Goal: Task Accomplishment & Management: Complete application form

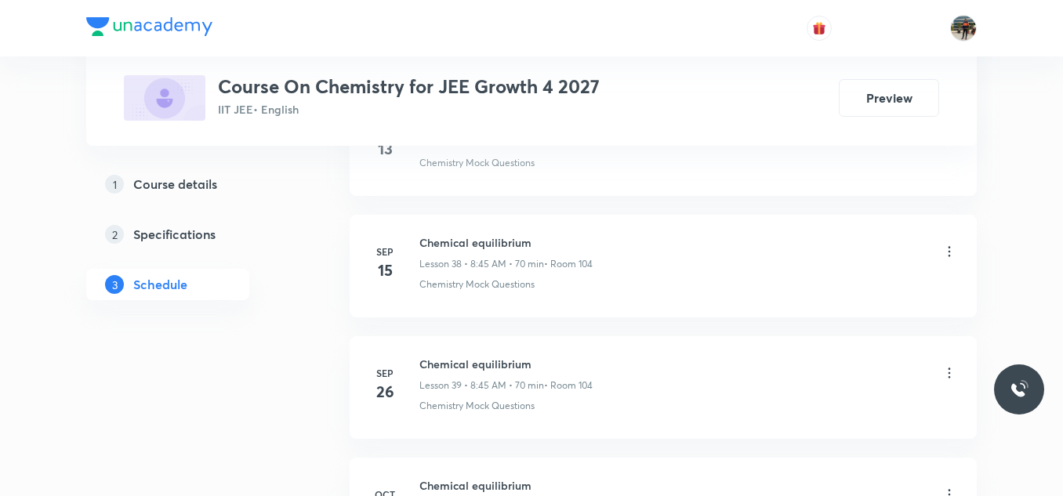
scroll to position [5743, 0]
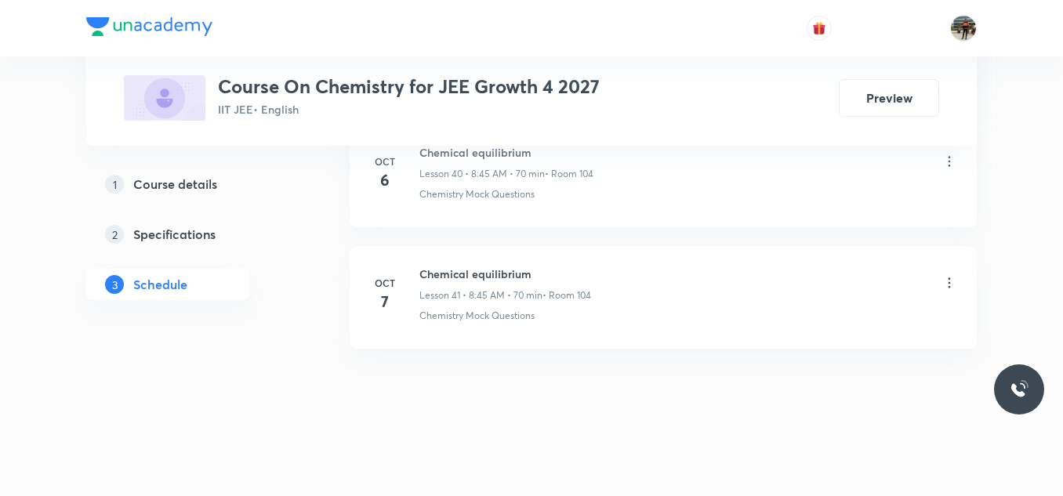
click at [452, 272] on h6 "Chemical equilibrium" at bounding box center [505, 274] width 172 height 16
copy h6 "Chemical equilibrium"
click at [452, 272] on h6 "Chemical equilibrium" at bounding box center [505, 274] width 172 height 16
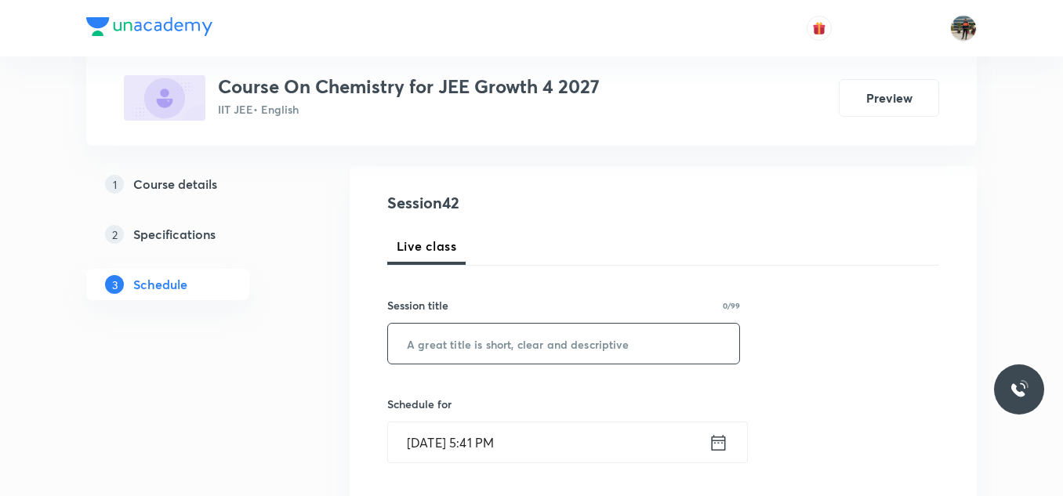
scroll to position [157, 0]
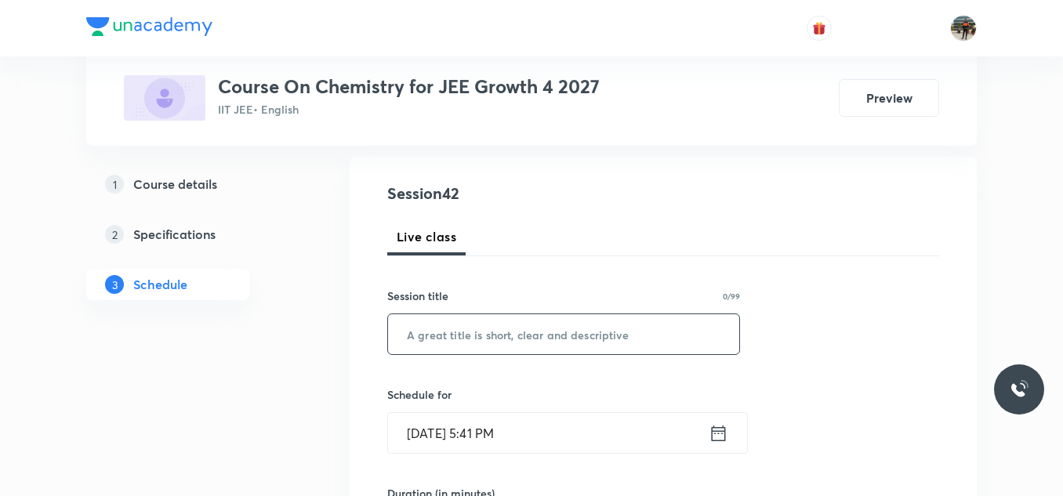
click at [441, 337] on input "text" at bounding box center [563, 334] width 351 height 40
paste input "Chemical equilibrium"
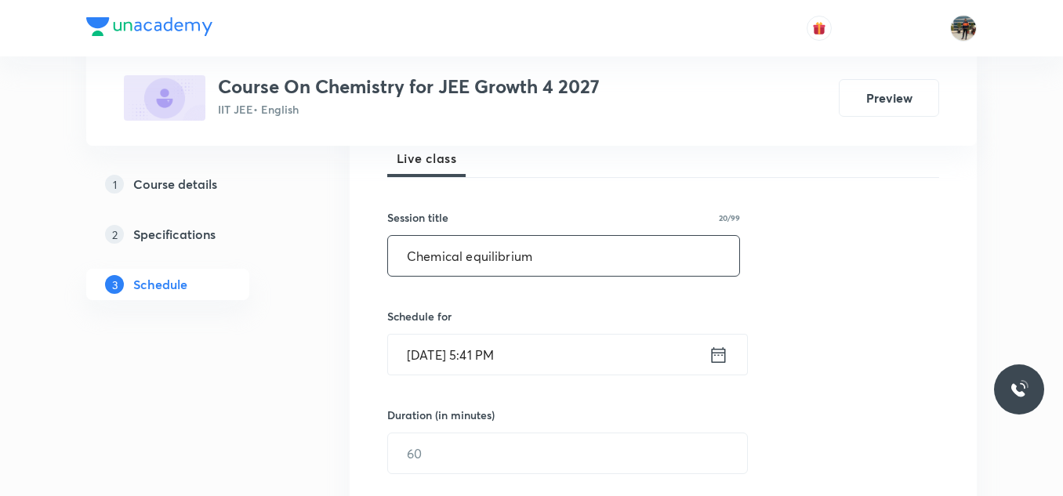
type input "Chemical equilibrium"
click at [717, 358] on icon at bounding box center [719, 355] width 20 height 22
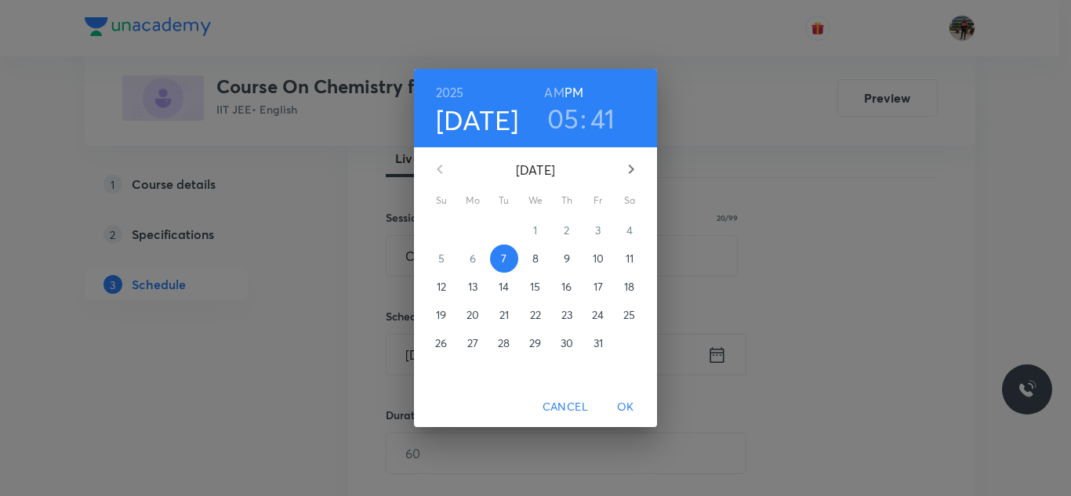
click at [535, 257] on p "8" at bounding box center [535, 259] width 6 height 16
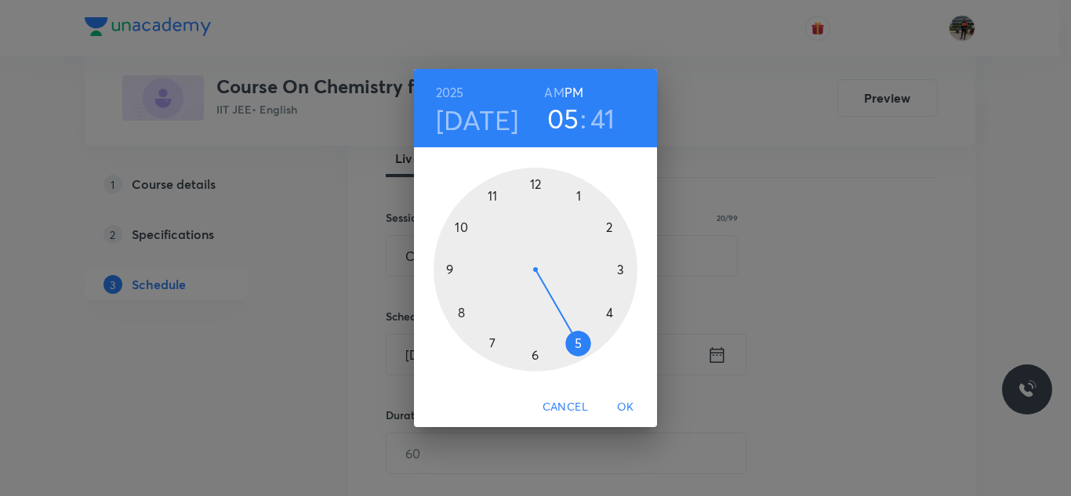
click at [550, 90] on h6 "AM" at bounding box center [554, 93] width 20 height 22
click at [458, 310] on div at bounding box center [536, 270] width 204 height 204
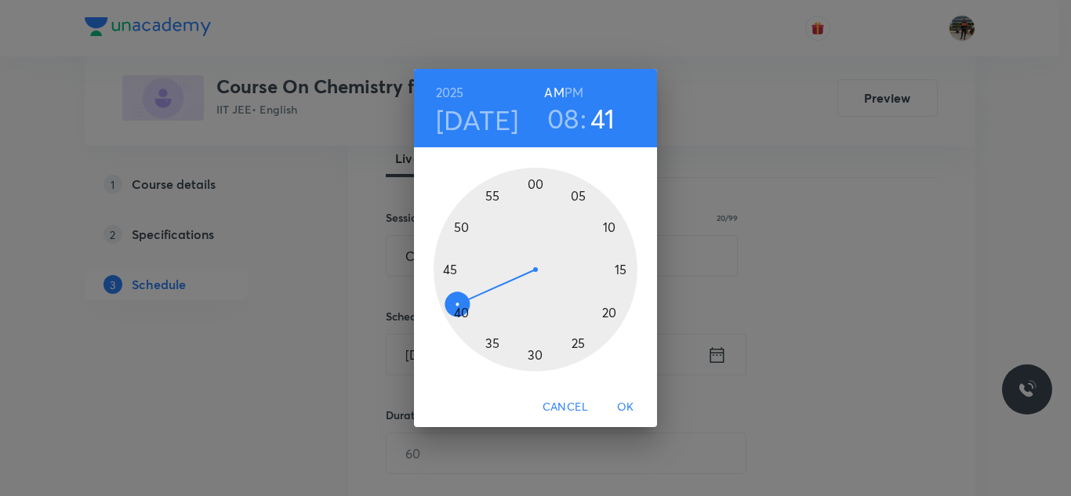
click at [451, 267] on div at bounding box center [536, 270] width 204 height 204
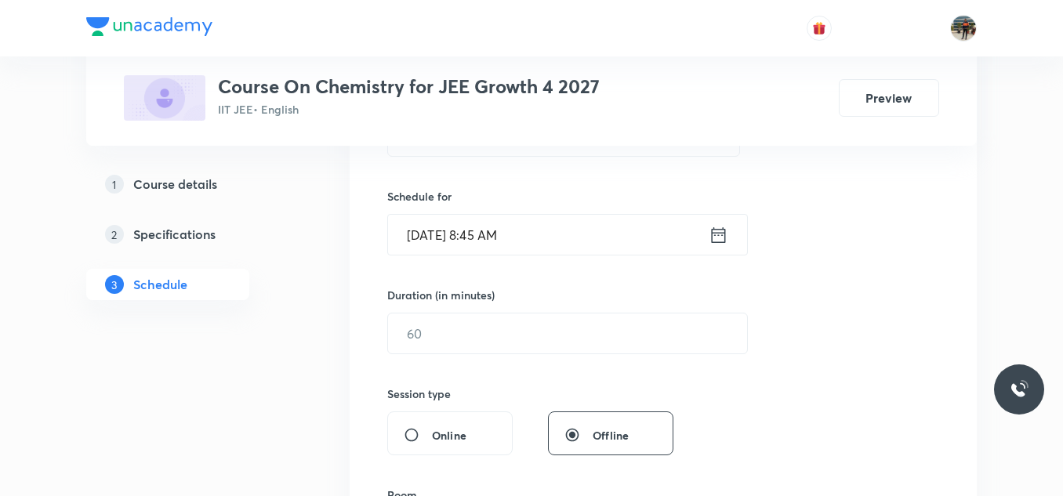
scroll to position [392, 0]
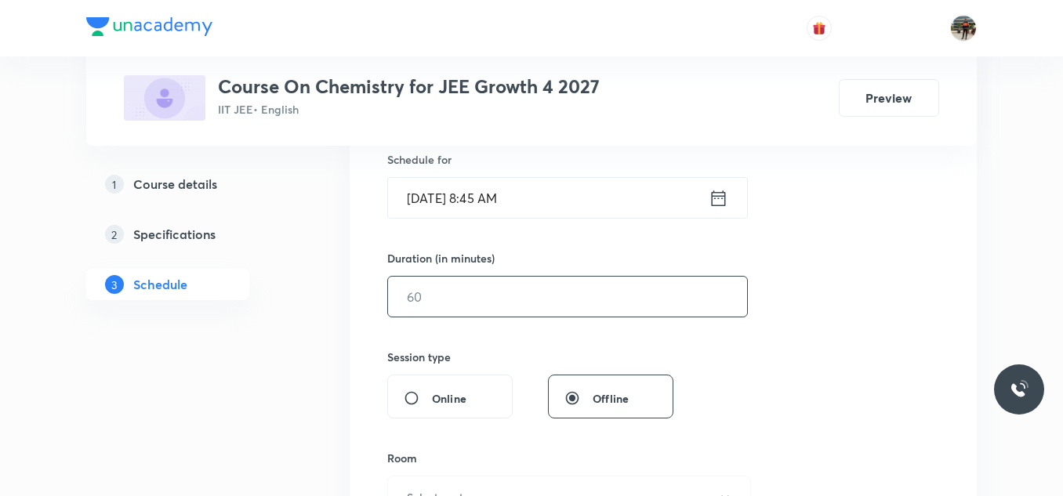
click at [472, 289] on input "text" at bounding box center [567, 297] width 359 height 40
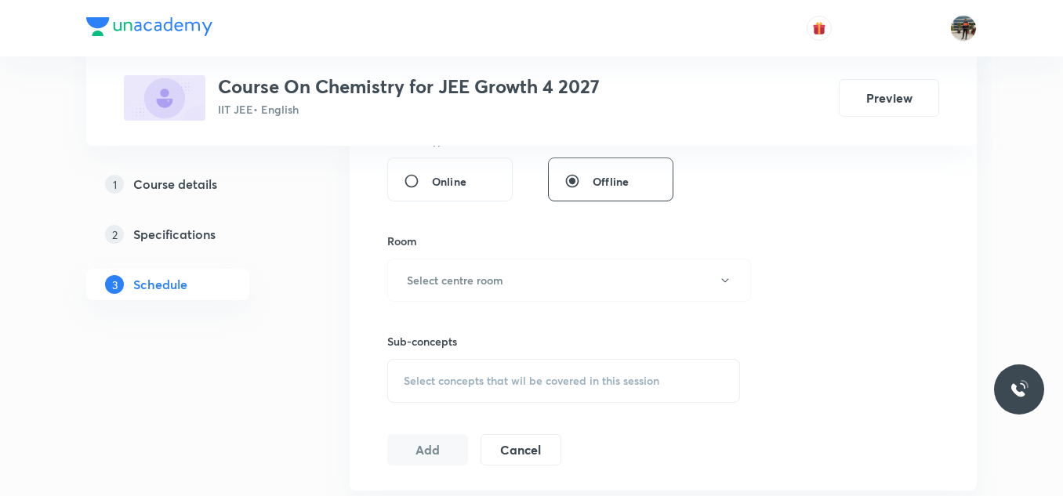
scroll to position [706, 0]
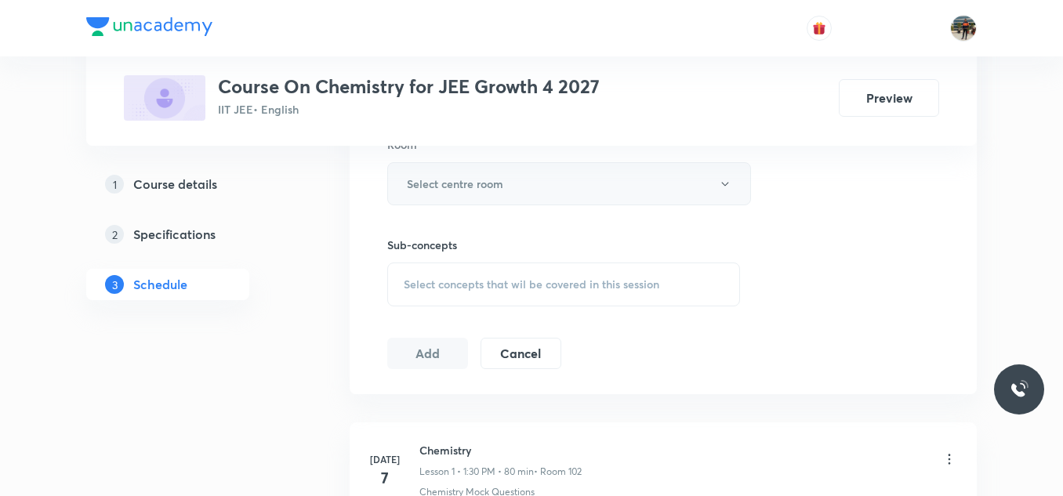
type input "70"
click at [430, 172] on button "Select centre room" at bounding box center [569, 183] width 364 height 43
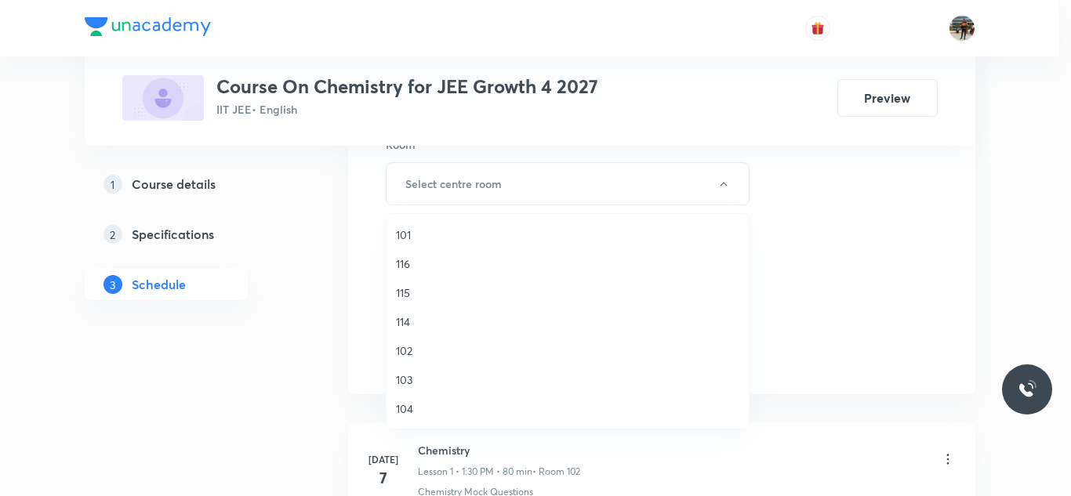
click at [403, 410] on span "104" at bounding box center [567, 409] width 343 height 16
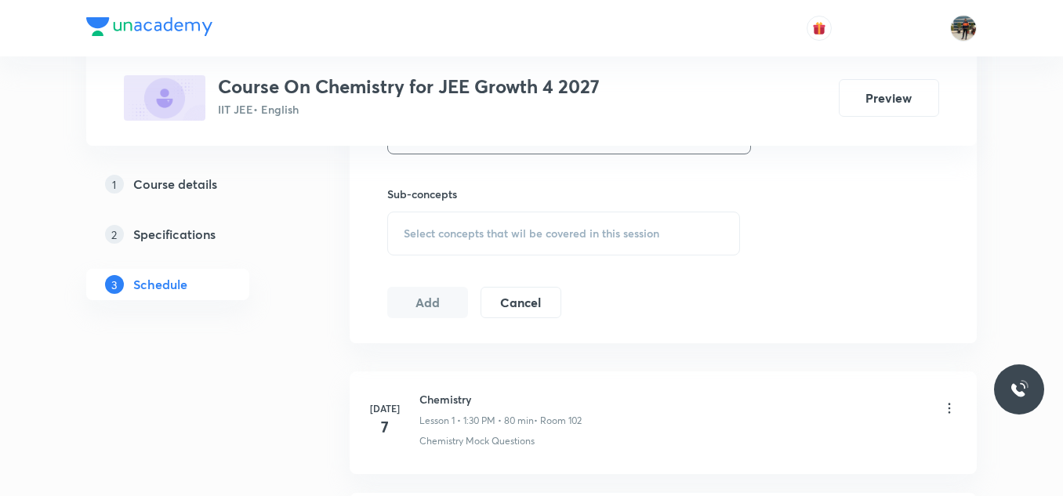
scroll to position [784, 0]
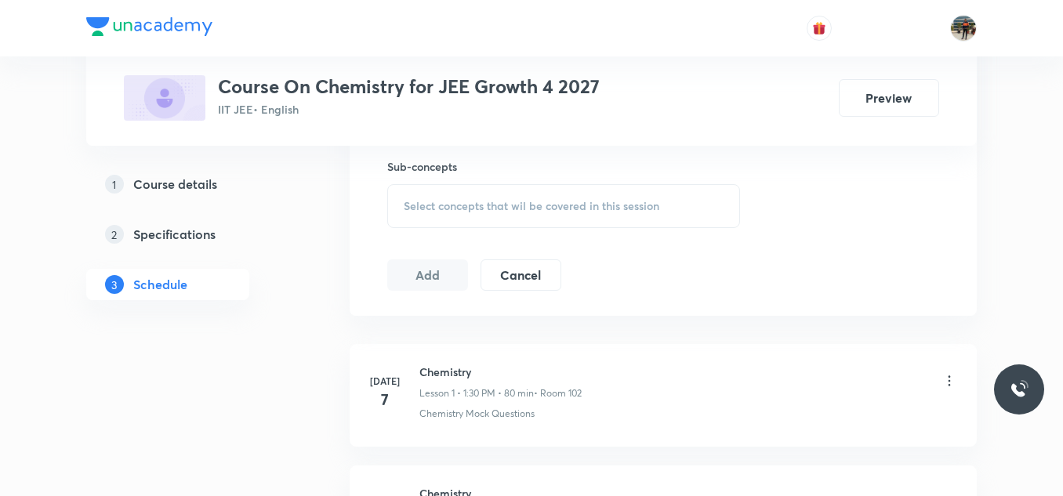
click at [412, 201] on span "Select concepts that wil be covered in this session" at bounding box center [532, 206] width 256 height 13
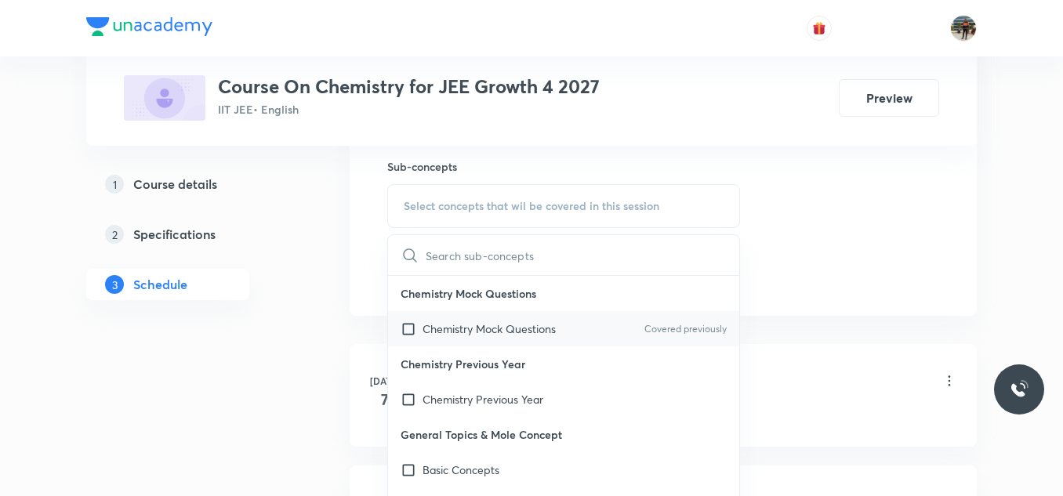
click at [407, 327] on input "checkbox" at bounding box center [412, 329] width 22 height 16
checkbox input "true"
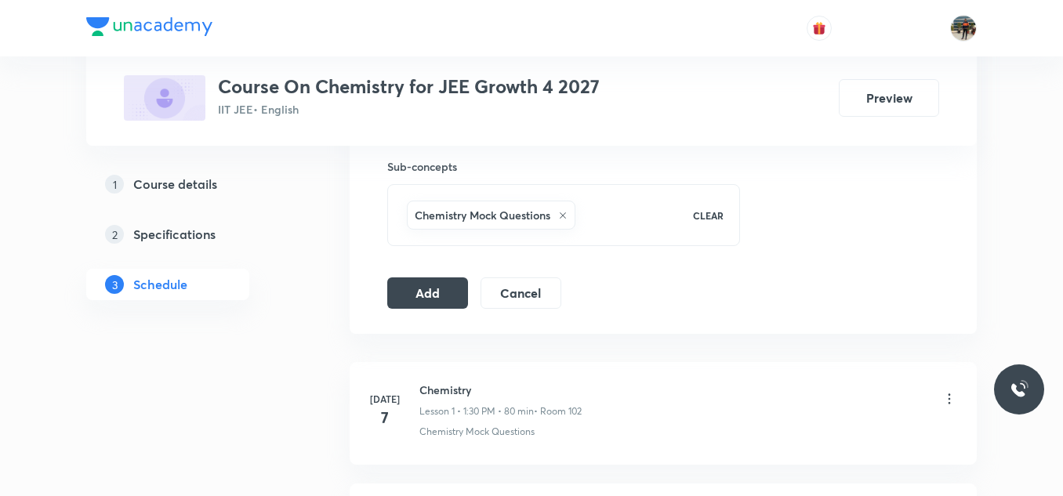
click at [468, 301] on div "Add Cancel" at bounding box center [480, 293] width 187 height 31
click at [423, 291] on button "Add" at bounding box center [427, 291] width 81 height 31
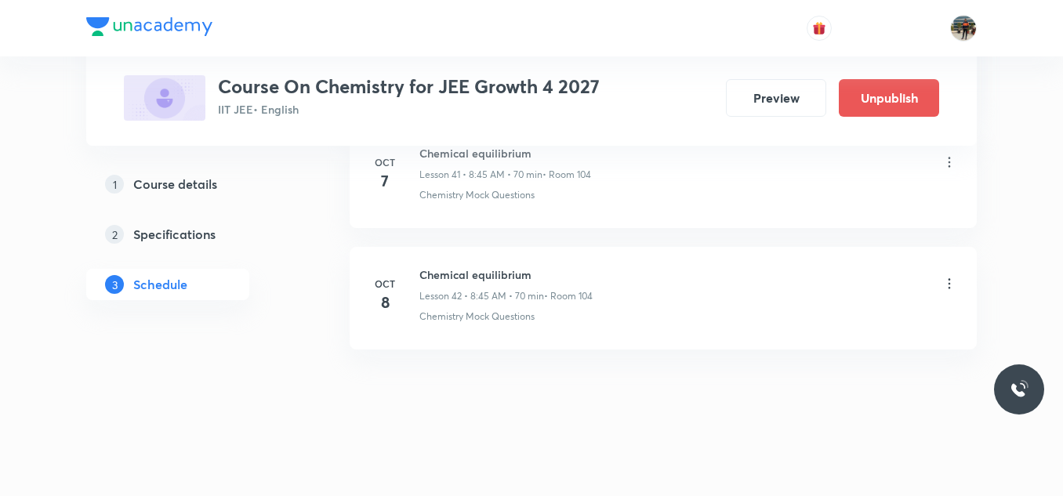
scroll to position [5144, 0]
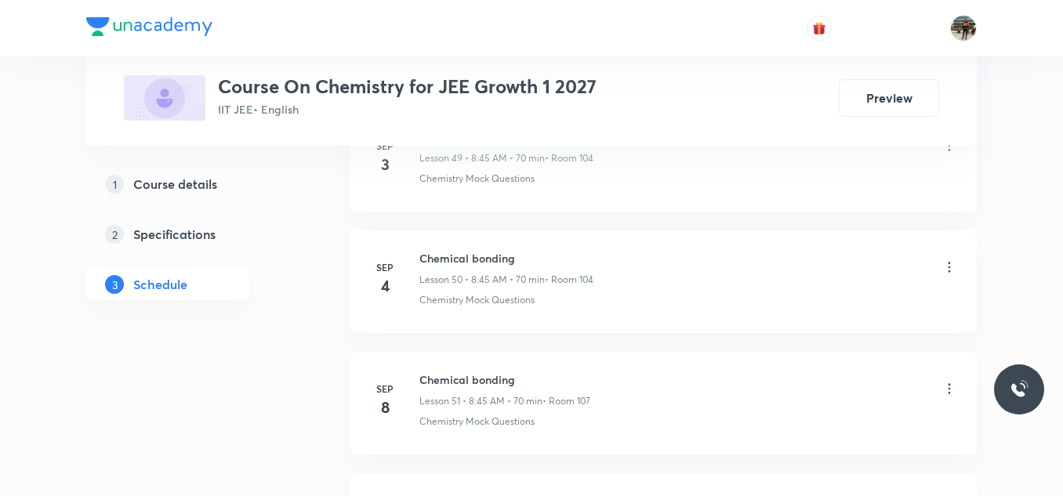
scroll to position [7930, 0]
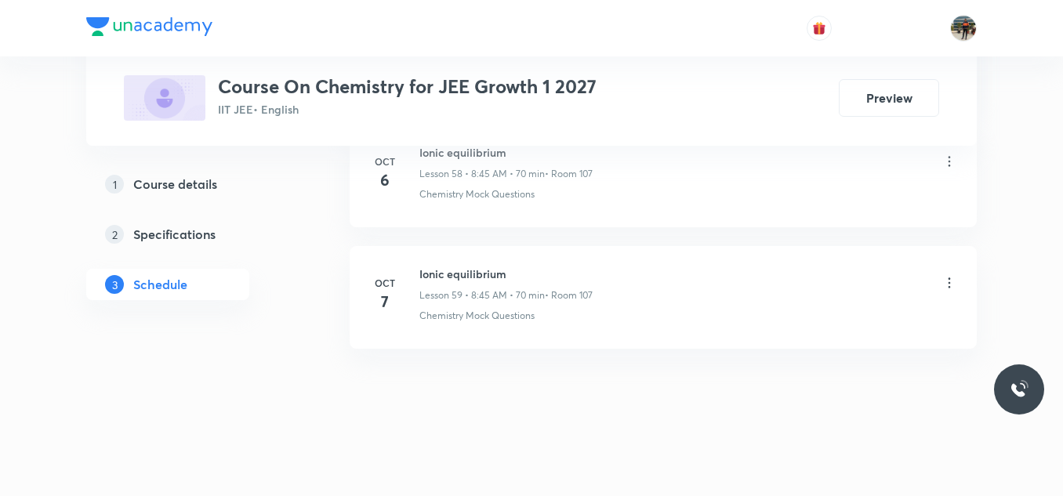
click at [435, 264] on li "Oct 7 Ionic equilibrium Lesson 59 • 8:45 AM • 70 min • Room 107 Chemistry Mock …" at bounding box center [663, 297] width 627 height 103
copy h6 "Ionic equilibrium"
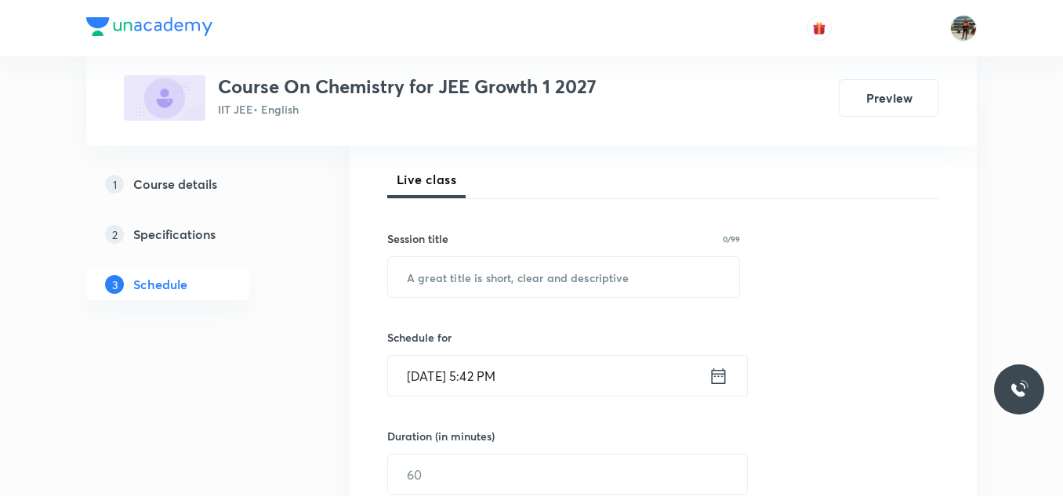
scroll to position [235, 0]
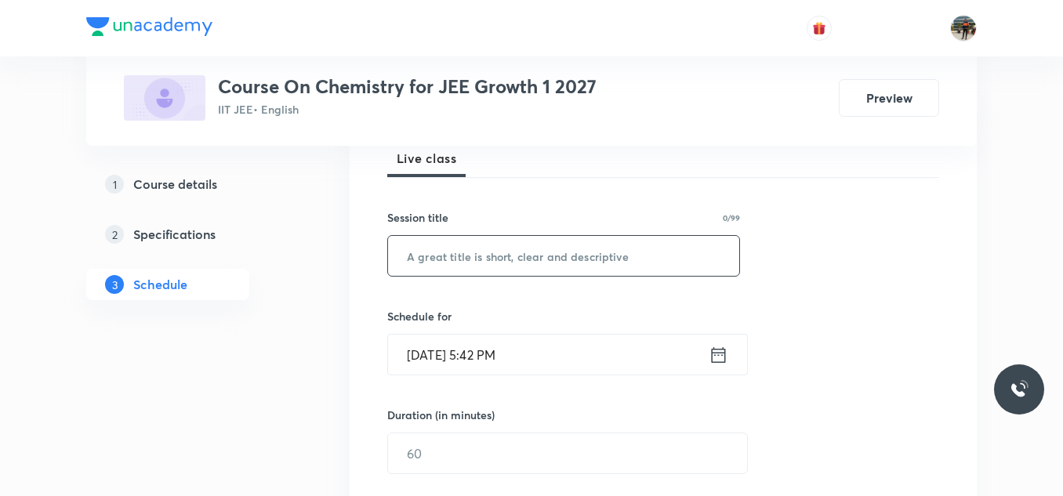
click at [426, 253] on input "text" at bounding box center [563, 256] width 351 height 40
paste input "Ionic equilibrium"
type input "Ionic equilibrium"
click at [718, 355] on icon at bounding box center [719, 355] width 14 height 16
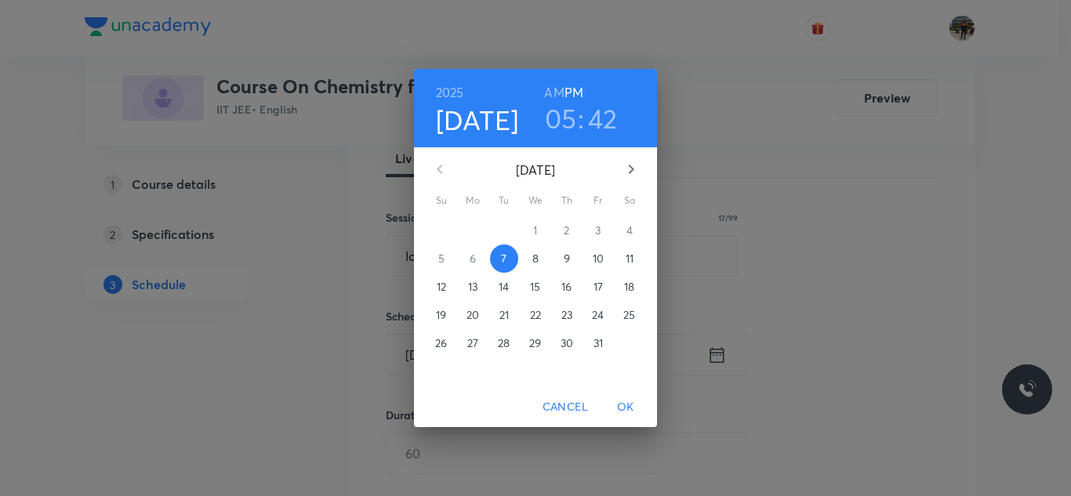
click at [543, 258] on span "8" at bounding box center [535, 259] width 28 height 16
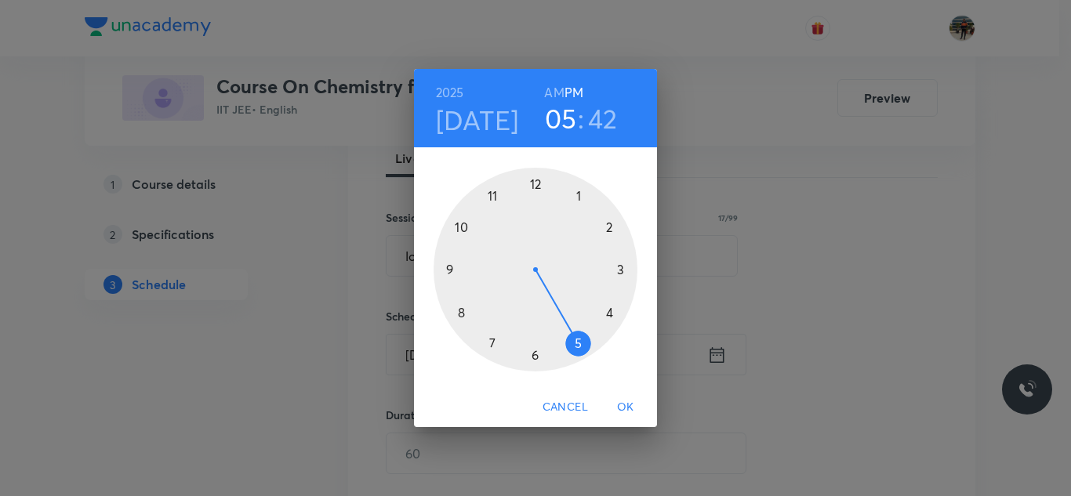
click at [551, 93] on h6 "AM" at bounding box center [554, 93] width 20 height 22
click at [459, 314] on div at bounding box center [536, 270] width 204 height 204
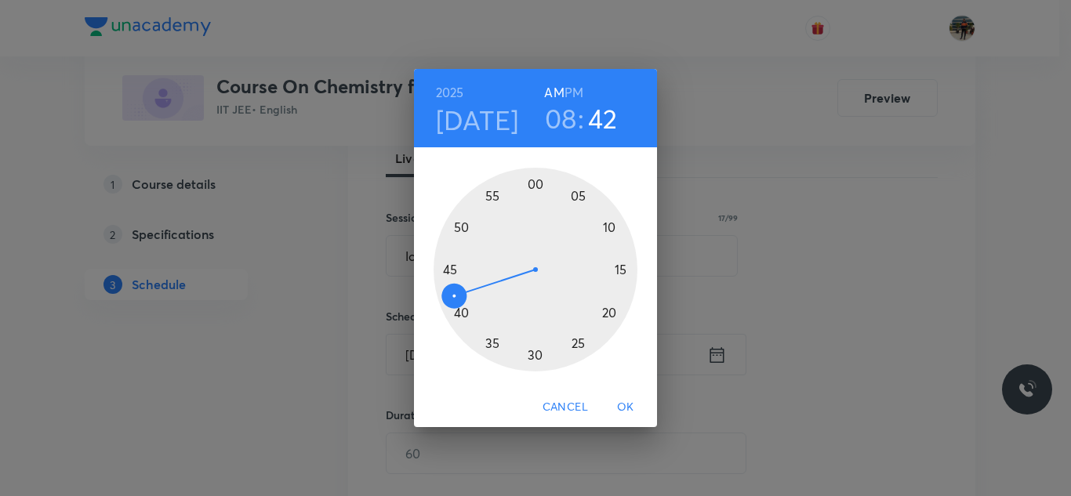
click at [450, 270] on div at bounding box center [536, 270] width 204 height 204
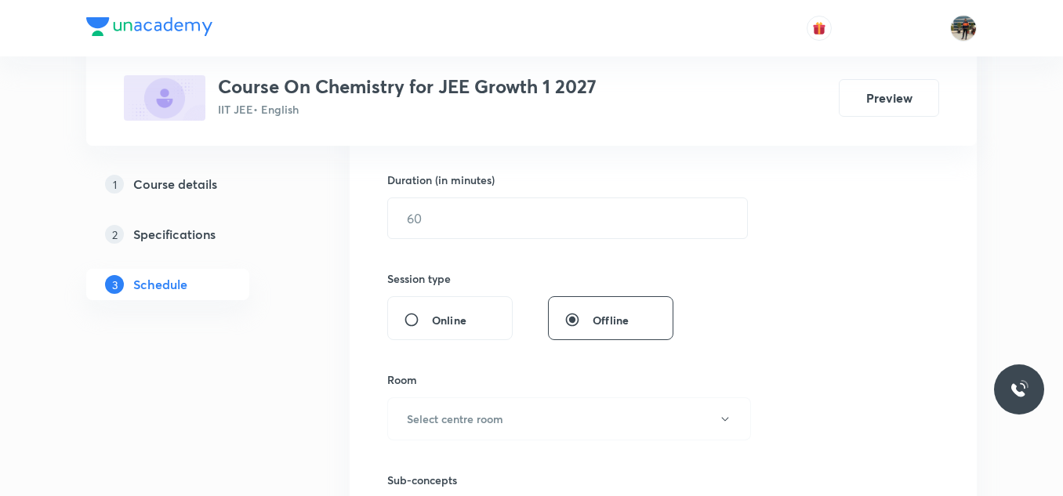
scroll to position [392, 0]
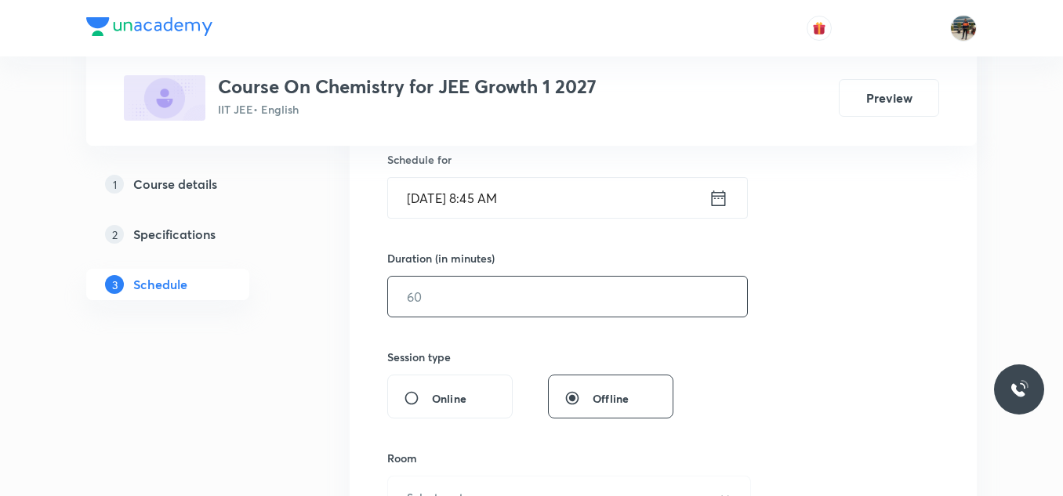
click at [439, 310] on input "text" at bounding box center [567, 297] width 359 height 40
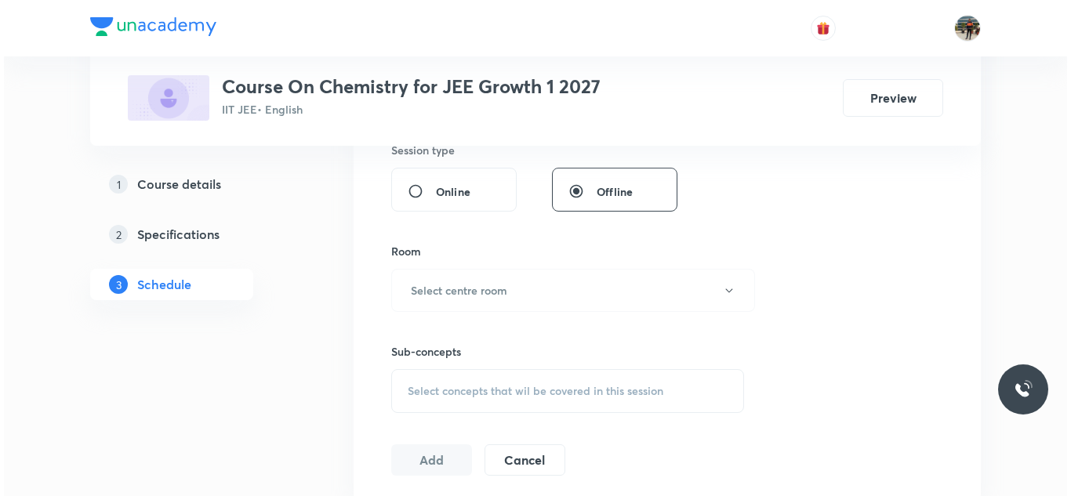
scroll to position [627, 0]
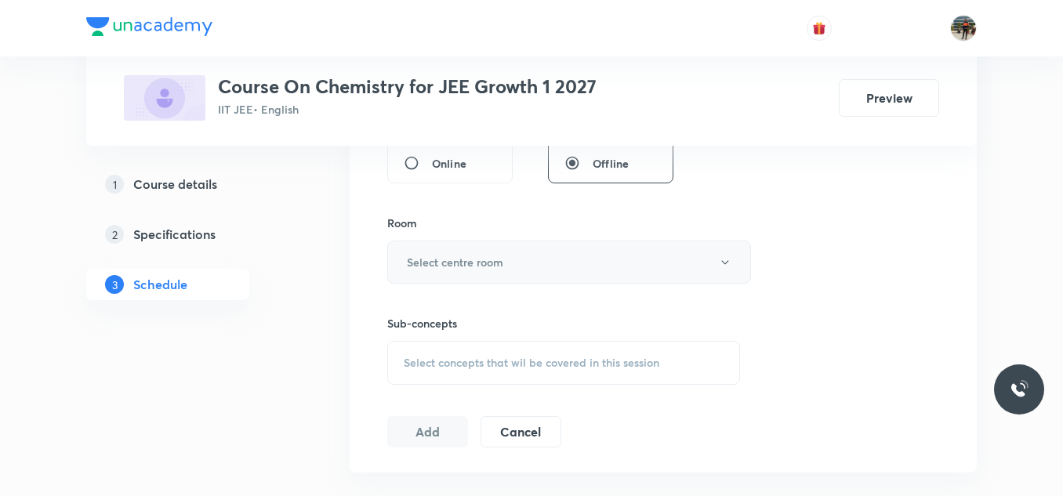
type input "70"
click at [424, 263] on h6 "Select centre room" at bounding box center [455, 262] width 96 height 16
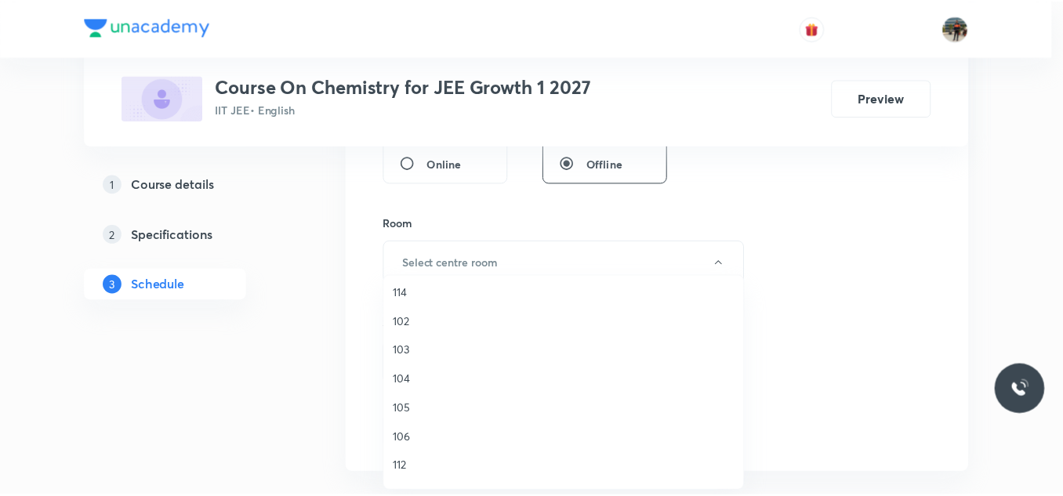
scroll to position [157, 0]
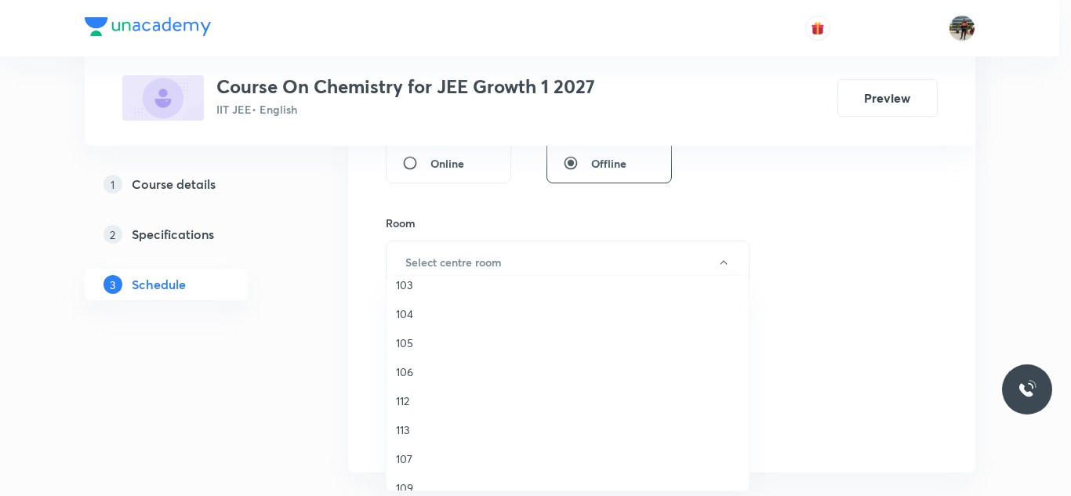
click at [401, 455] on span "107" at bounding box center [567, 459] width 343 height 16
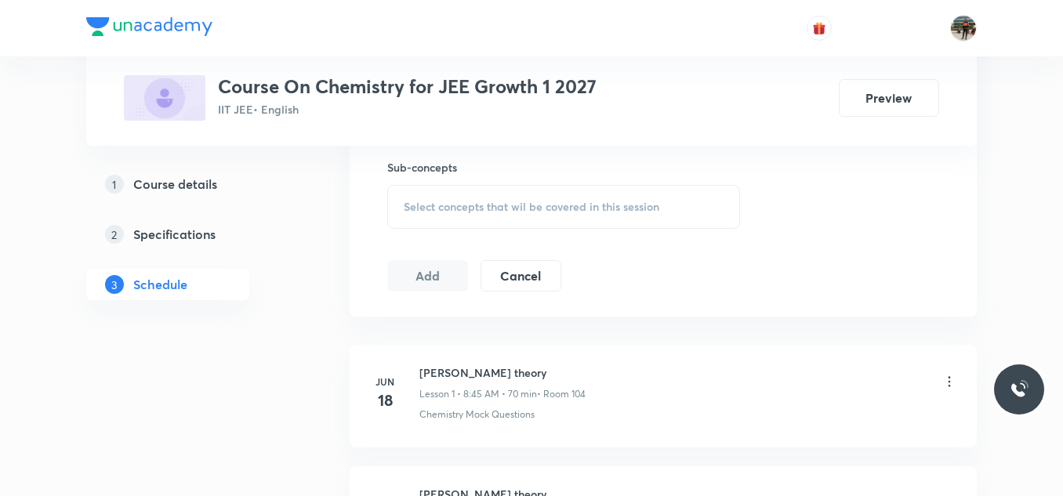
scroll to position [784, 0]
click at [408, 203] on span "Select concepts that wil be covered in this session" at bounding box center [532, 206] width 256 height 13
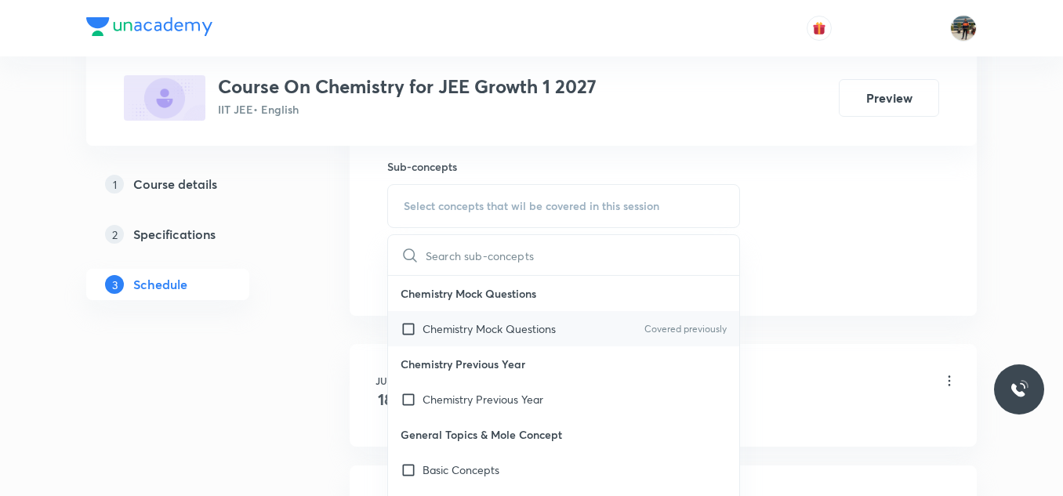
click at [405, 326] on input "checkbox" at bounding box center [412, 329] width 22 height 16
checkbox input "true"
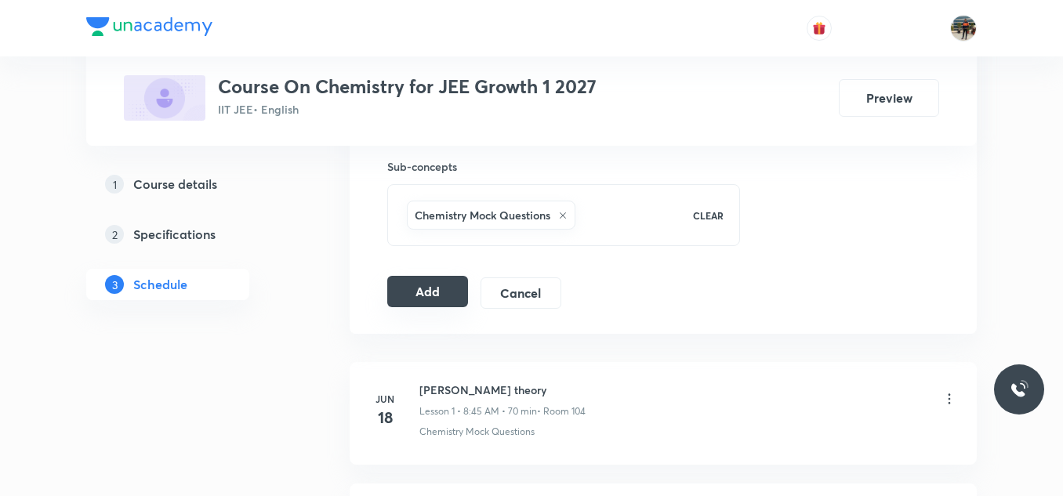
click at [419, 299] on button "Add" at bounding box center [427, 291] width 81 height 31
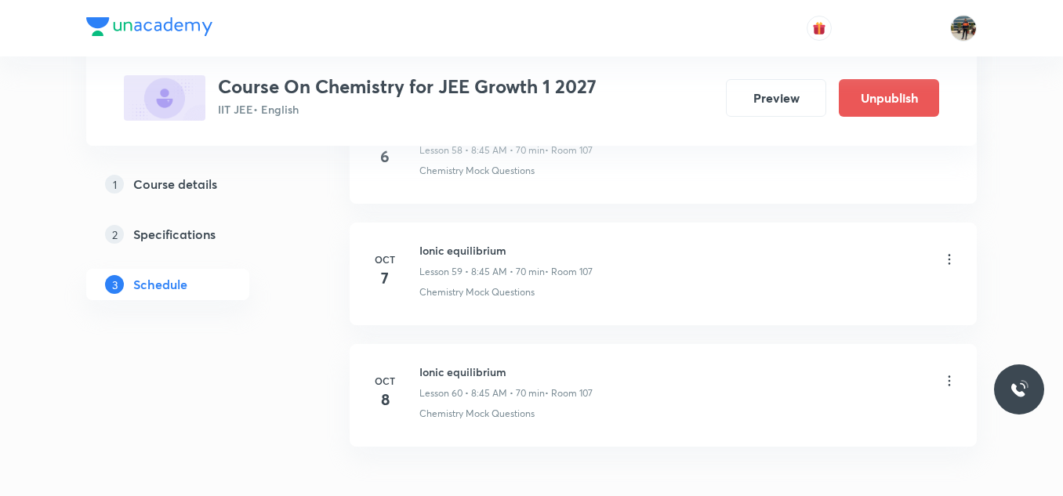
scroll to position [7331, 0]
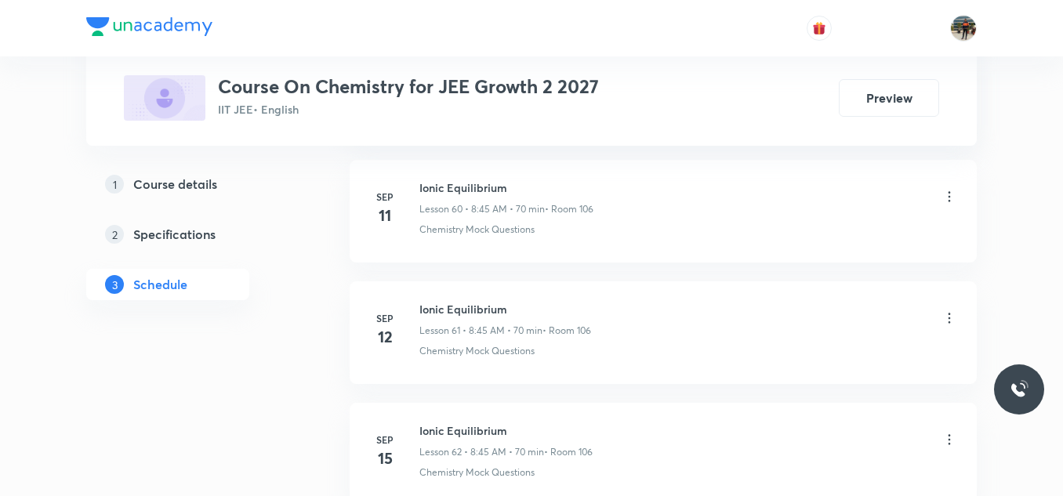
scroll to position [8537, 0]
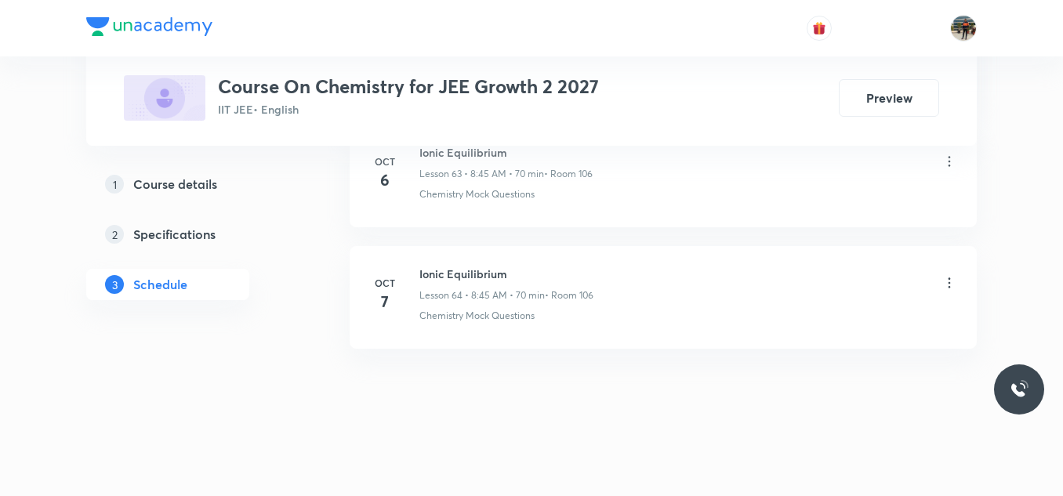
click at [438, 277] on h6 "Ionic Equilibrium" at bounding box center [506, 274] width 174 height 16
copy h6 "Ionic Equilibrium"
click at [438, 277] on h6 "Ionic Equilibrium" at bounding box center [506, 274] width 174 height 16
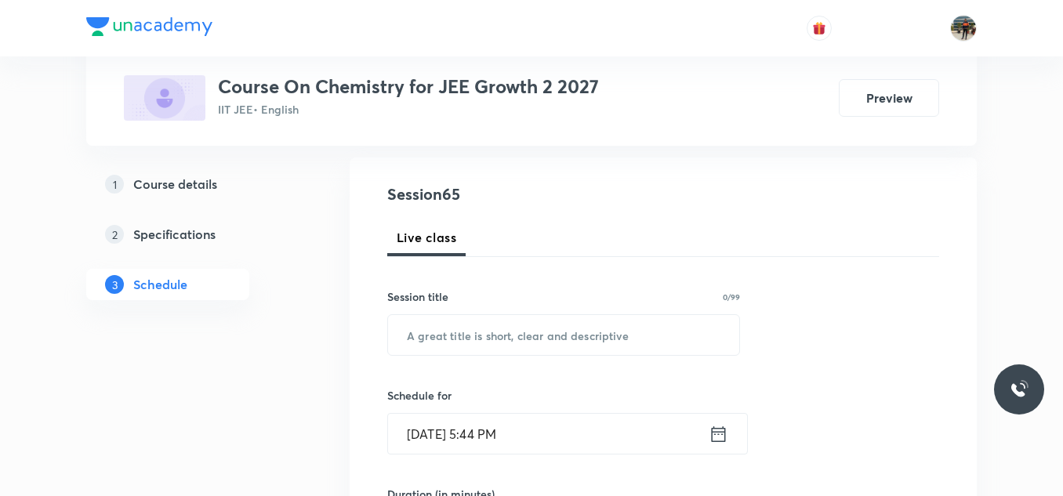
scroll to position [157, 0]
click at [532, 325] on input "text" at bounding box center [563, 334] width 351 height 40
paste input "Ionic Equilibrium"
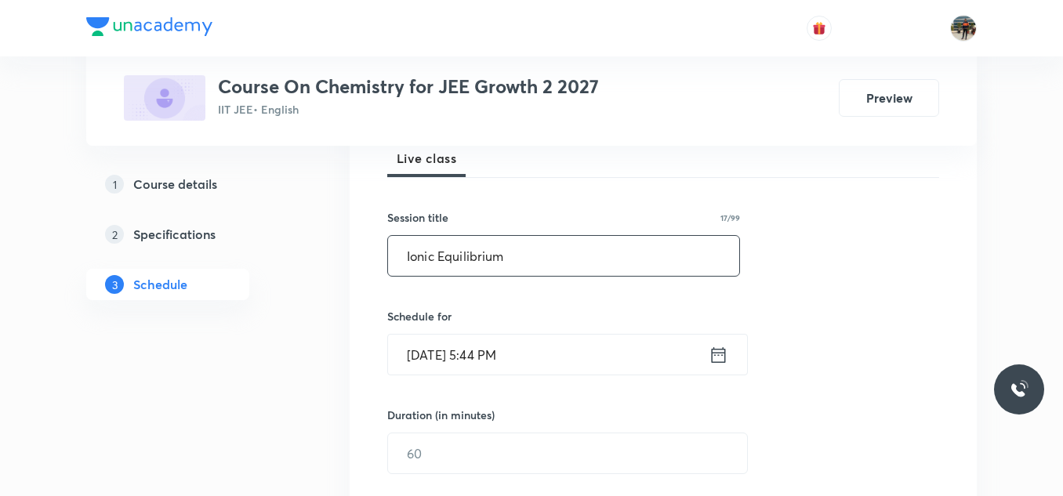
type input "Ionic Equilibrium"
click at [717, 354] on icon at bounding box center [719, 355] width 20 height 22
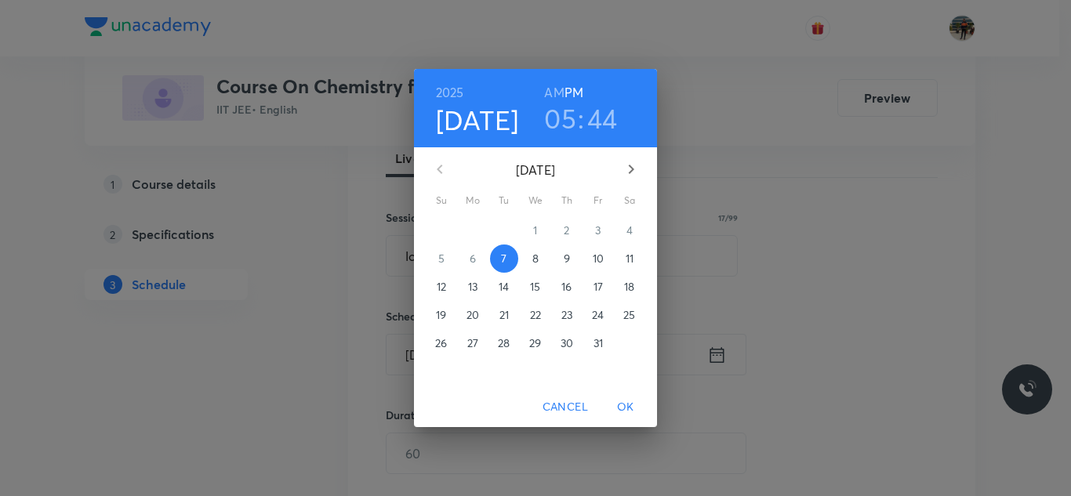
click at [539, 256] on span "8" at bounding box center [535, 259] width 28 height 16
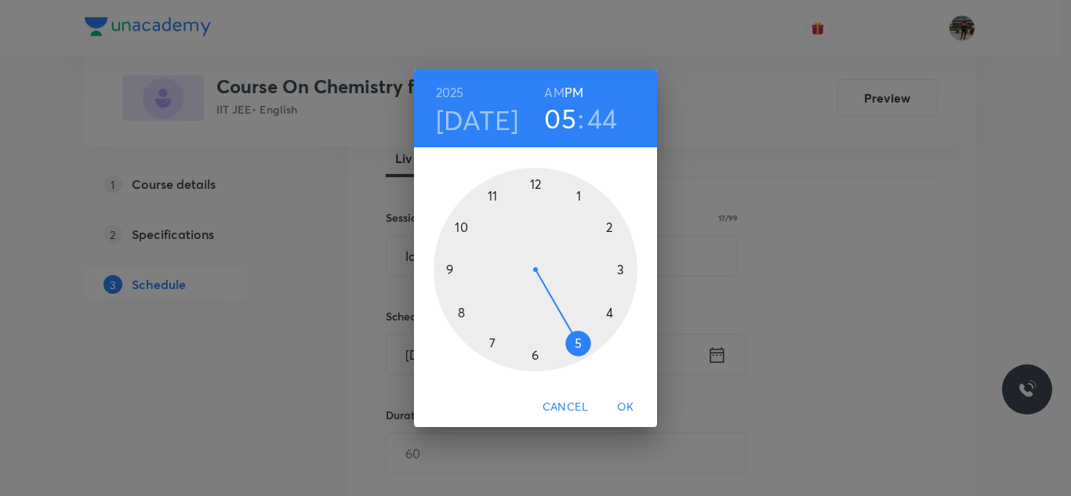
click at [548, 85] on h6 "AM" at bounding box center [554, 93] width 20 height 22
click at [463, 314] on div at bounding box center [536, 270] width 204 height 204
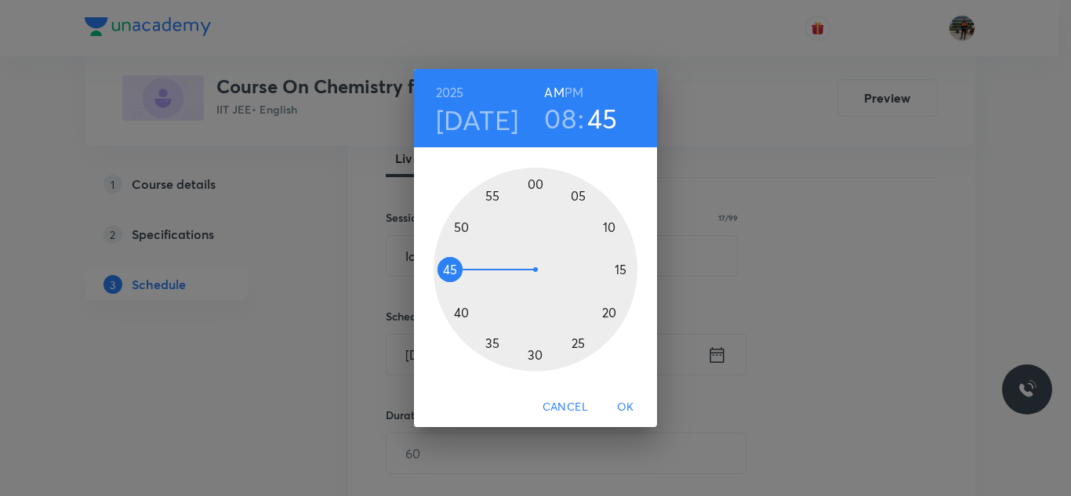
click at [454, 270] on div at bounding box center [536, 270] width 204 height 204
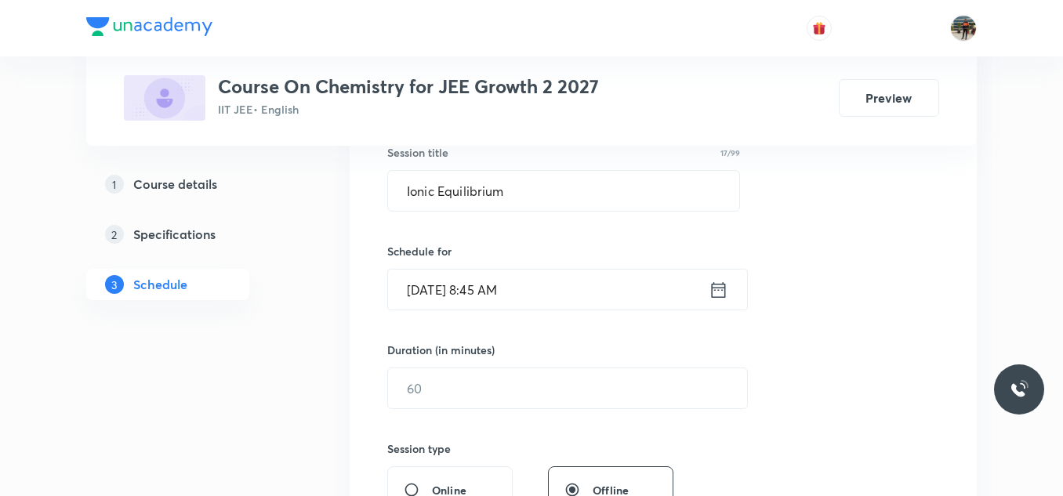
scroll to position [392, 0]
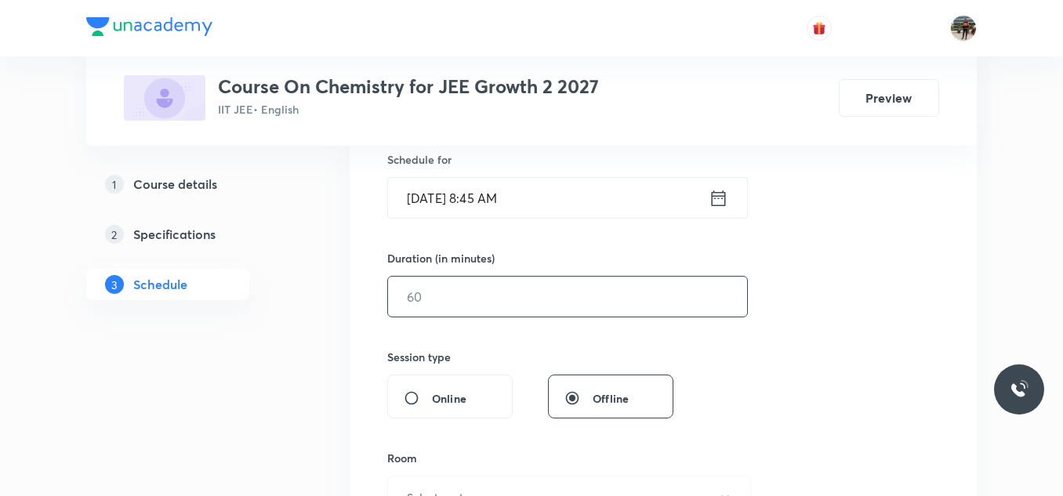
click at [448, 310] on input "text" at bounding box center [567, 297] width 359 height 40
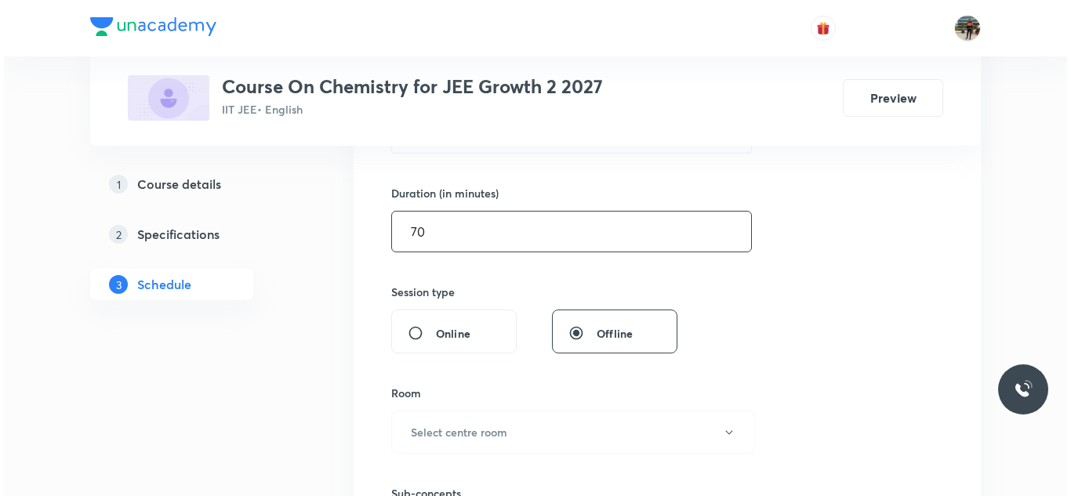
scroll to position [549, 0]
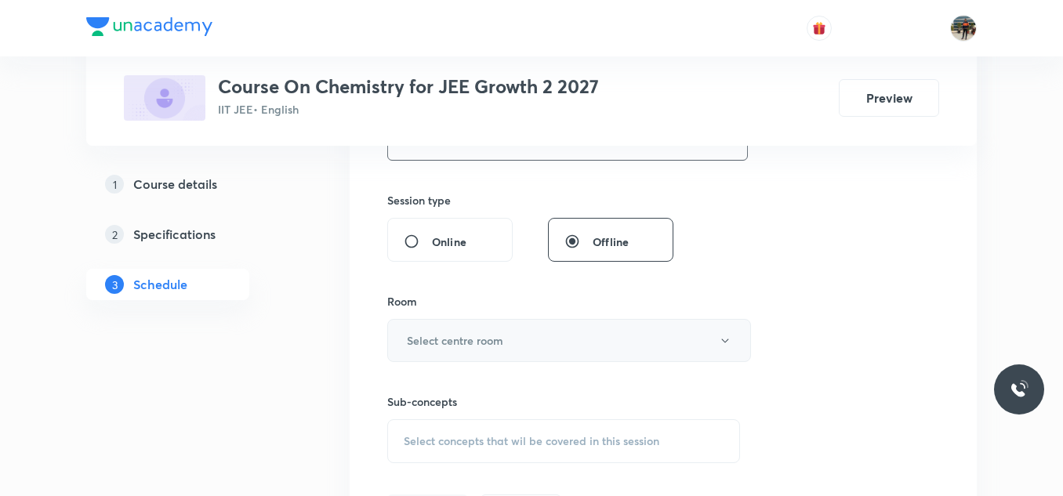
type input "70"
click at [442, 337] on h6 "Select centre room" at bounding box center [455, 340] width 96 height 16
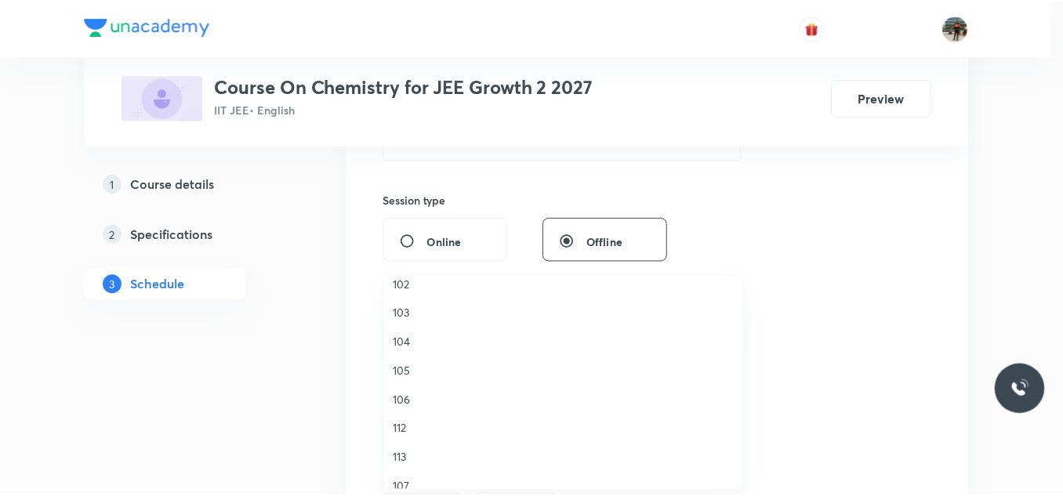
scroll to position [157, 0]
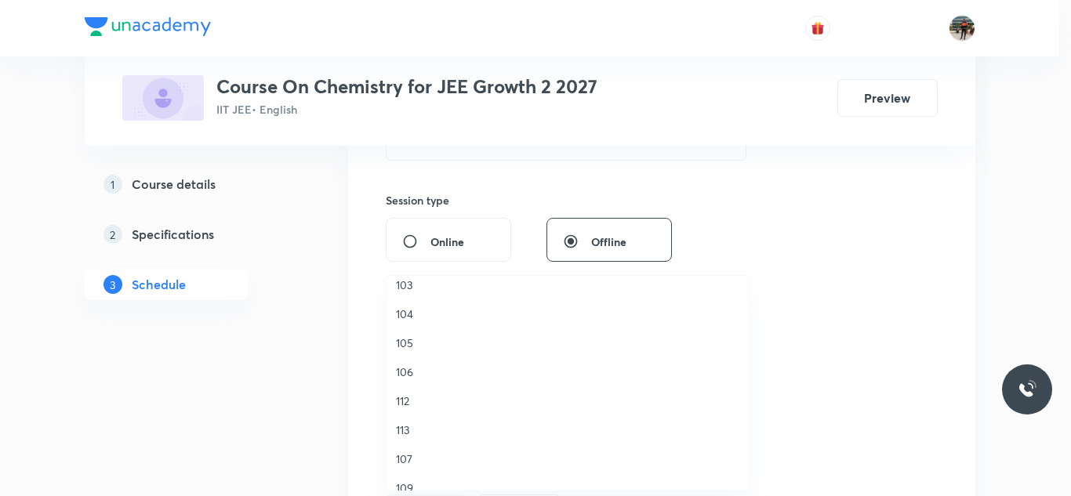
click at [396, 375] on span "106" at bounding box center [567, 372] width 343 height 16
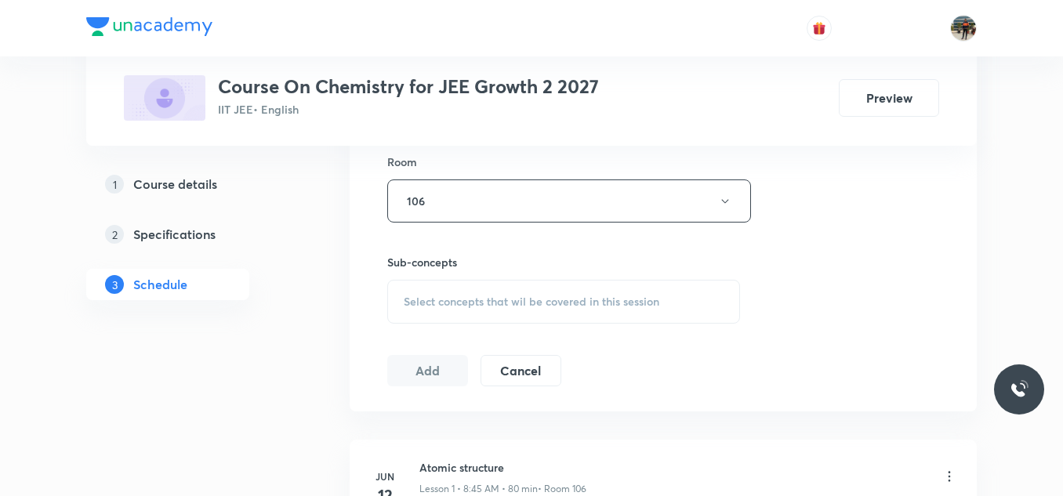
scroll to position [784, 0]
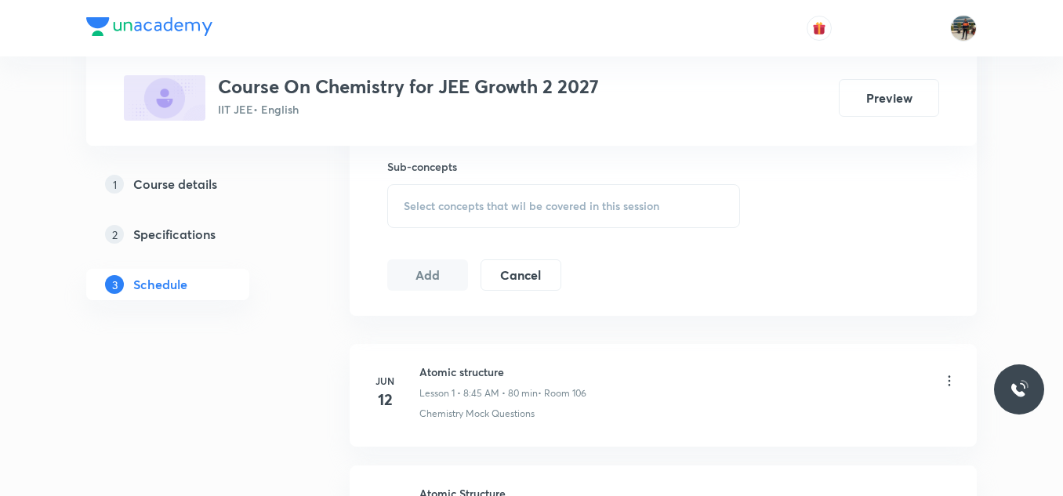
click at [405, 193] on div "Select concepts that wil be covered in this session" at bounding box center [563, 206] width 353 height 44
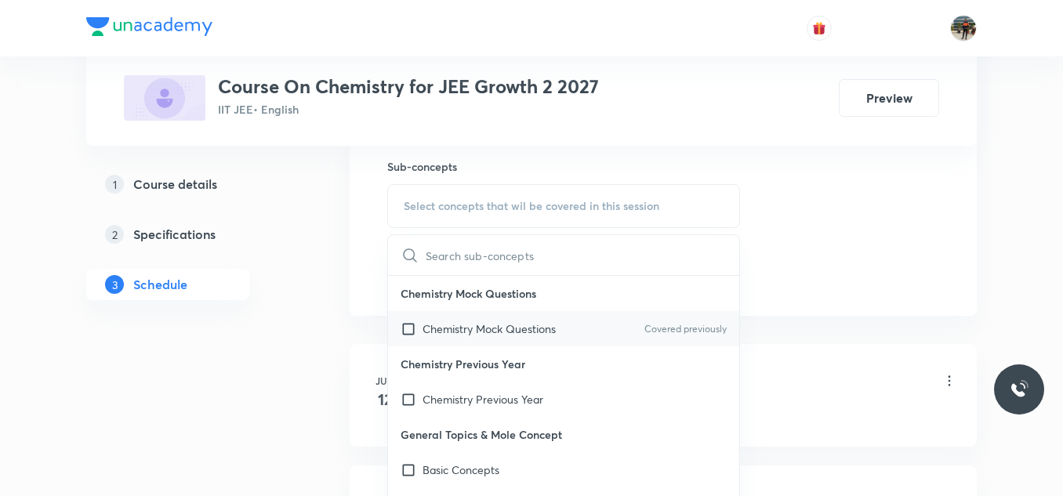
click at [408, 327] on input "checkbox" at bounding box center [412, 329] width 22 height 16
checkbox input "true"
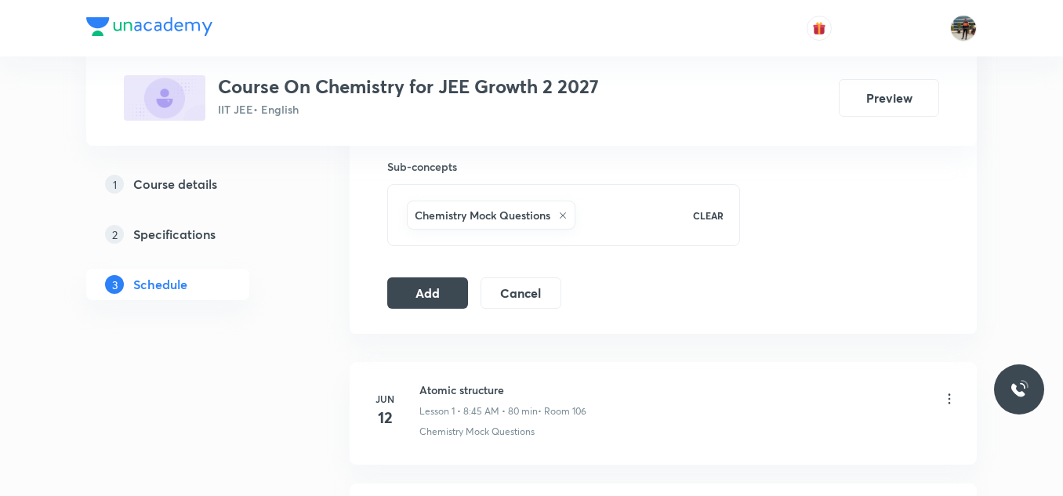
click at [437, 283] on button "Add" at bounding box center [427, 291] width 81 height 31
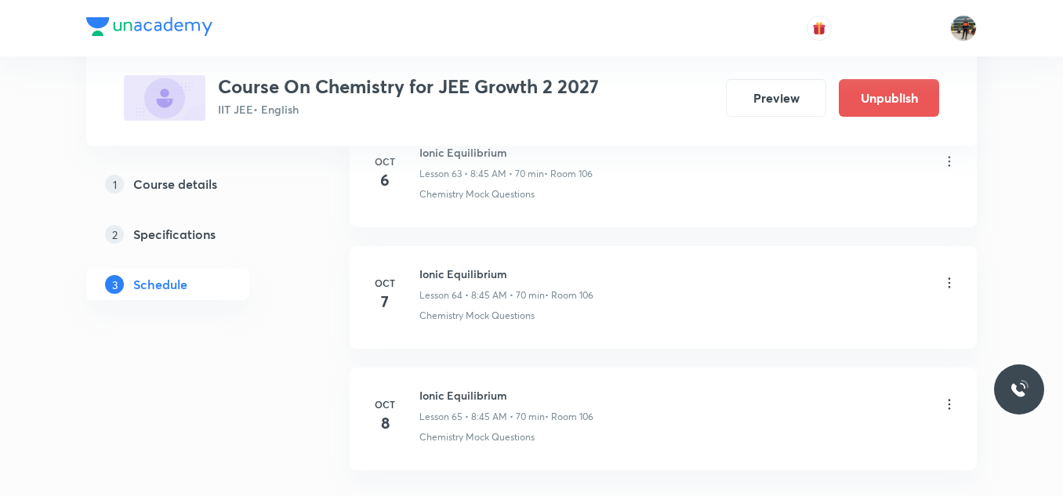
scroll to position [7939, 0]
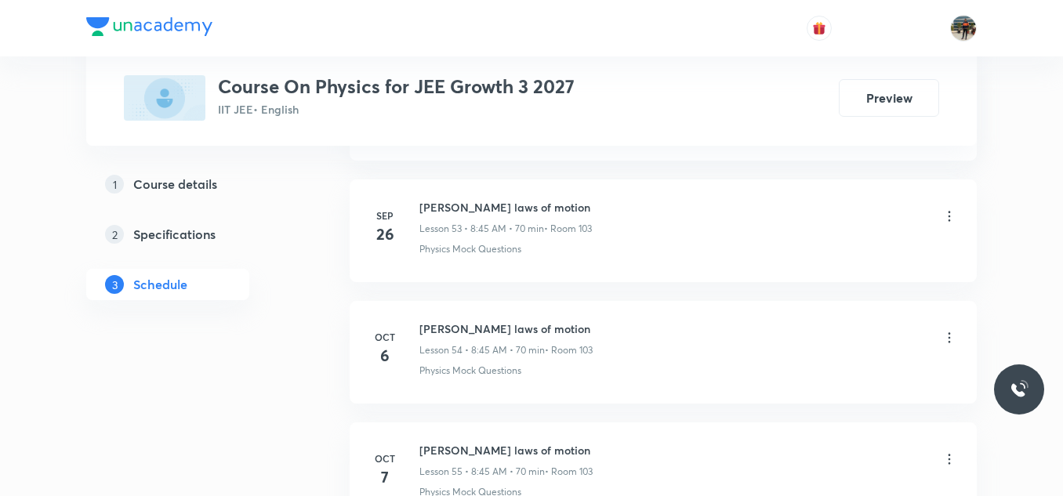
scroll to position [7545, 0]
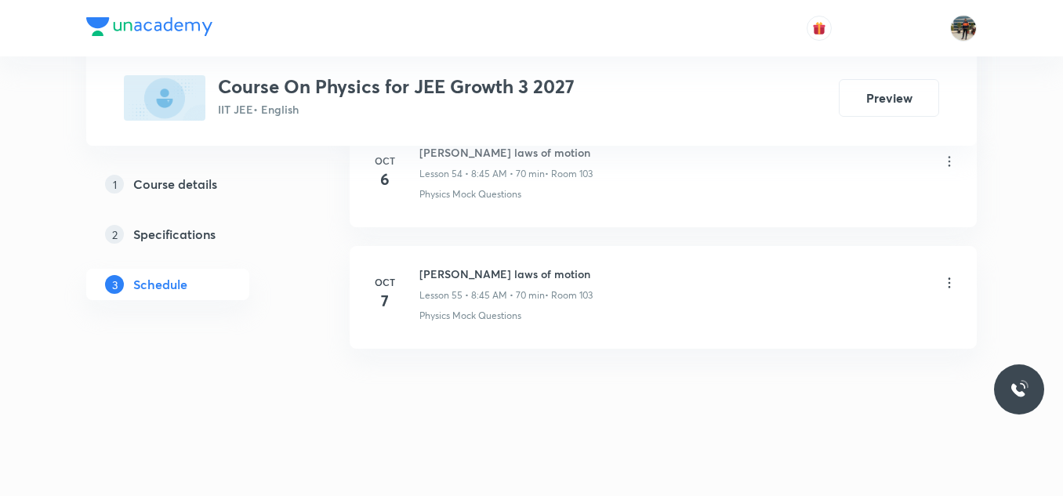
click at [448, 276] on h6 "Newton laws of motion" at bounding box center [505, 274] width 173 height 16
copy h6 "Newton laws of motion"
click at [448, 276] on h6 "Newton laws of motion" at bounding box center [505, 274] width 173 height 16
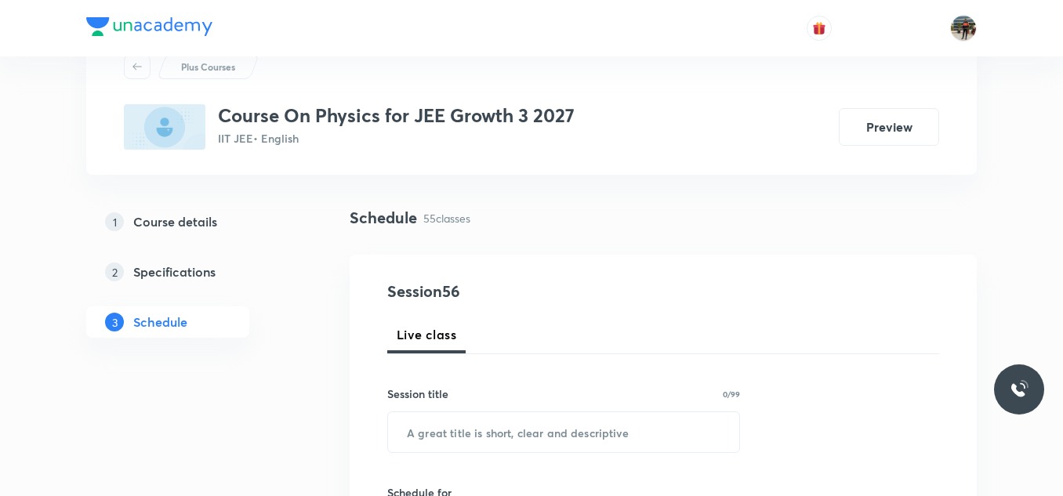
scroll to position [157, 0]
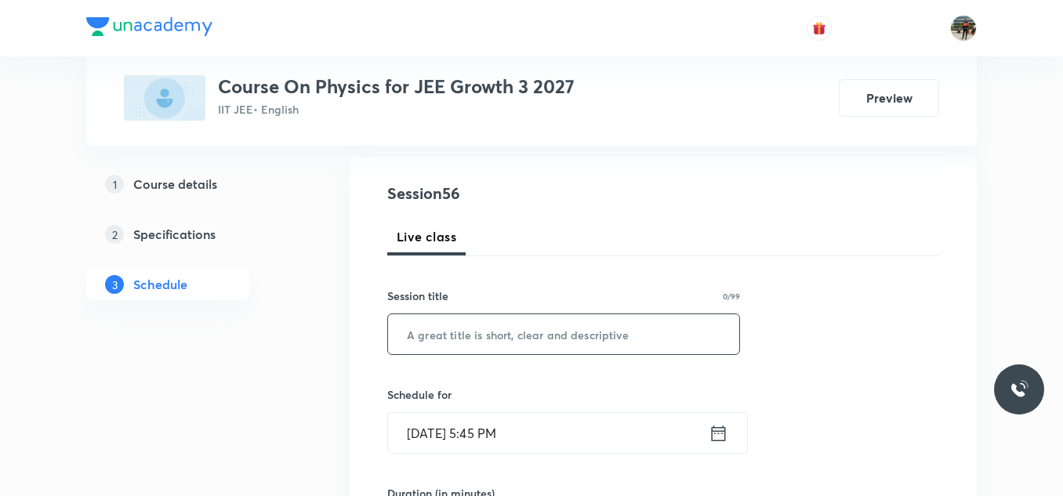
click at [428, 328] on input "text" at bounding box center [563, 334] width 351 height 40
paste input "Newton laws of motion"
type input "Newton laws of motion"
click at [719, 434] on icon at bounding box center [719, 433] width 14 height 16
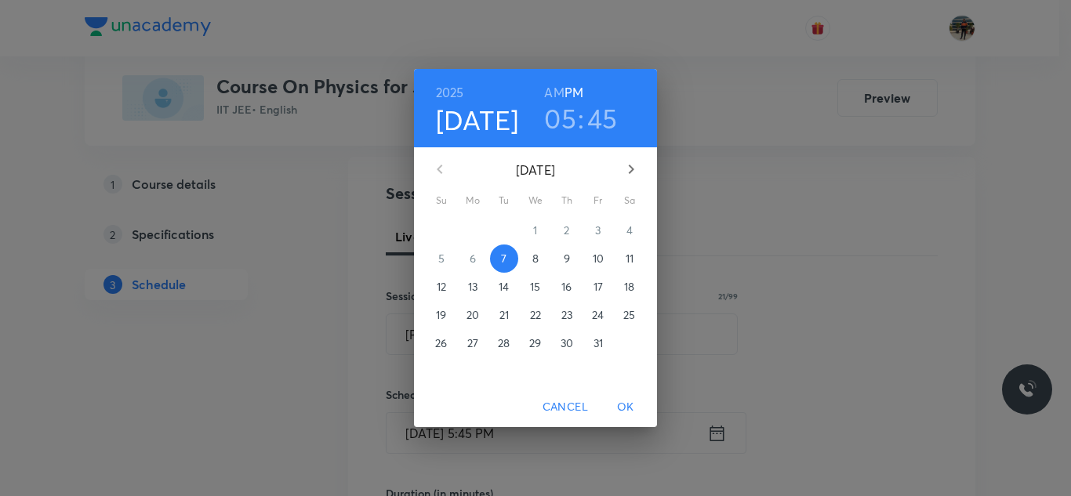
click at [536, 257] on p "8" at bounding box center [535, 259] width 6 height 16
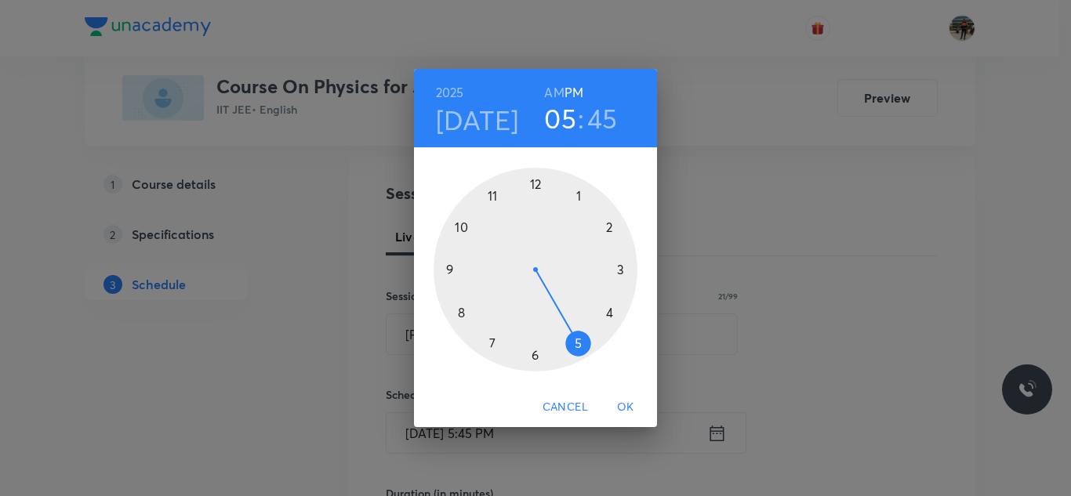
click at [564, 87] on h6 "PM" at bounding box center [573, 93] width 19 height 22
click at [556, 88] on h6 "AM" at bounding box center [554, 93] width 20 height 22
click at [459, 312] on div at bounding box center [536, 270] width 204 height 204
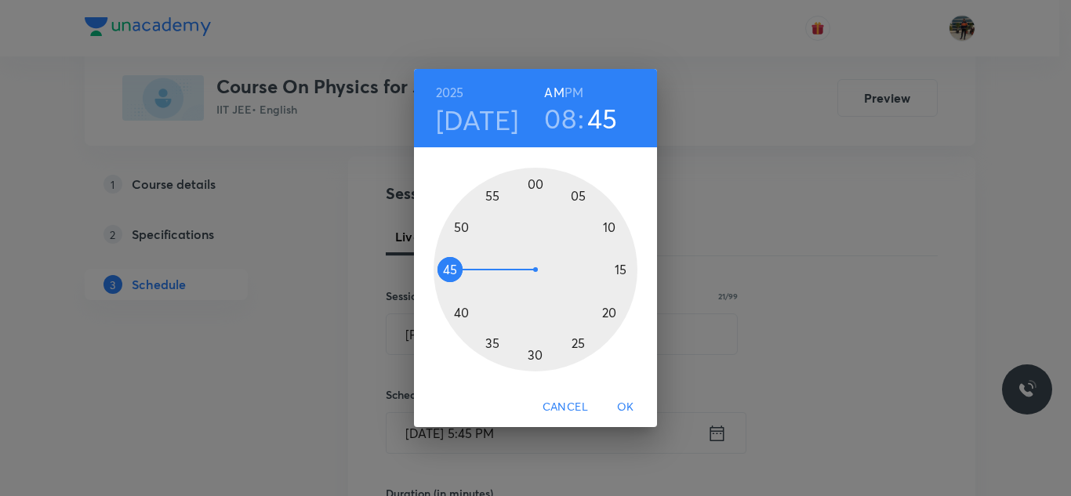
click at [456, 272] on div at bounding box center [536, 270] width 204 height 204
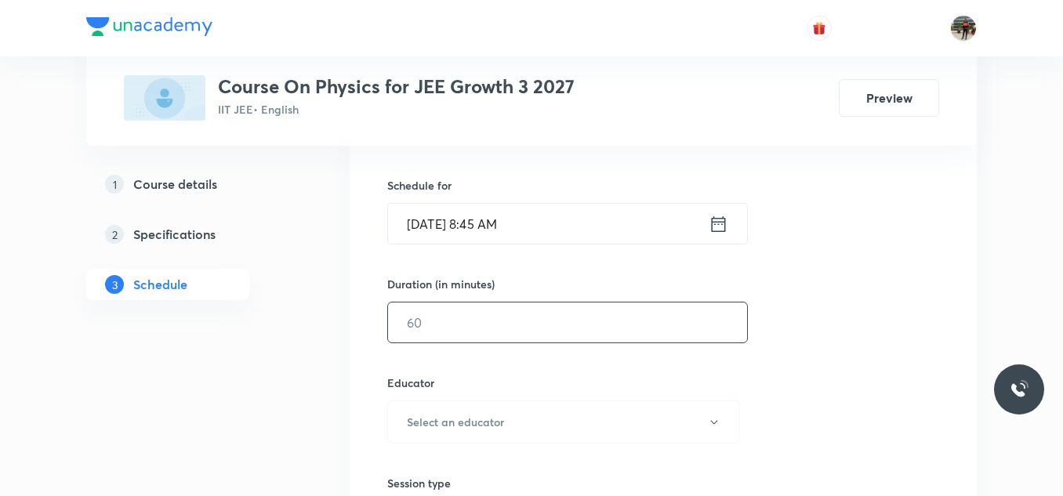
scroll to position [392, 0]
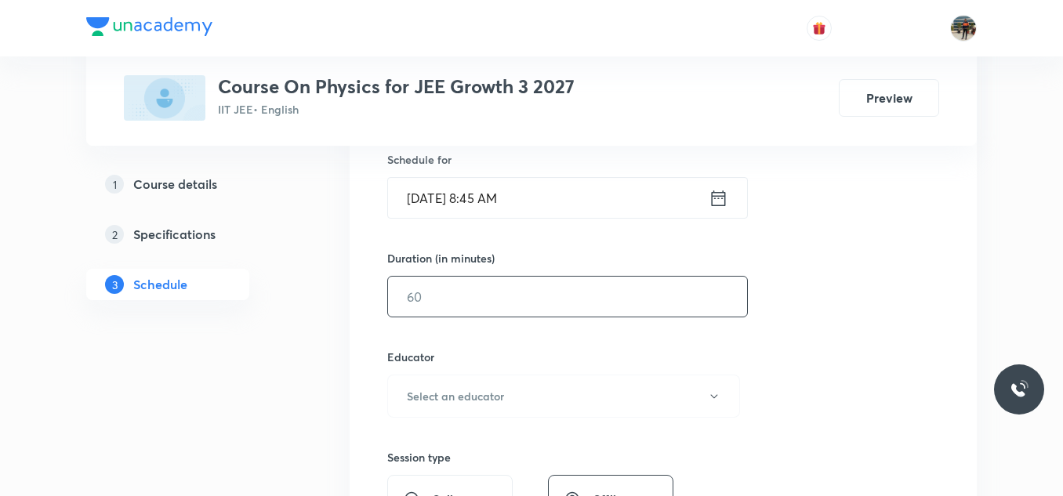
click at [464, 304] on input "text" at bounding box center [567, 297] width 359 height 40
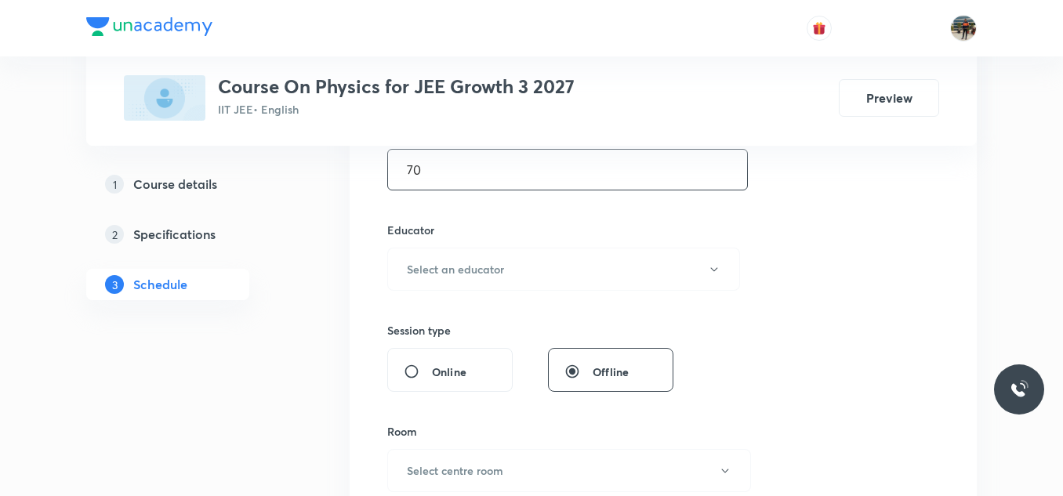
scroll to position [549, 0]
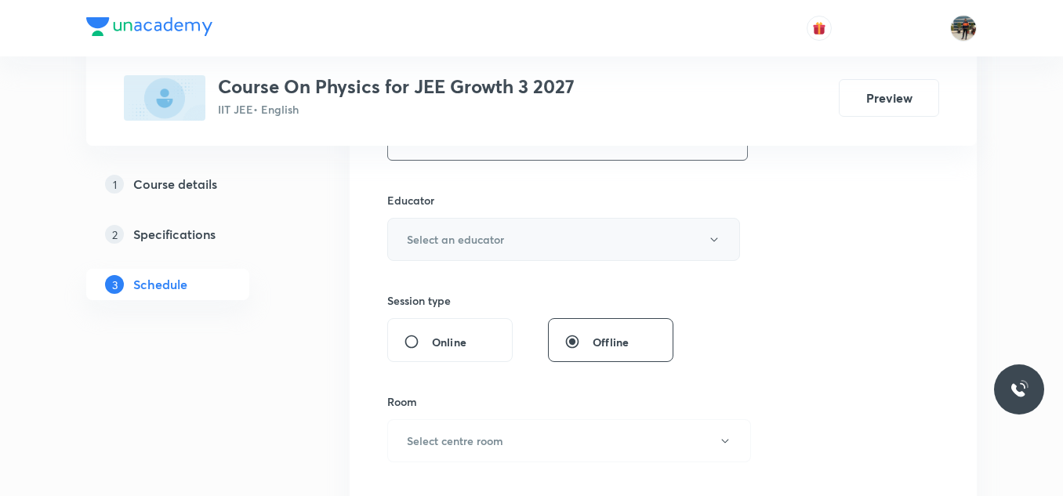
type input "70"
click at [449, 228] on button "Select an educator" at bounding box center [563, 239] width 353 height 43
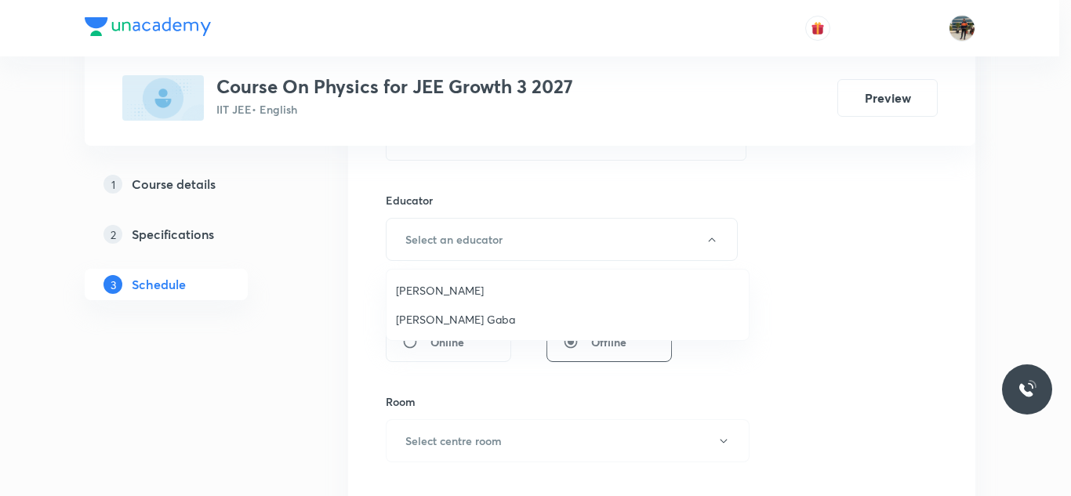
click at [401, 314] on span "Arpit Gaba" at bounding box center [567, 319] width 343 height 16
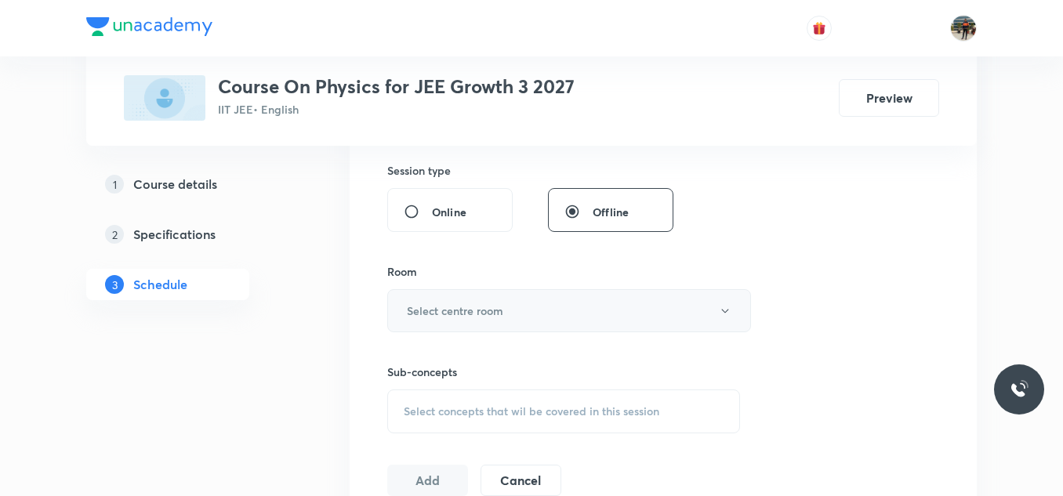
scroll to position [706, 0]
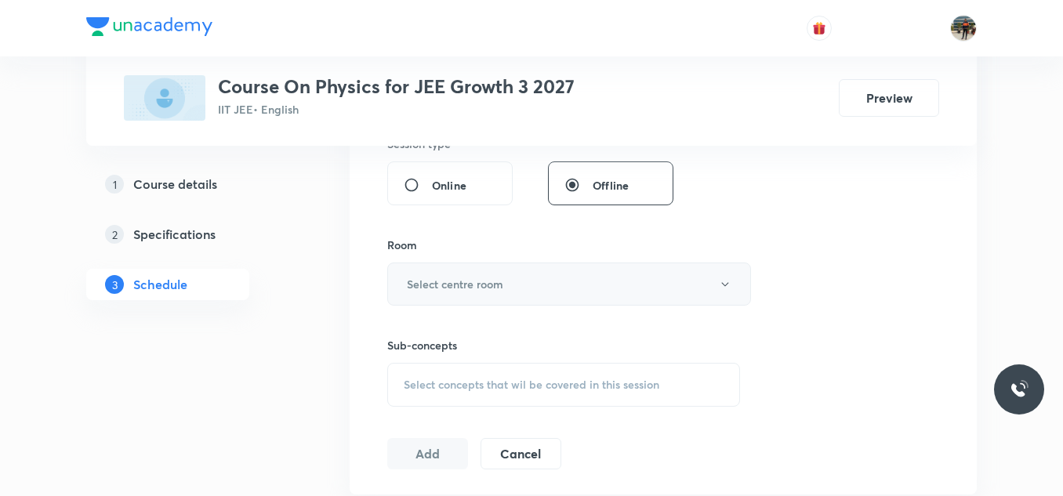
click at [433, 276] on h6 "Select centre room" at bounding box center [455, 284] width 96 height 16
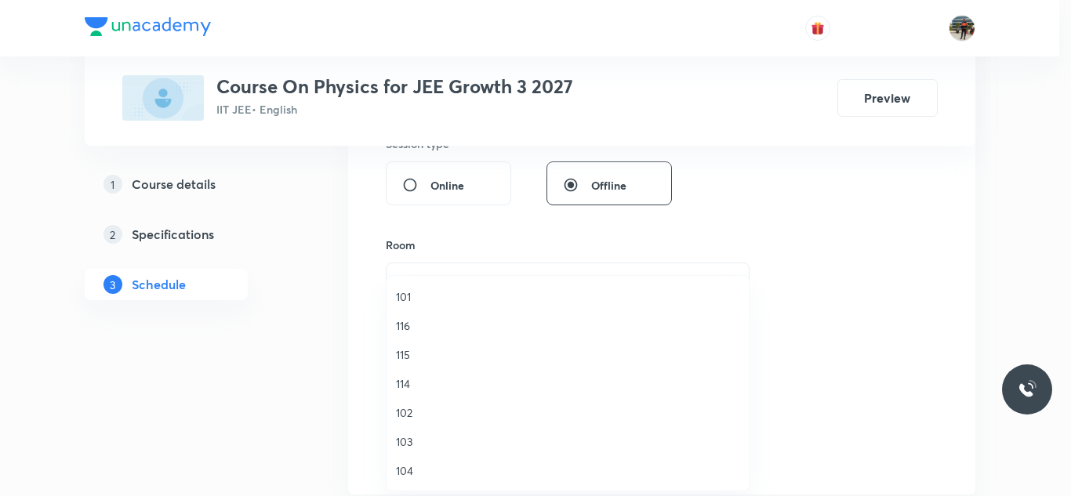
click at [408, 440] on span "103" at bounding box center [567, 442] width 343 height 16
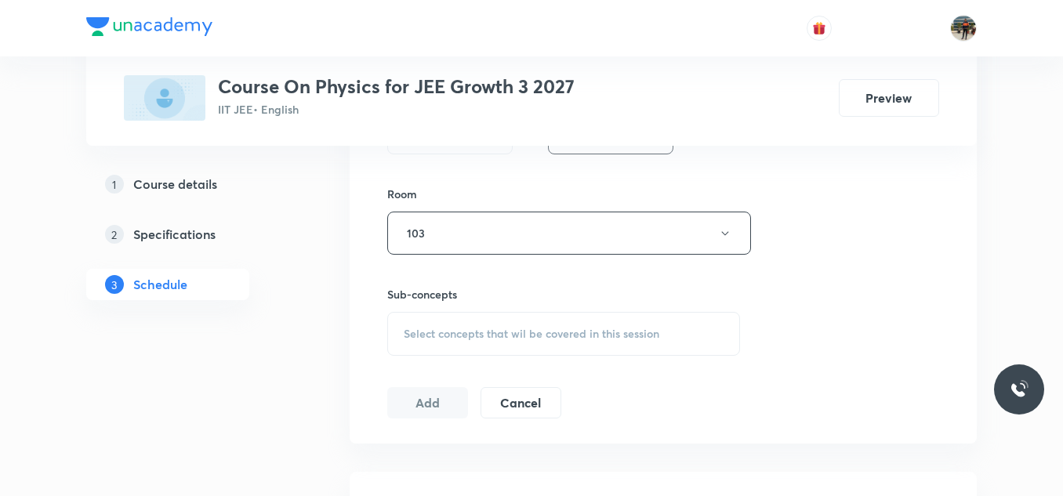
scroll to position [784, 0]
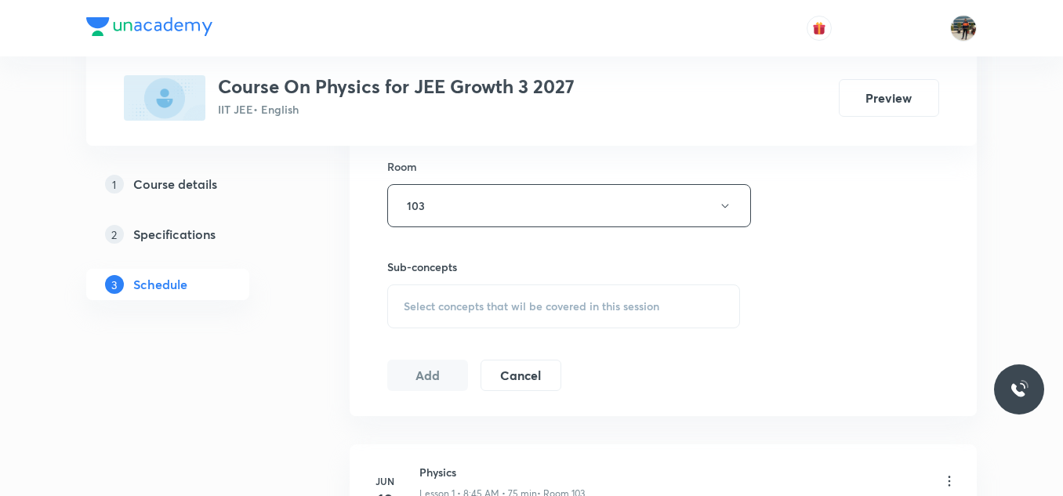
click at [421, 300] on span "Select concepts that wil be covered in this session" at bounding box center [532, 306] width 256 height 13
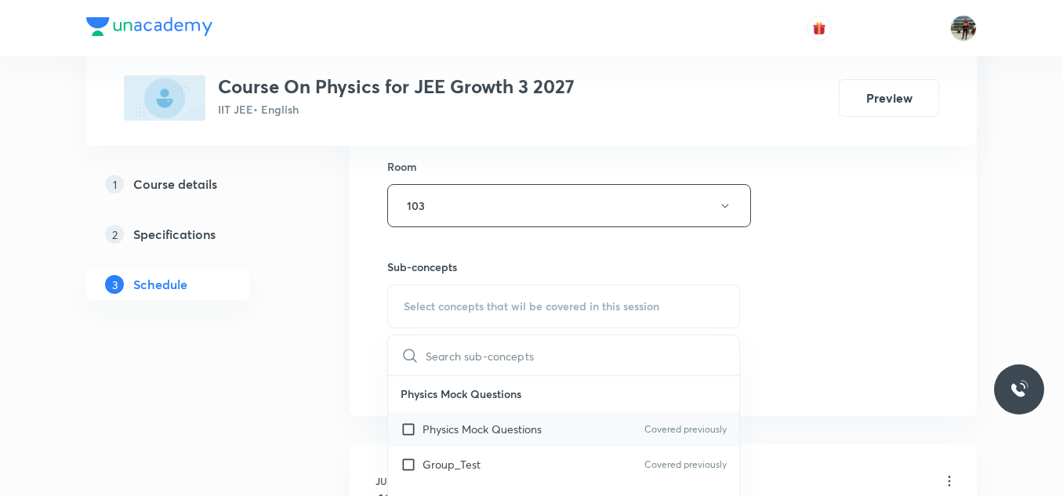
click at [405, 430] on input "checkbox" at bounding box center [412, 429] width 22 height 16
checkbox input "true"
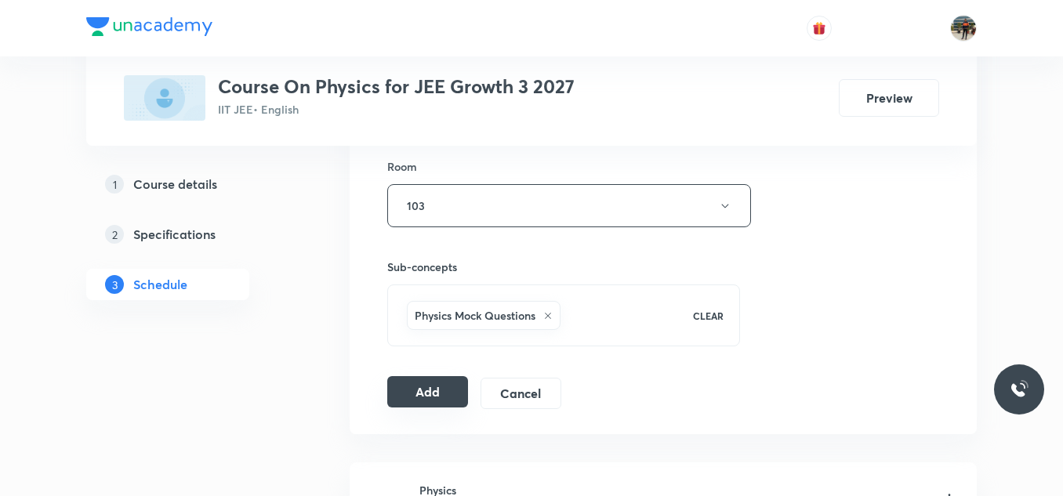
click at [408, 390] on button "Add" at bounding box center [427, 391] width 81 height 31
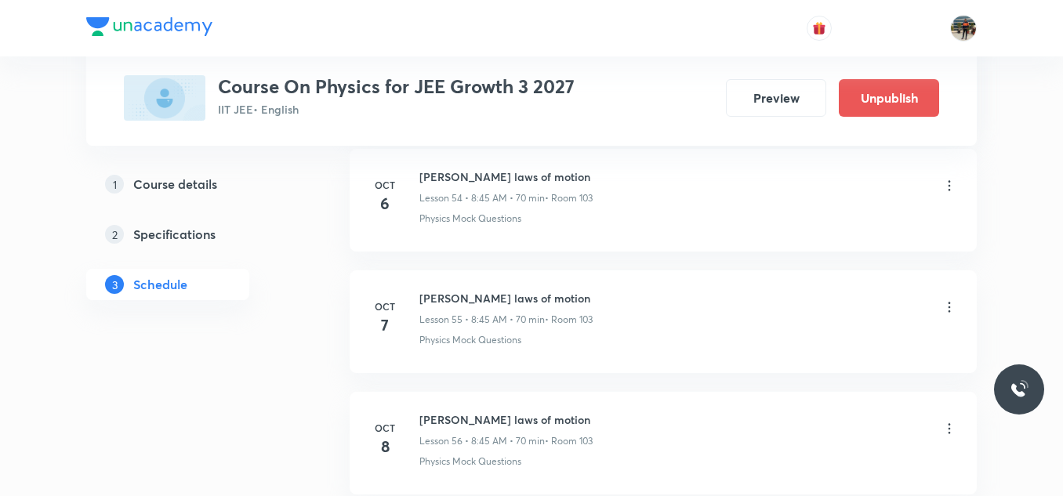
scroll to position [6846, 0]
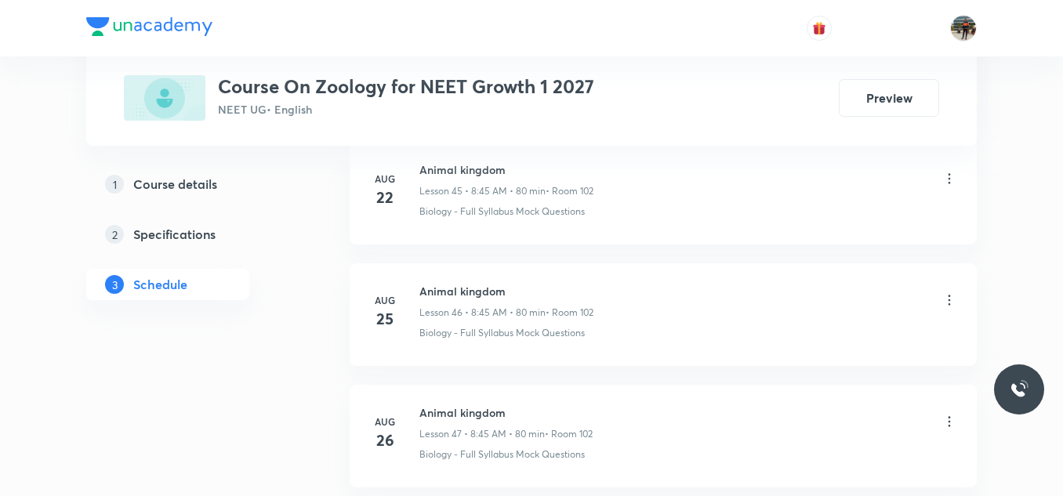
scroll to position [8416, 0]
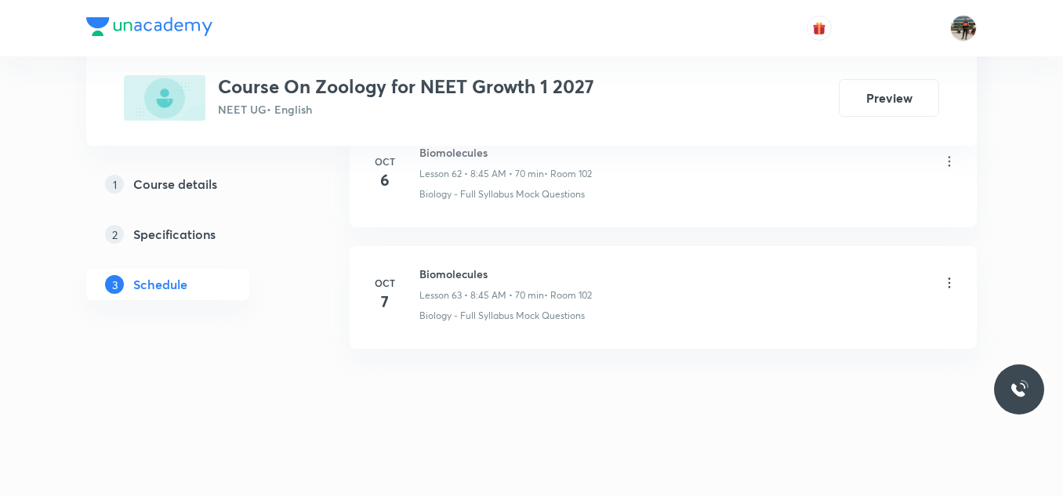
click at [459, 271] on h6 "Biomolecules" at bounding box center [505, 274] width 172 height 16
copy h6 "Biomolecules"
click at [459, 271] on h6 "Biomolecules" at bounding box center [505, 274] width 172 height 16
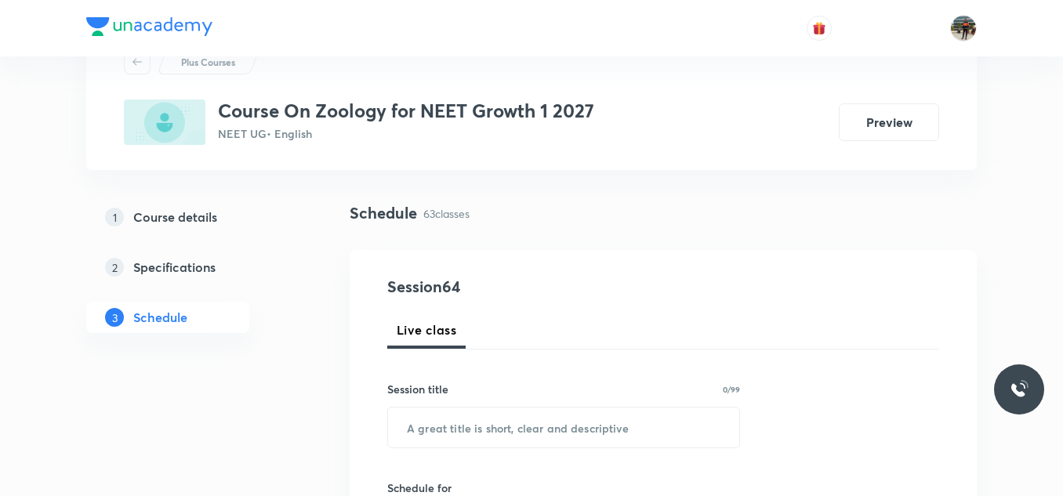
scroll to position [235, 0]
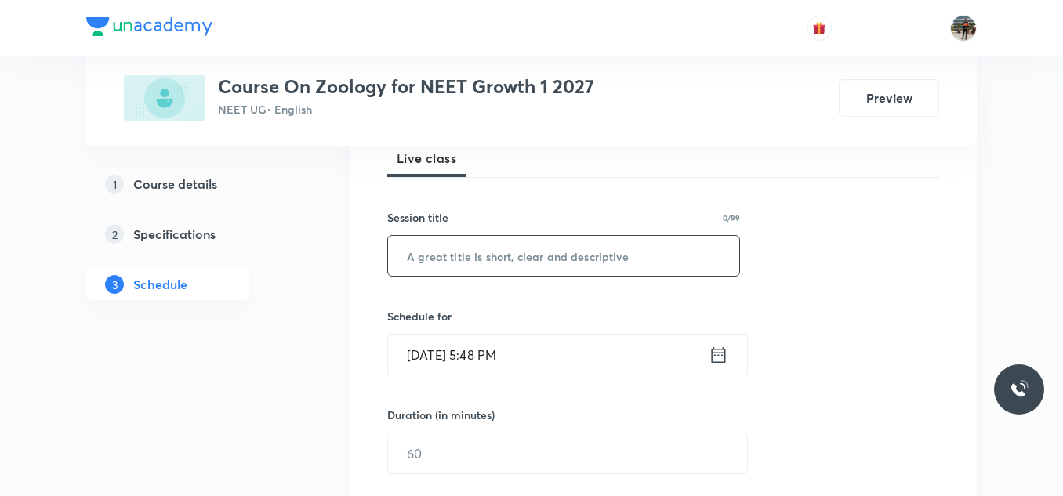
click at [459, 263] on input "text" at bounding box center [563, 256] width 351 height 40
paste input "Biomolecules"
type input "Biomolecules"
click at [718, 356] on icon at bounding box center [719, 355] width 20 height 22
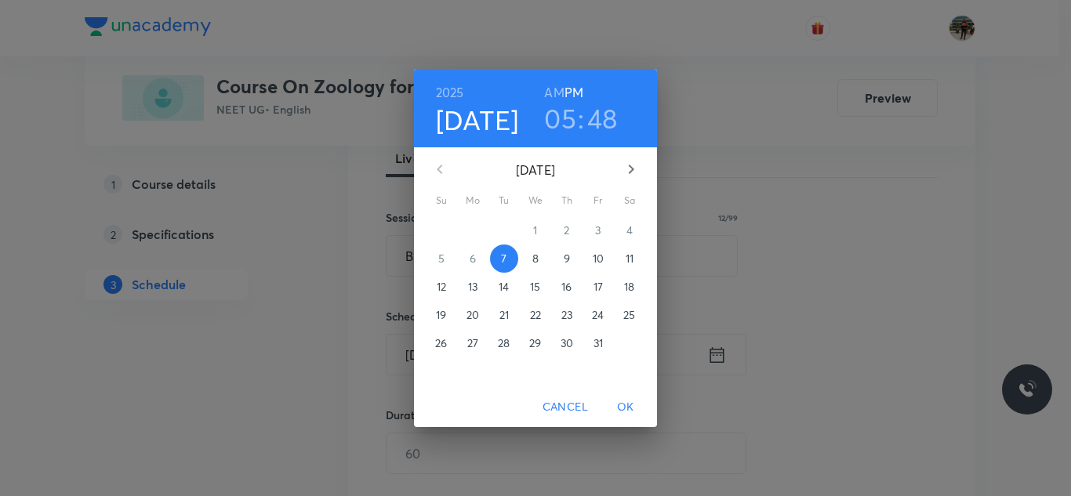
click at [533, 254] on p "8" at bounding box center [535, 259] width 6 height 16
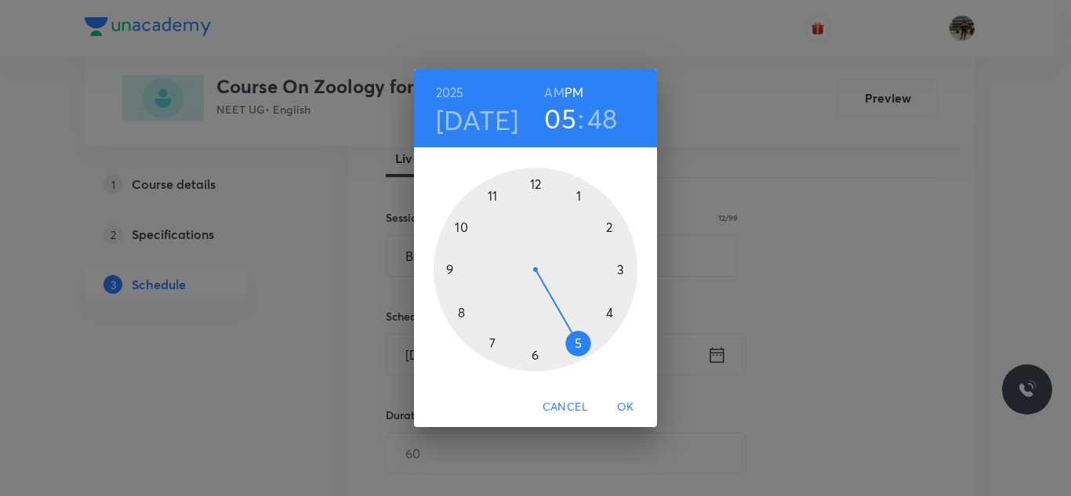
click at [556, 93] on h6 "AM" at bounding box center [554, 93] width 20 height 22
click at [464, 312] on div at bounding box center [536, 270] width 204 height 204
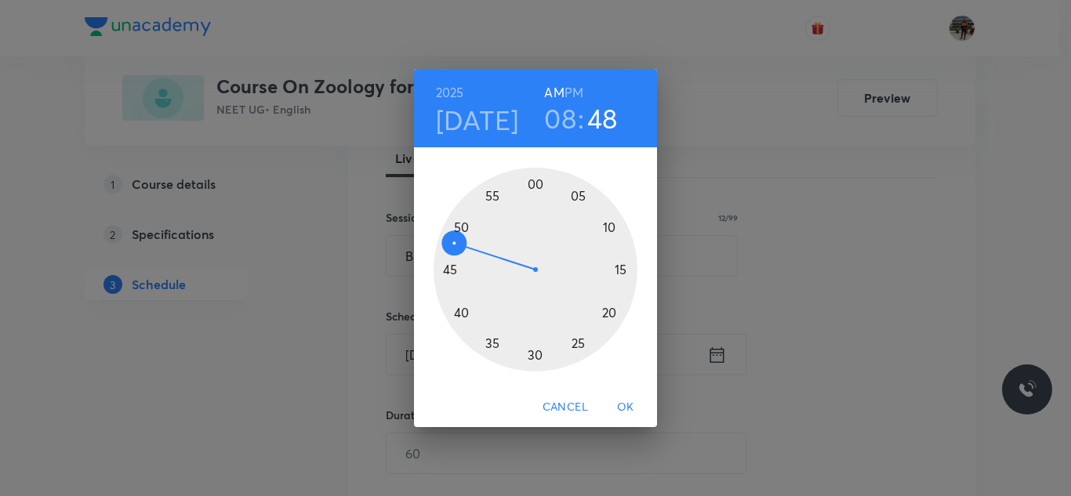
click at [446, 271] on div at bounding box center [536, 270] width 204 height 204
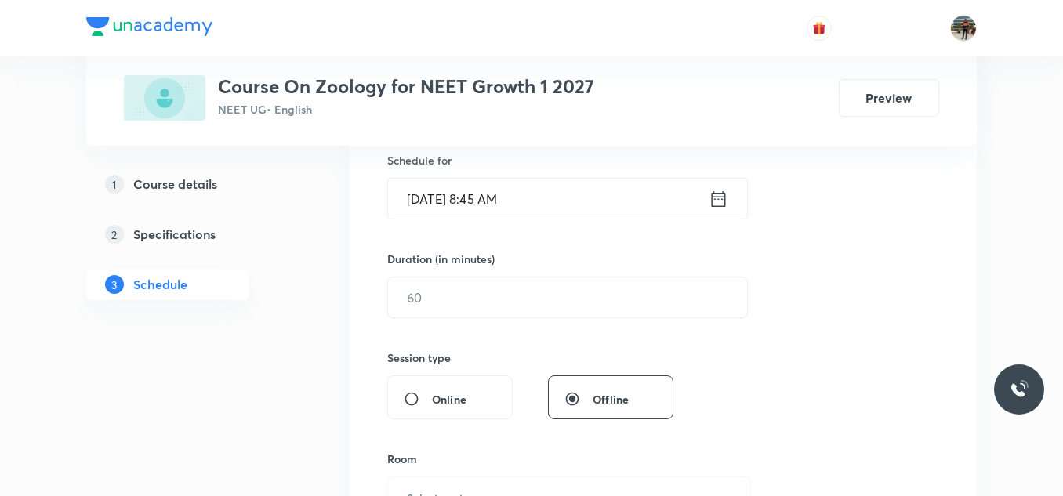
scroll to position [392, 0]
click at [463, 307] on input "text" at bounding box center [567, 297] width 359 height 40
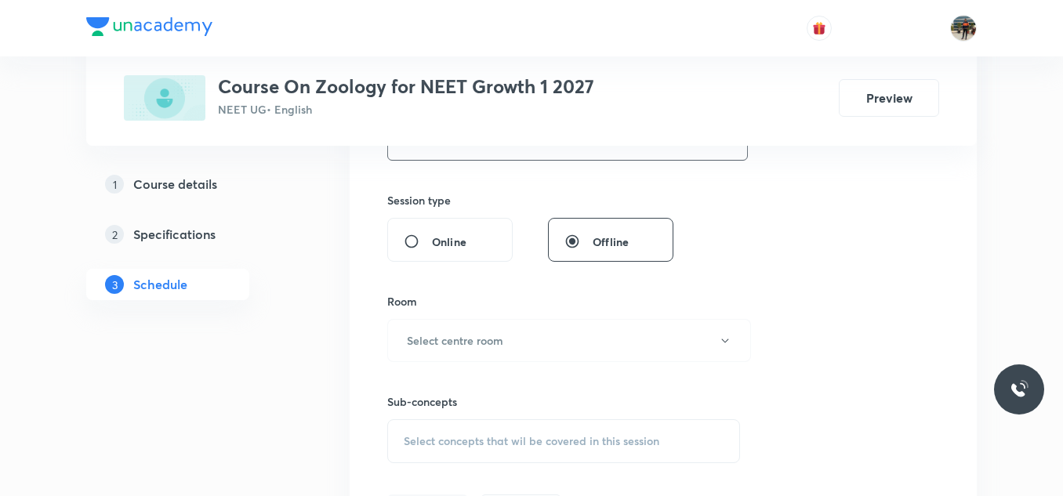
scroll to position [627, 0]
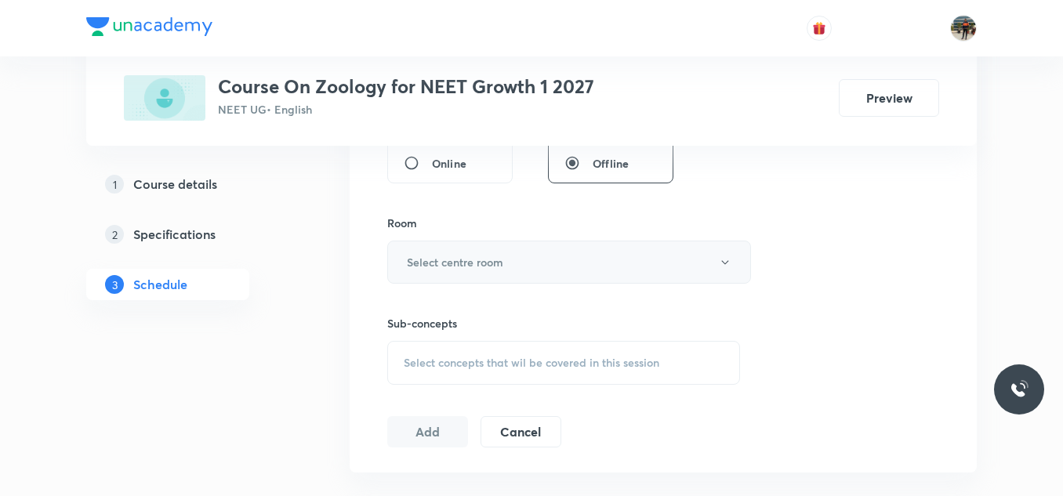
type input "70"
click at [418, 249] on button "Select centre room" at bounding box center [569, 262] width 364 height 43
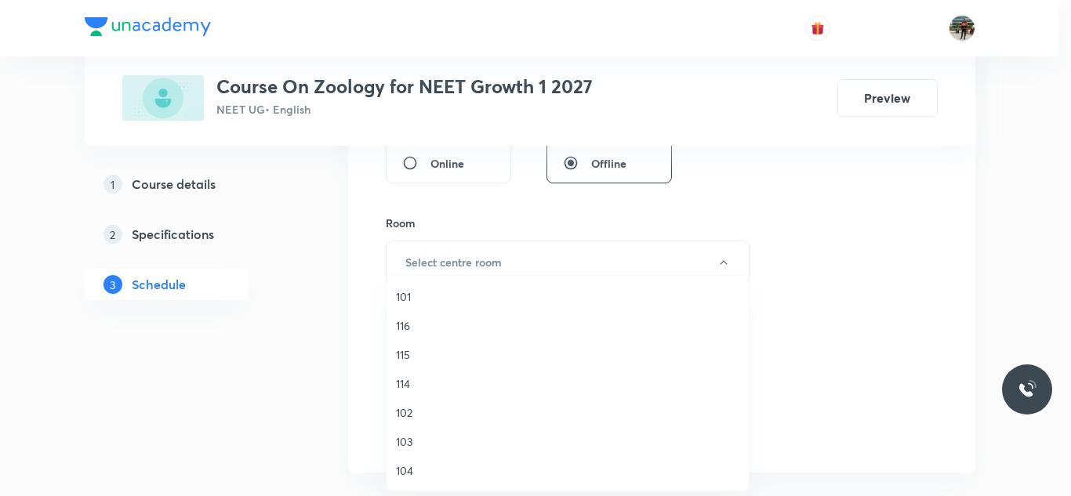
click at [401, 414] on span "102" at bounding box center [567, 413] width 343 height 16
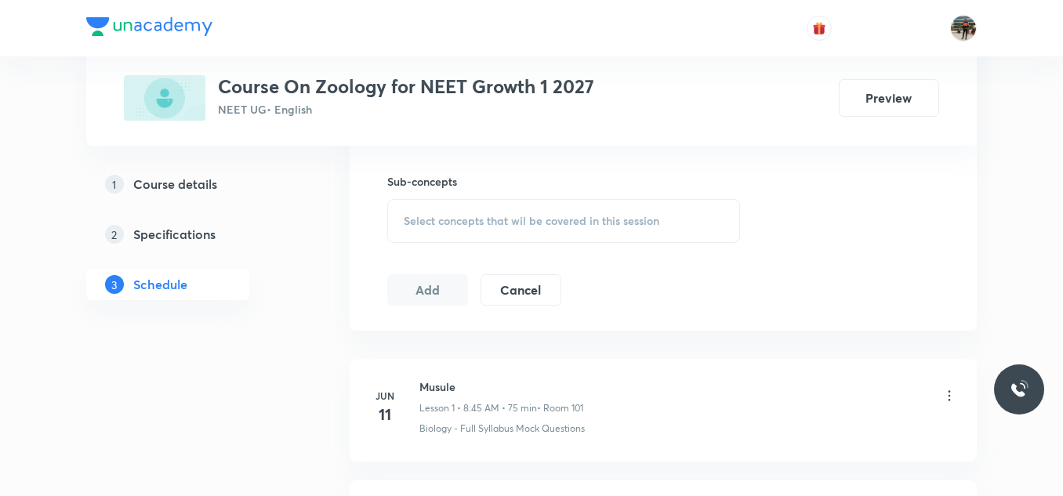
scroll to position [784, 0]
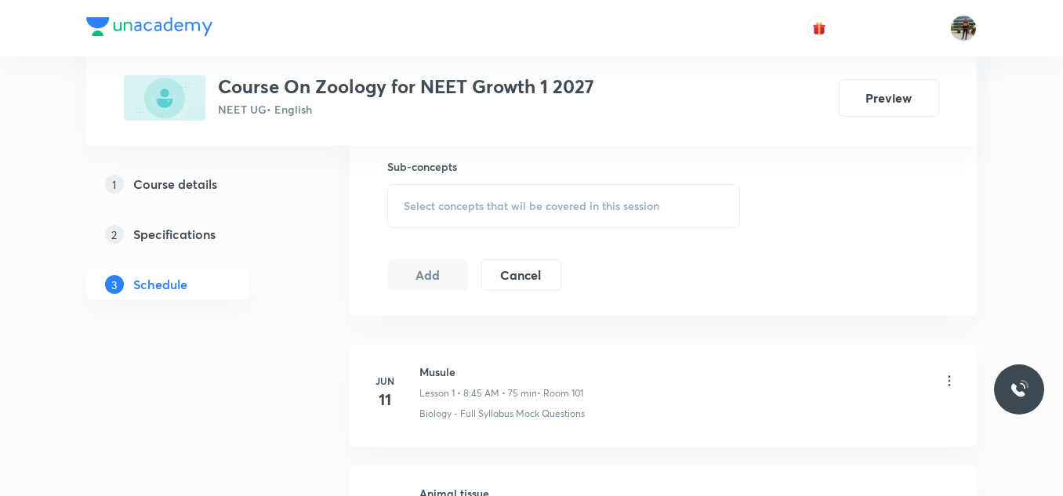
click at [417, 200] on span "Select concepts that wil be covered in this session" at bounding box center [532, 206] width 256 height 13
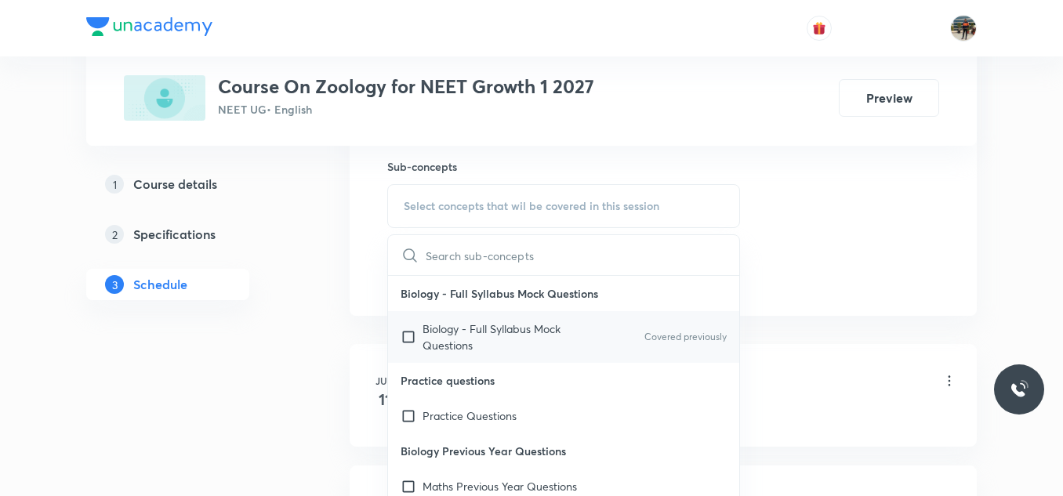
click at [405, 336] on input "checkbox" at bounding box center [412, 337] width 22 height 33
checkbox input "true"
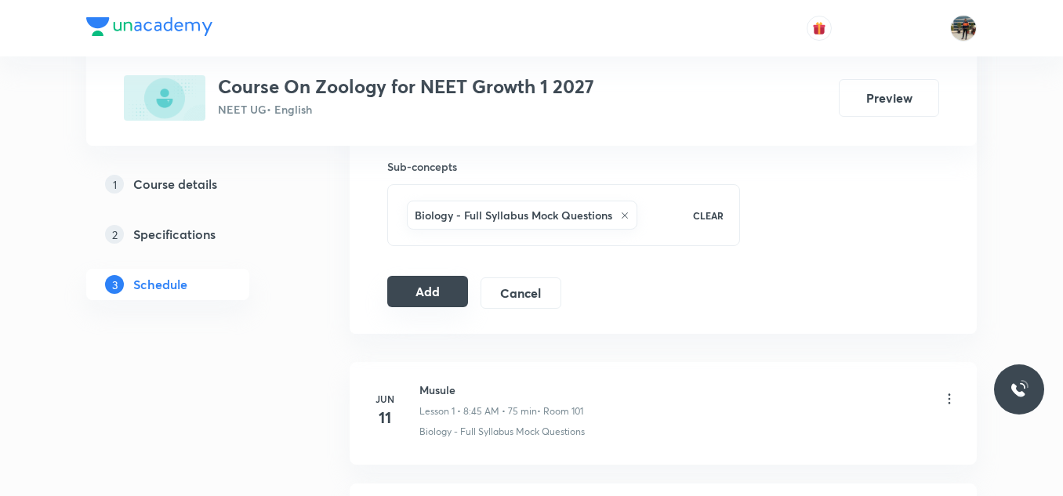
click at [431, 289] on button "Add" at bounding box center [427, 291] width 81 height 31
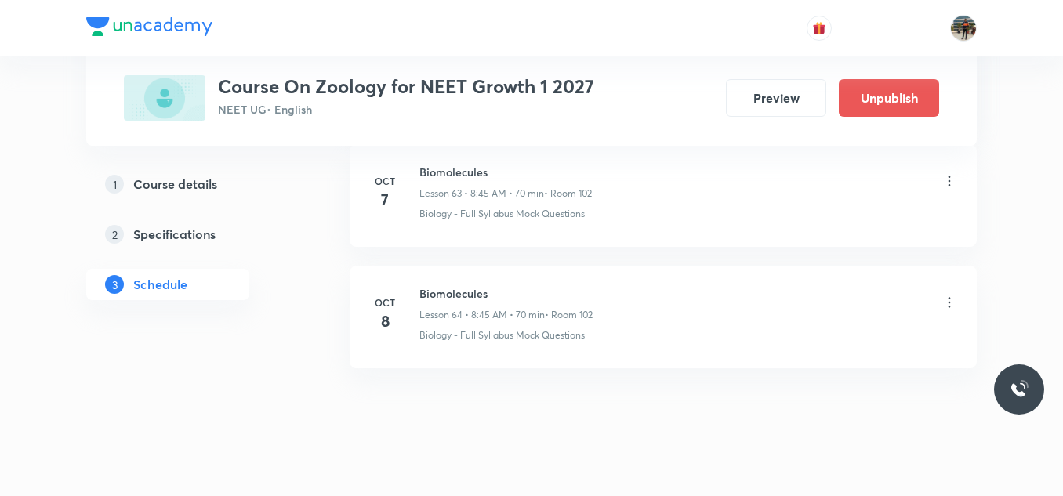
scroll to position [7817, 0]
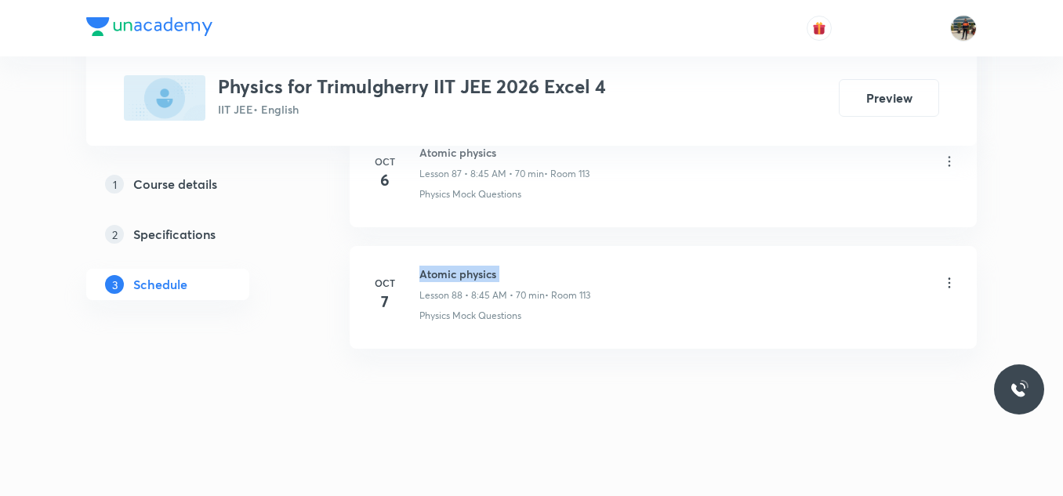
click at [458, 281] on h6 "Atomic physics" at bounding box center [504, 274] width 171 height 16
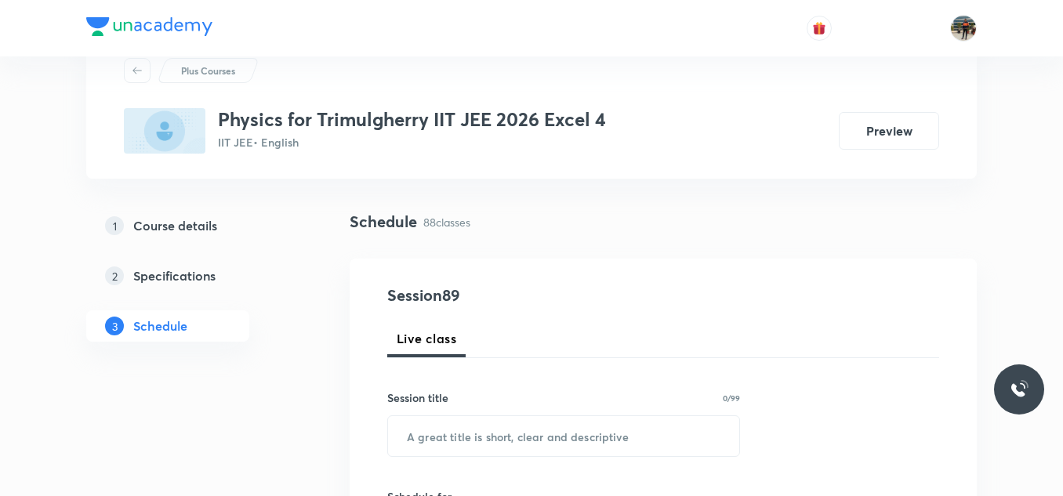
scroll to position [235, 0]
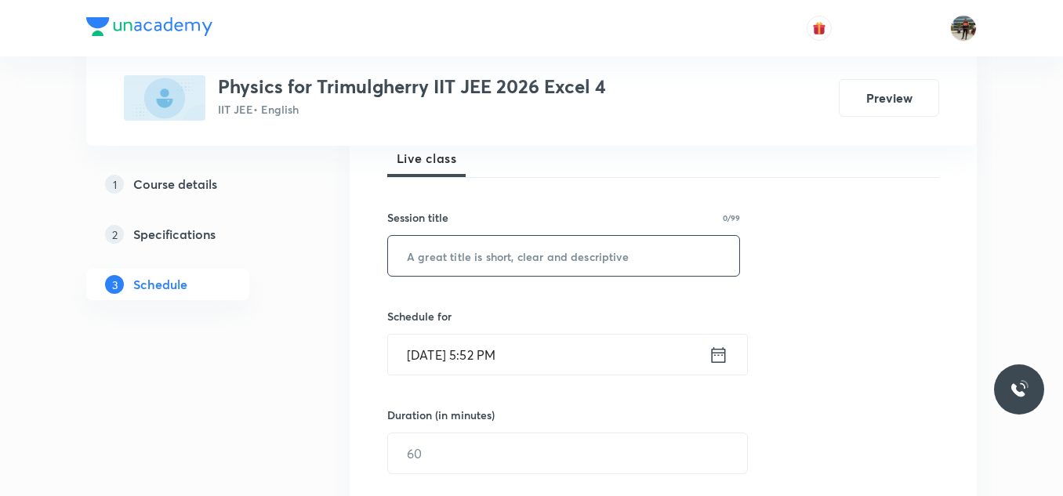
click at [457, 243] on input "text" at bounding box center [563, 256] width 351 height 40
paste input "Atomic physics"
type input "Atomic physics"
click at [718, 354] on icon at bounding box center [719, 355] width 20 height 22
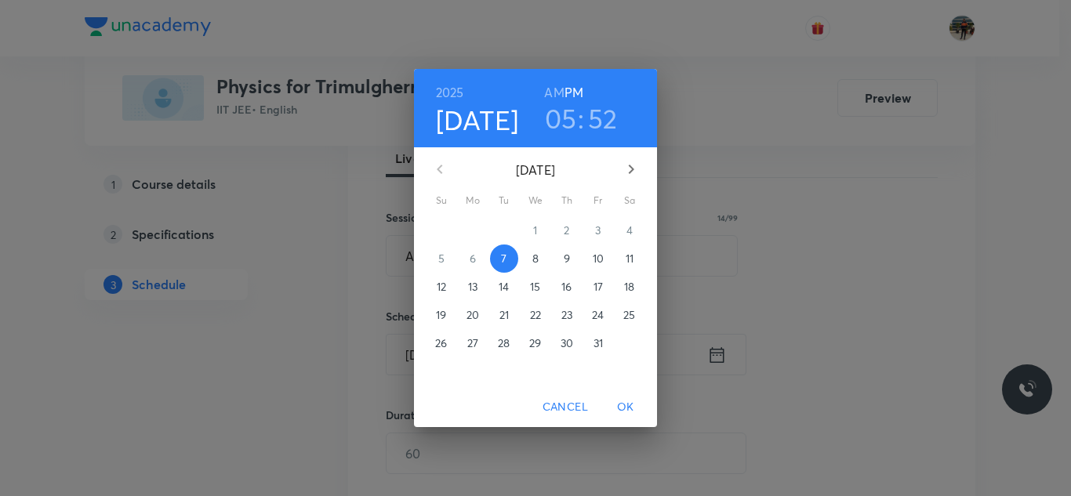
click at [536, 266] on p "8" at bounding box center [535, 259] width 6 height 16
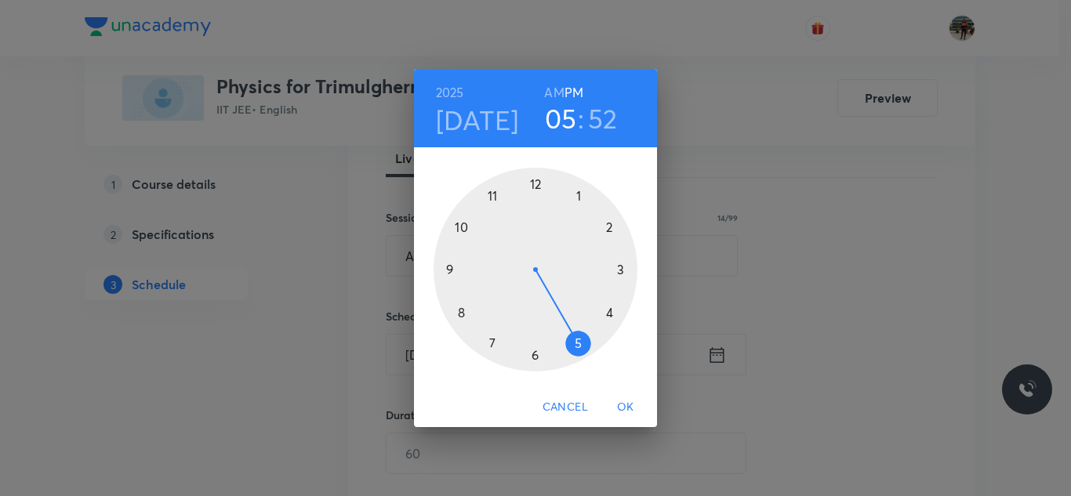
click at [543, 90] on div "[DATE] 05 : 52 AM PM" at bounding box center [535, 108] width 218 height 53
drag, startPoint x: 543, startPoint y: 91, endPoint x: 593, endPoint y: 91, distance: 50.2
click at [546, 91] on div "2025 Oct 8 05 : 52 AM PM" at bounding box center [535, 108] width 218 height 53
click at [553, 92] on h6 "AM" at bounding box center [554, 93] width 20 height 22
click at [461, 306] on div at bounding box center [536, 270] width 204 height 204
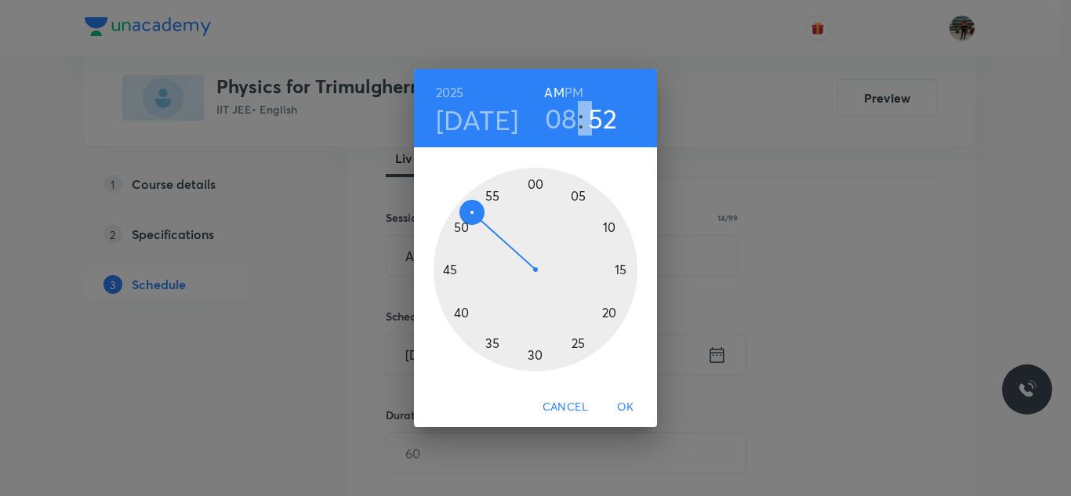
click at [446, 266] on div at bounding box center [536, 270] width 204 height 204
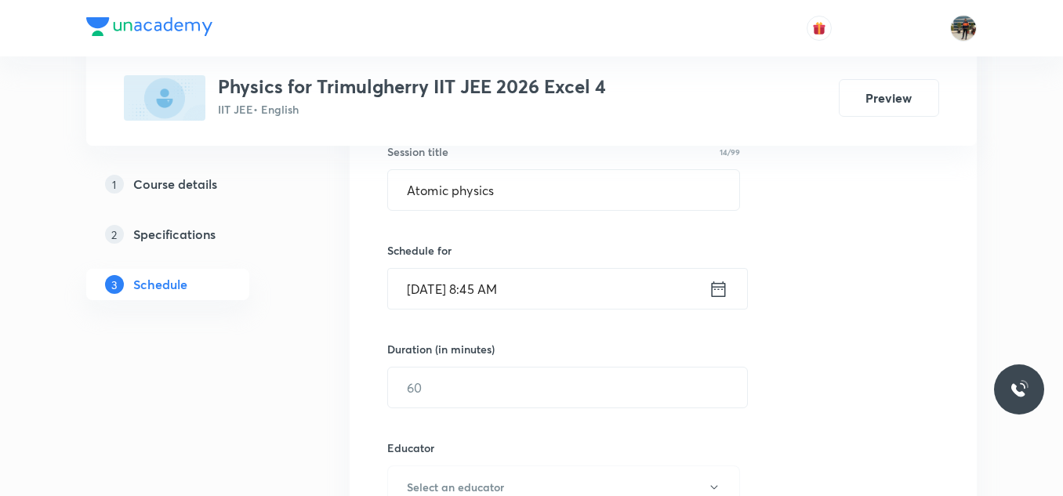
scroll to position [392, 0]
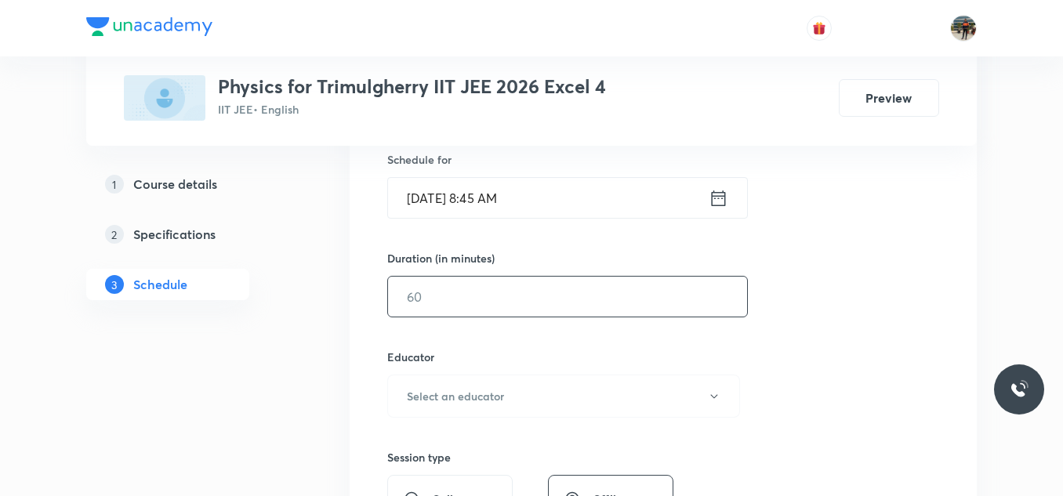
click at [494, 288] on input "text" at bounding box center [567, 297] width 359 height 40
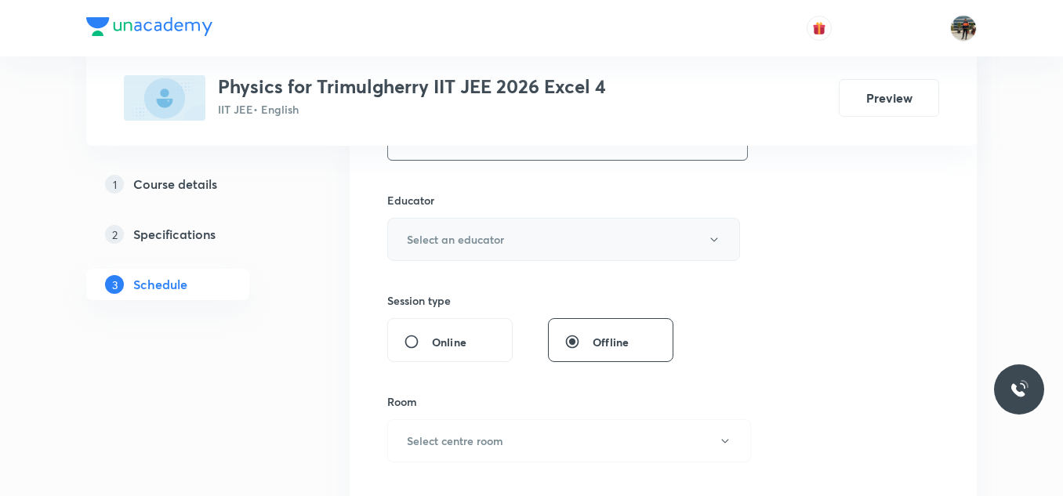
type input "70"
click at [391, 227] on button "Select an educator" at bounding box center [563, 239] width 353 height 43
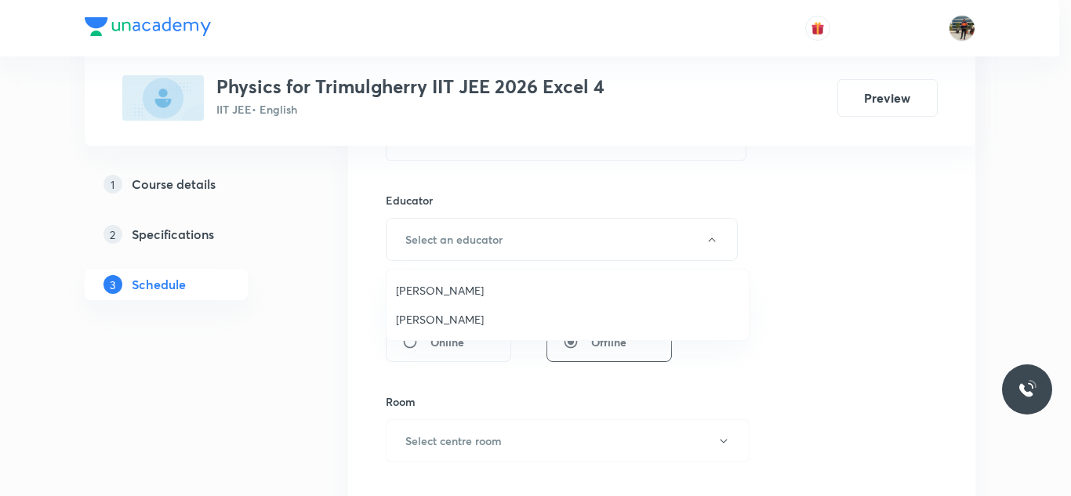
click at [419, 286] on span "Rajesh Vuddavolu" at bounding box center [567, 290] width 343 height 16
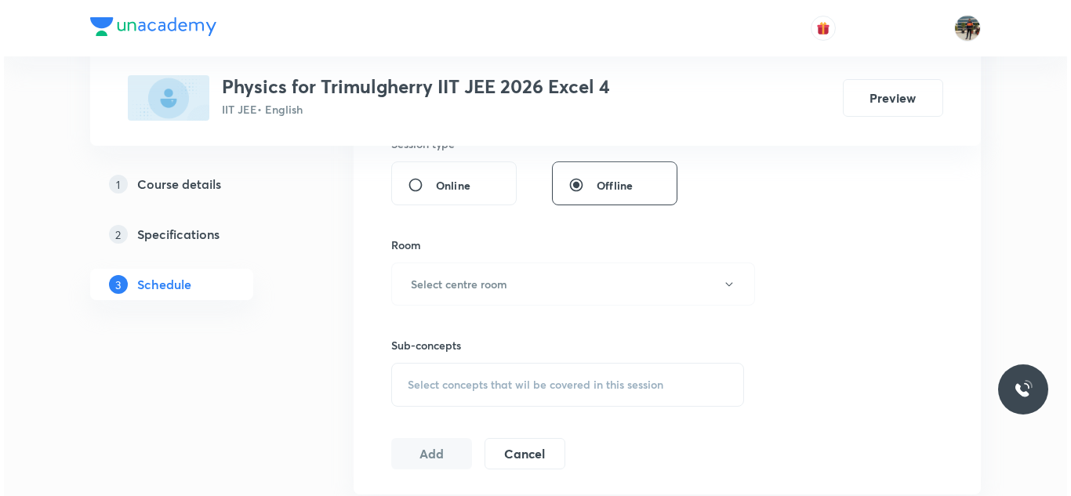
scroll to position [784, 0]
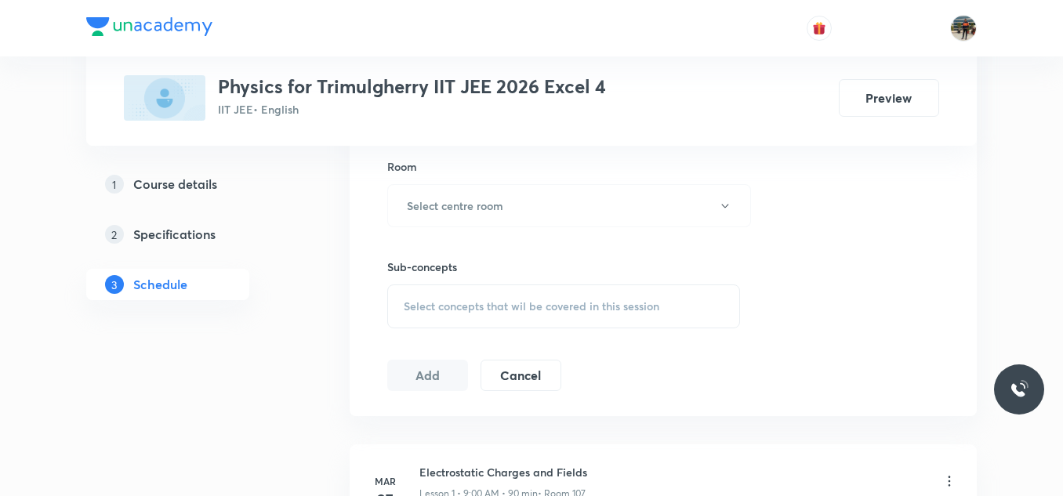
click at [427, 180] on div "Room Select centre room" at bounding box center [563, 192] width 353 height 69
click at [426, 200] on h6 "Select centre room" at bounding box center [455, 206] width 96 height 16
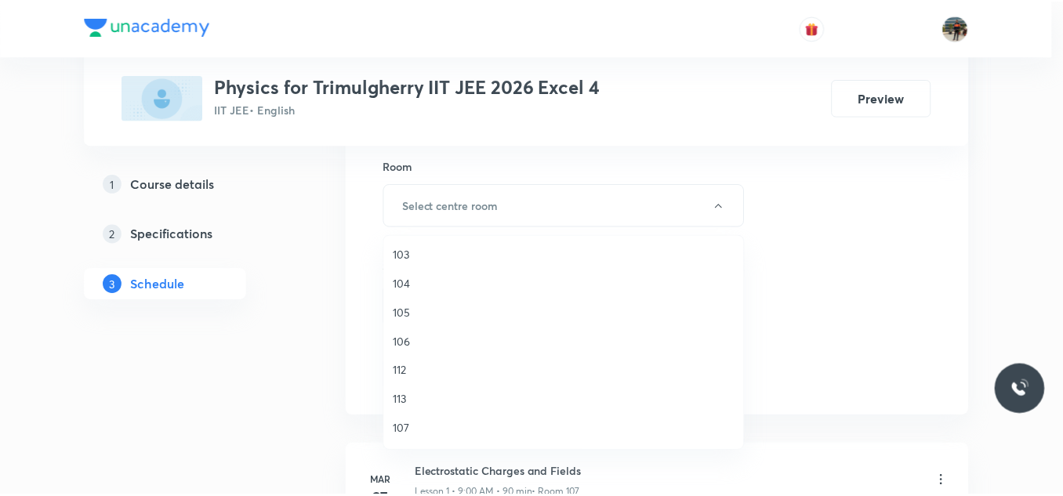
scroll to position [157, 0]
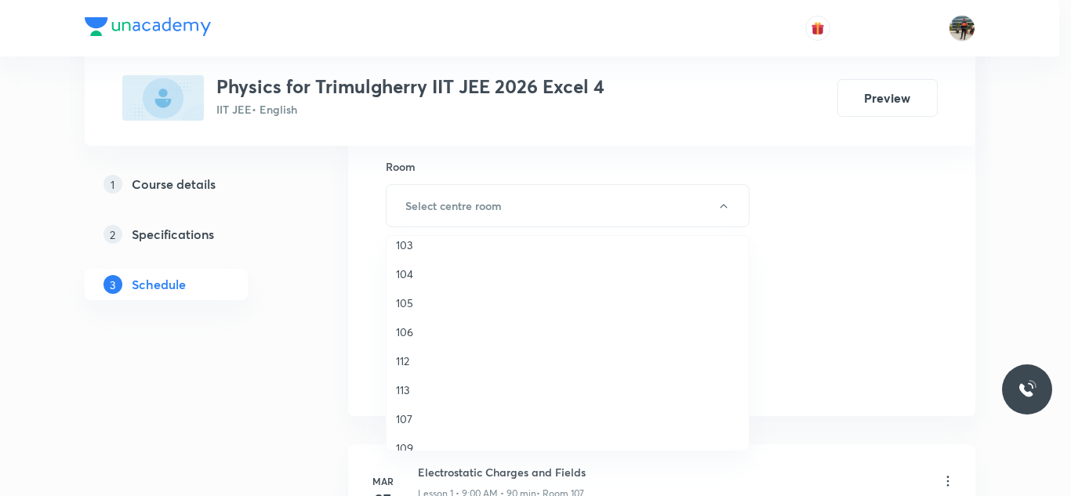
click at [405, 393] on span "113" at bounding box center [567, 390] width 343 height 16
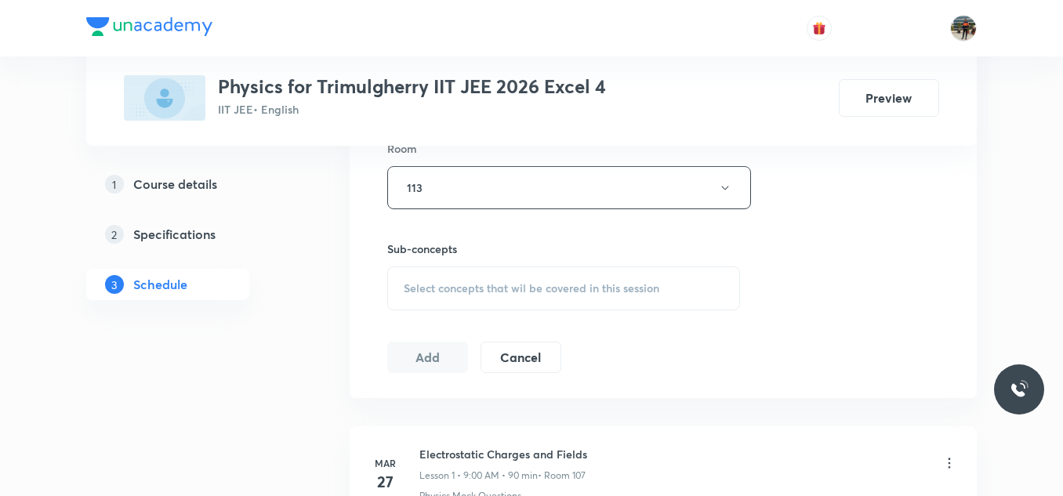
scroll to position [862, 0]
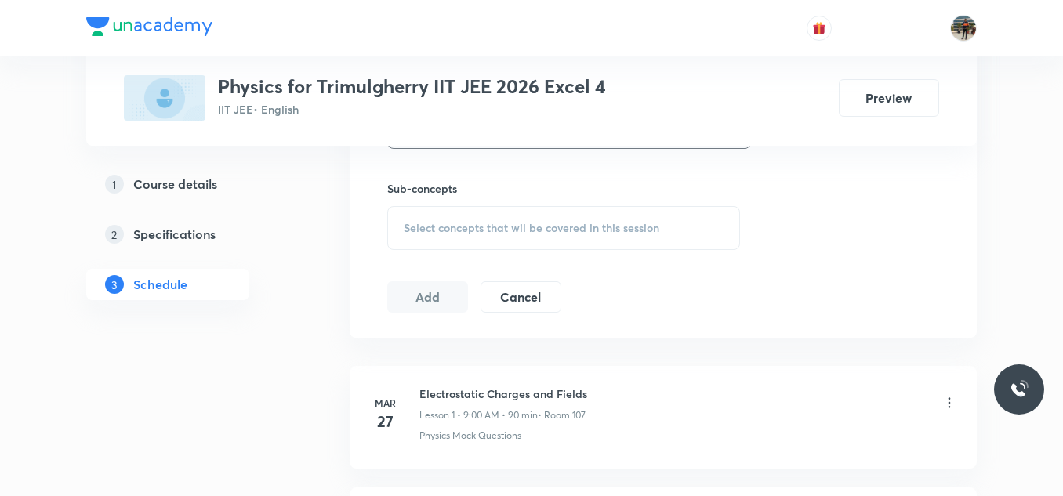
click at [401, 214] on div "Select concepts that wil be covered in this session" at bounding box center [563, 228] width 353 height 44
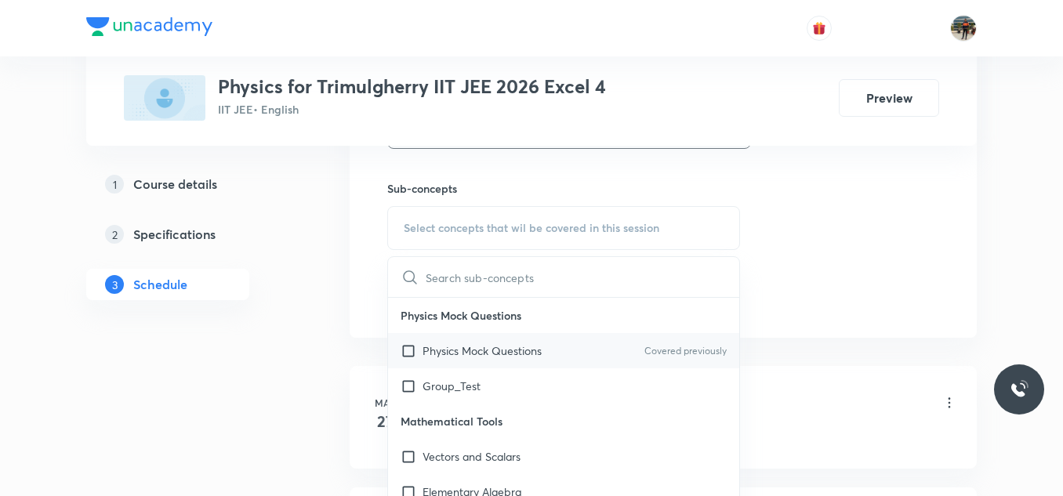
click at [408, 351] on input "checkbox" at bounding box center [412, 351] width 22 height 16
checkbox input "true"
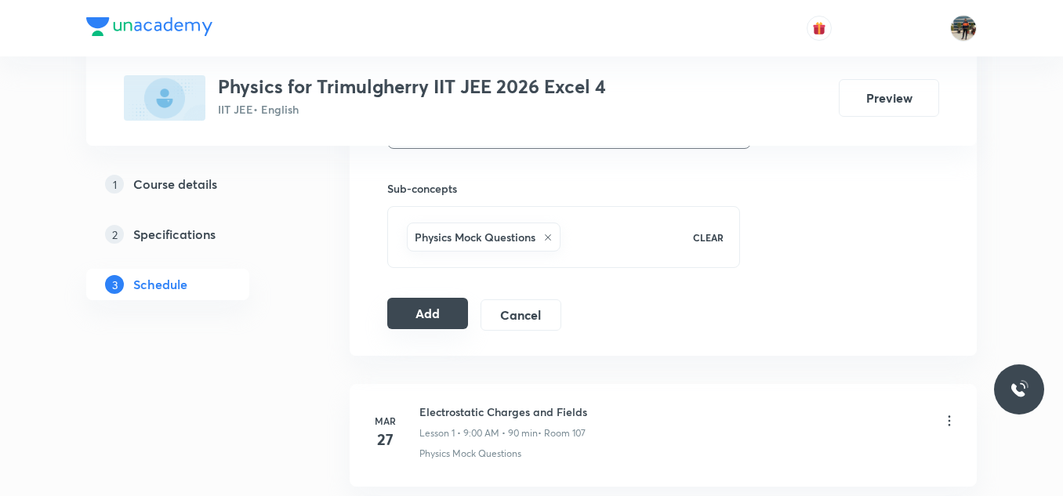
click at [409, 303] on button "Add" at bounding box center [427, 313] width 81 height 31
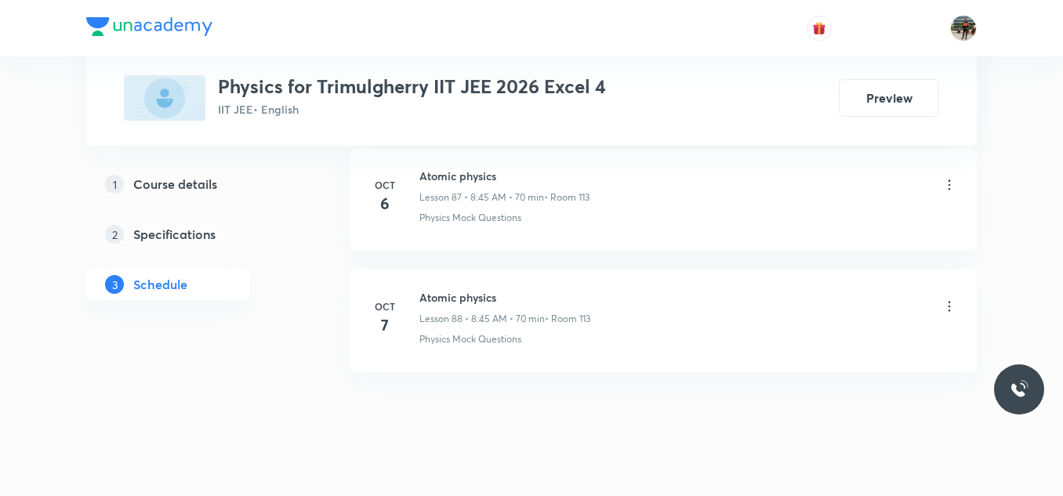
scroll to position [10733, 0]
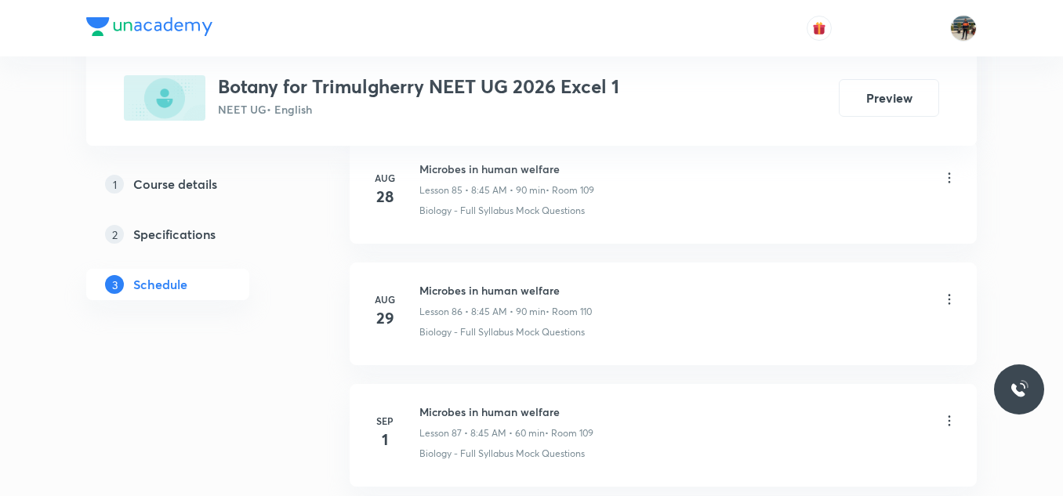
scroll to position [12791, 0]
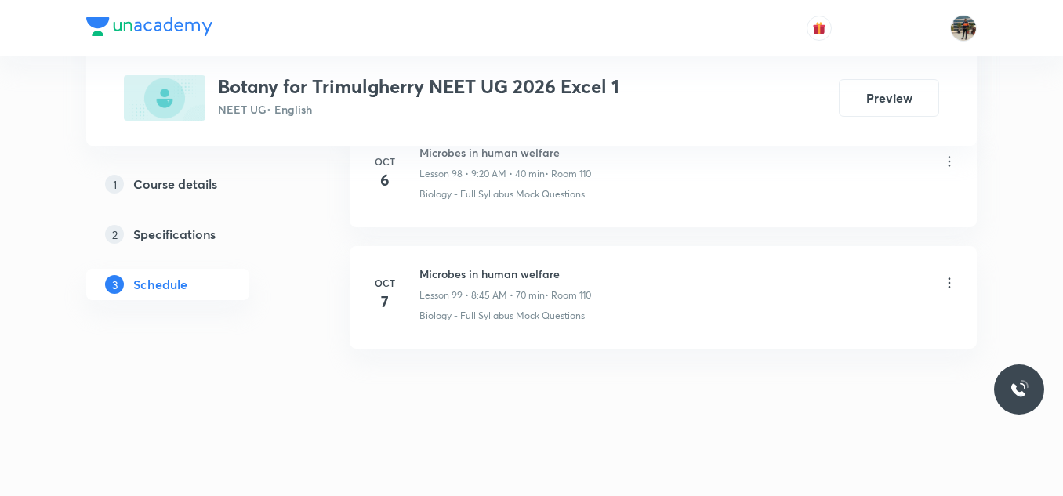
click at [477, 264] on li "[DATE] Microbes in human welfare Lesson 99 • 8:45 AM • 70 min • Room 110 Biolog…" at bounding box center [663, 297] width 627 height 103
click at [445, 279] on h6 "Microbes in human welfare" at bounding box center [505, 274] width 172 height 16
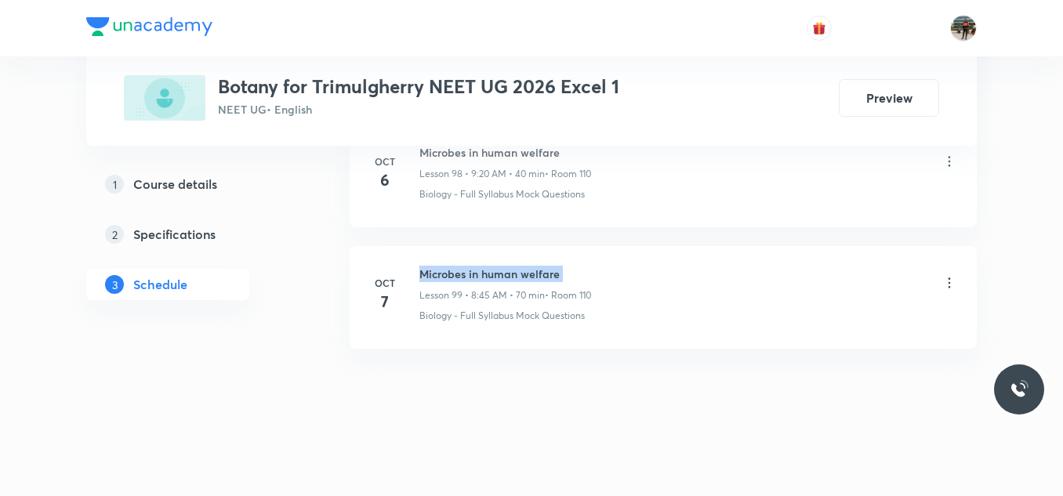
copy h6 "Microbes in human welfare"
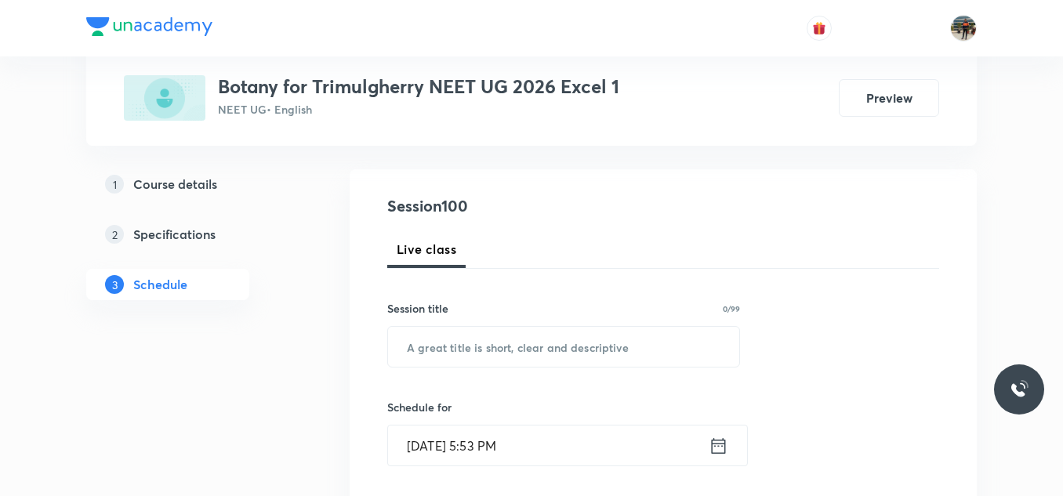
scroll to position [157, 0]
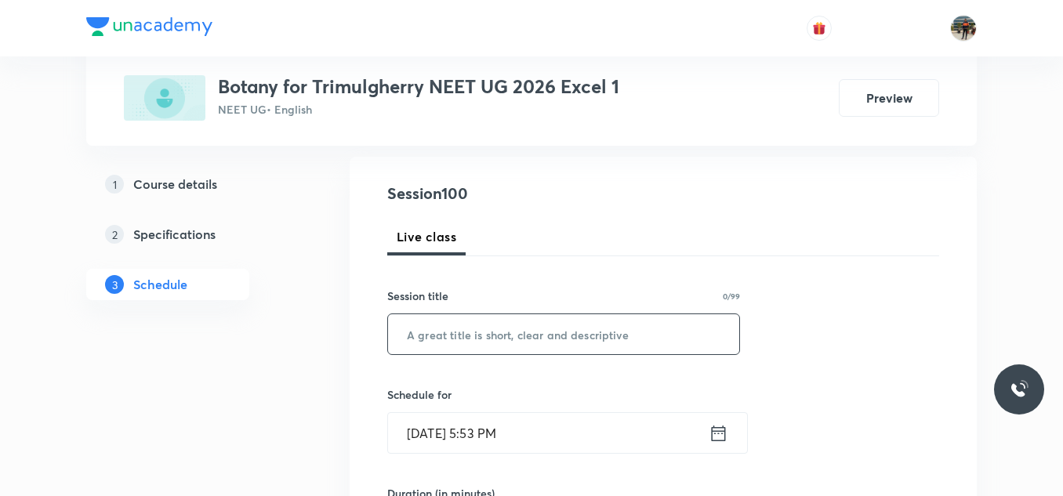
click at [459, 327] on input "text" at bounding box center [563, 334] width 351 height 40
paste input "Microbes in human welfare"
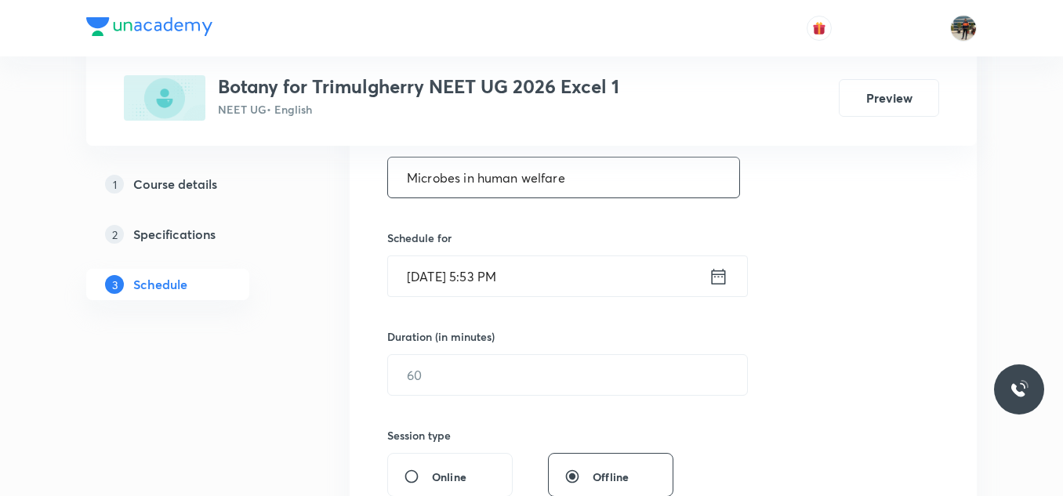
type input "Microbes in human welfare"
click at [718, 276] on icon at bounding box center [719, 276] width 14 height 16
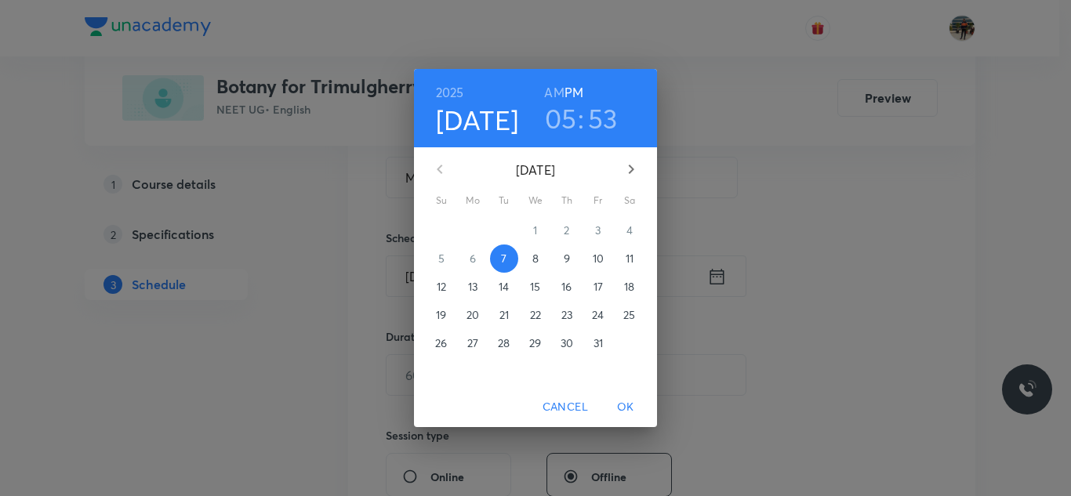
click at [542, 254] on span "8" at bounding box center [535, 259] width 28 height 16
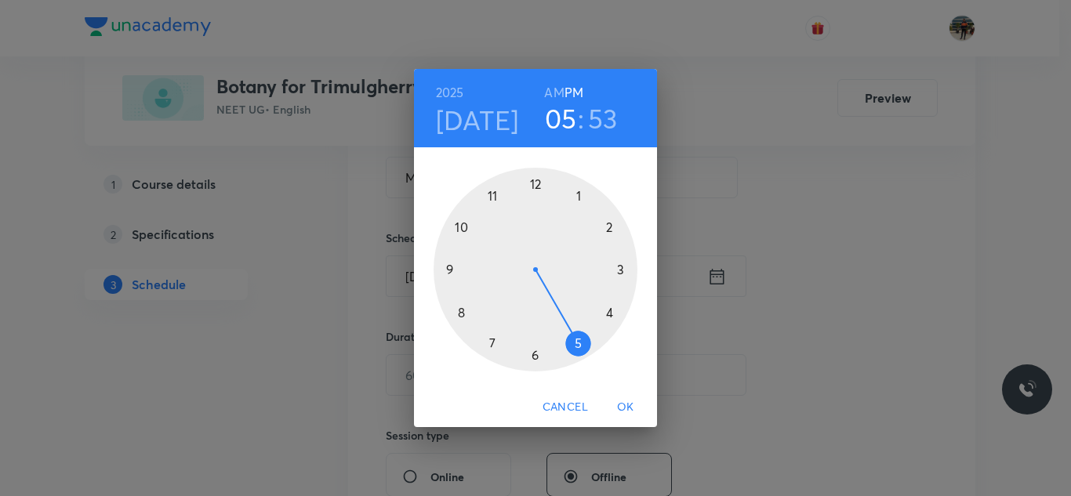
click at [562, 85] on h6 "AM" at bounding box center [554, 93] width 20 height 22
click at [463, 312] on div at bounding box center [536, 270] width 204 height 204
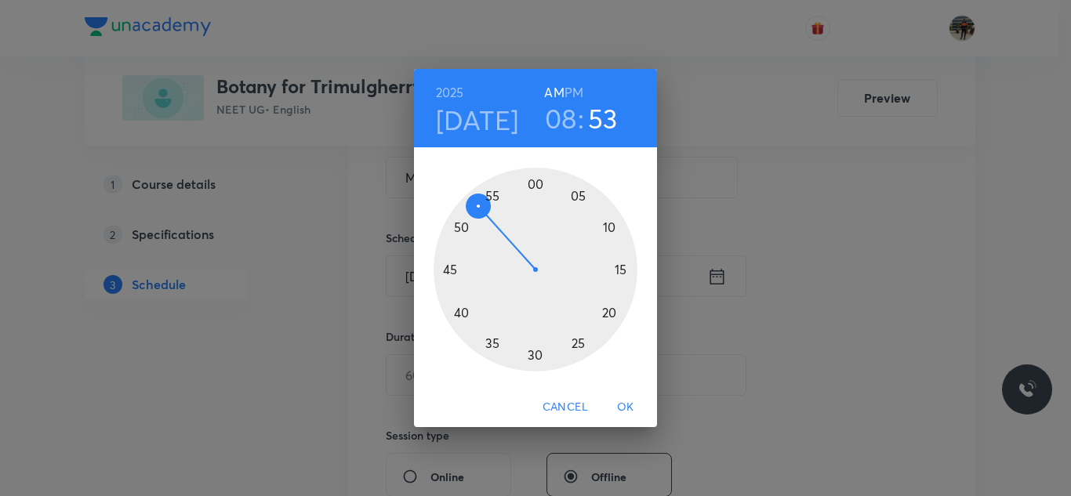
click at [449, 268] on div at bounding box center [536, 270] width 204 height 204
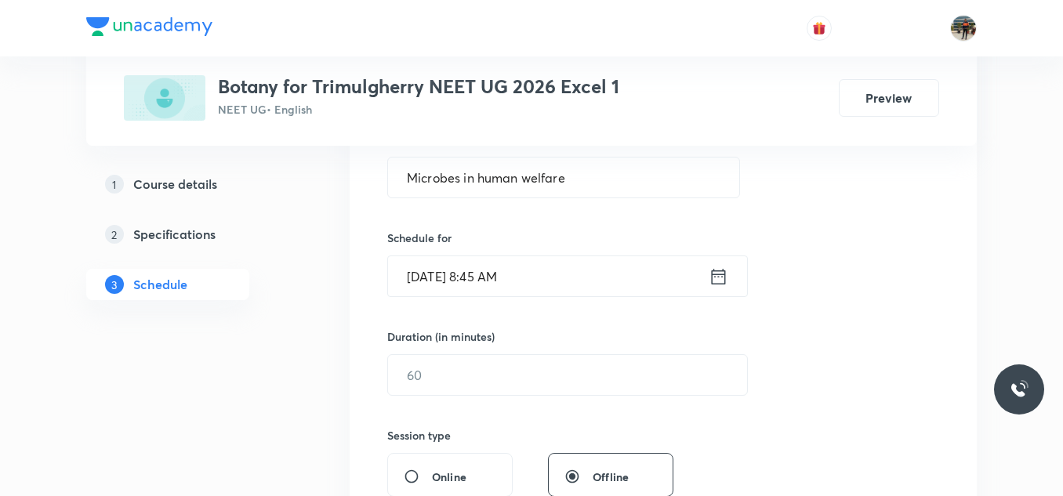
scroll to position [470, 0]
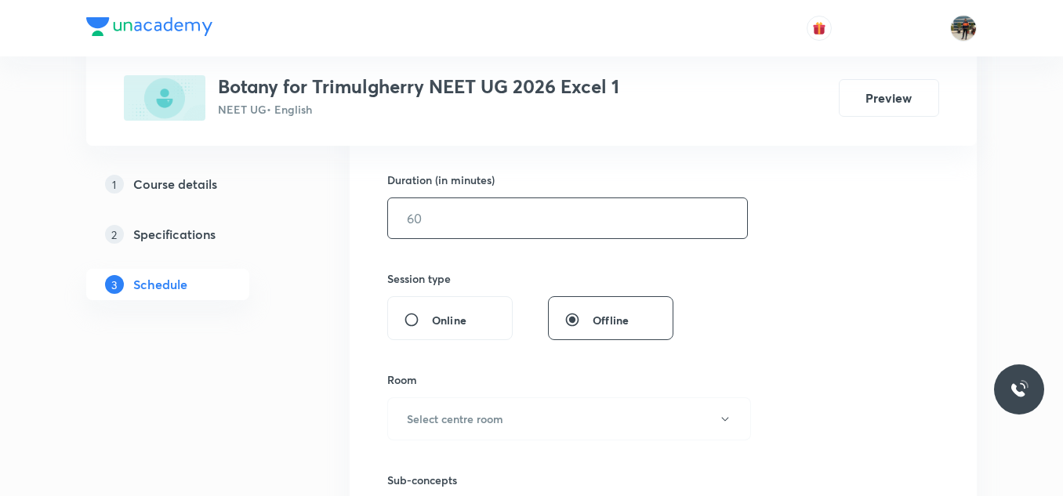
click at [463, 217] on input "text" at bounding box center [567, 218] width 359 height 40
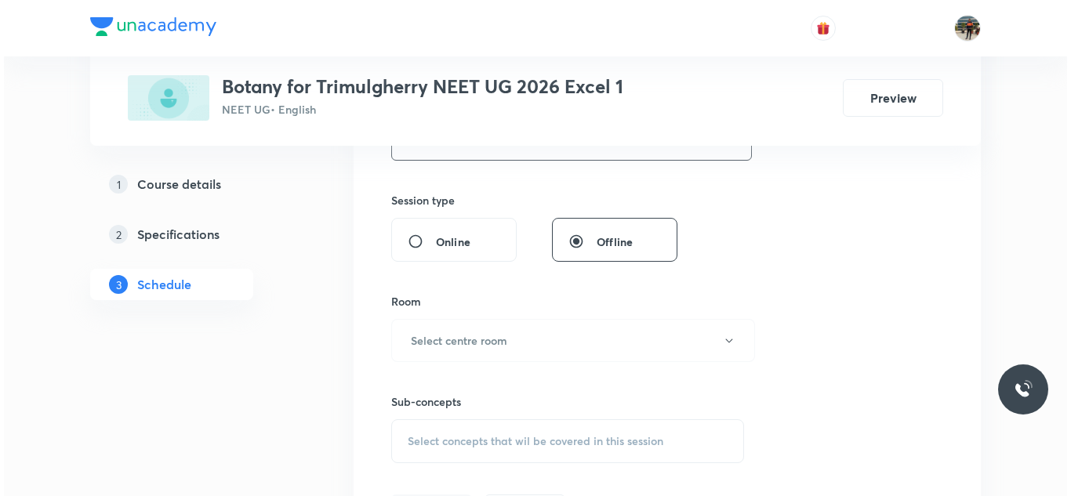
scroll to position [627, 0]
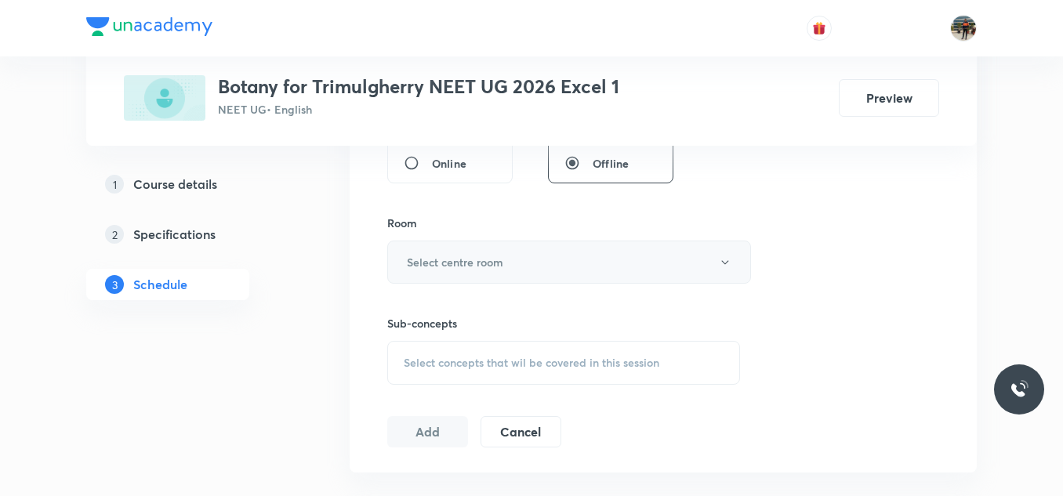
type input "70"
click at [452, 253] on button "Select centre room" at bounding box center [569, 262] width 364 height 43
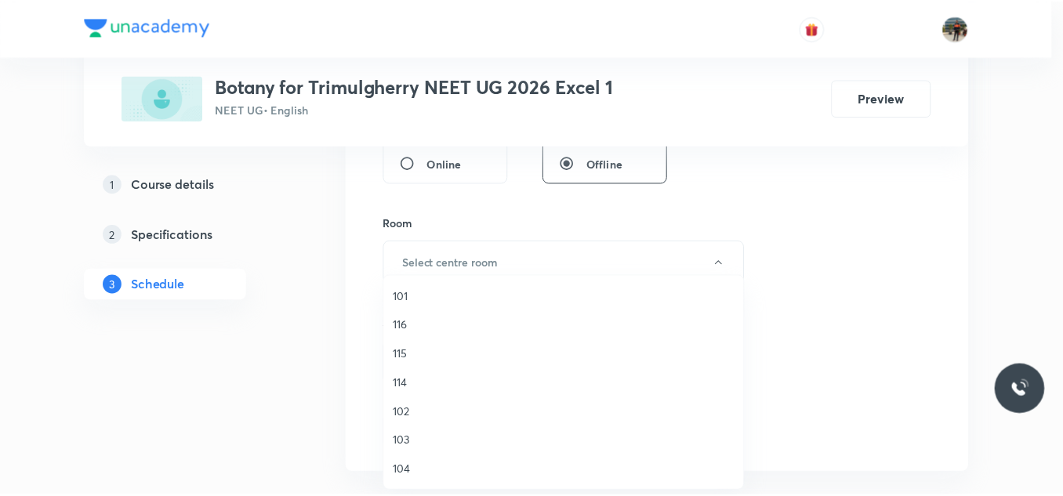
scroll to position [291, 0]
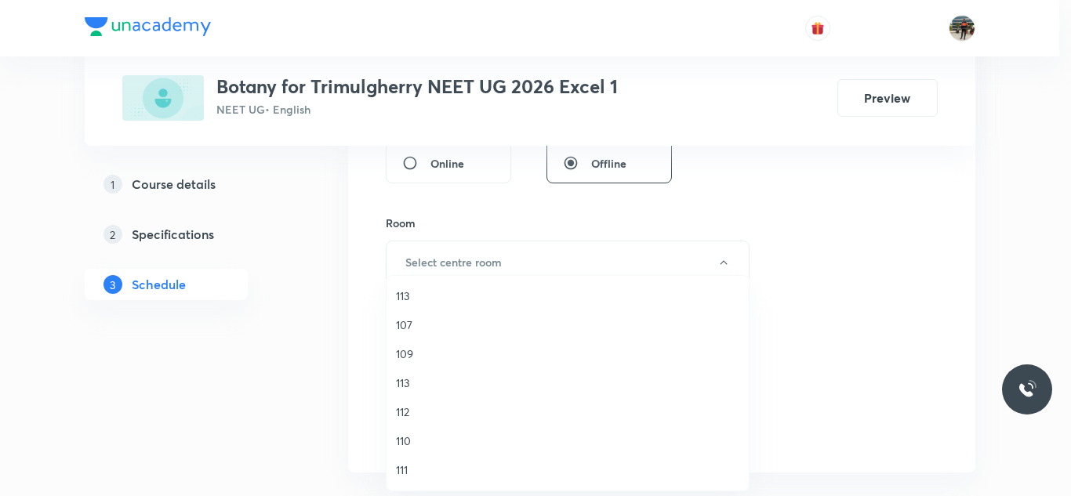
click at [405, 444] on span "110" at bounding box center [567, 441] width 343 height 16
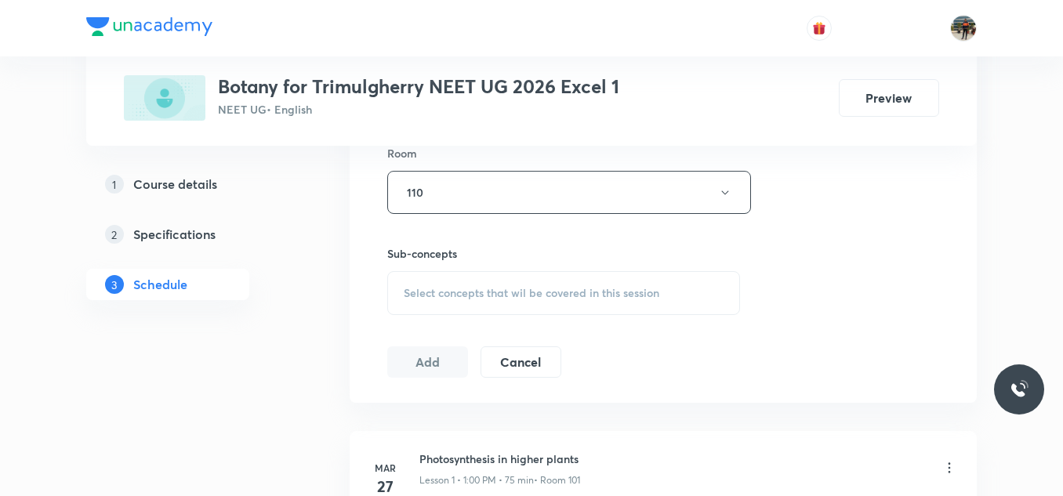
scroll to position [784, 0]
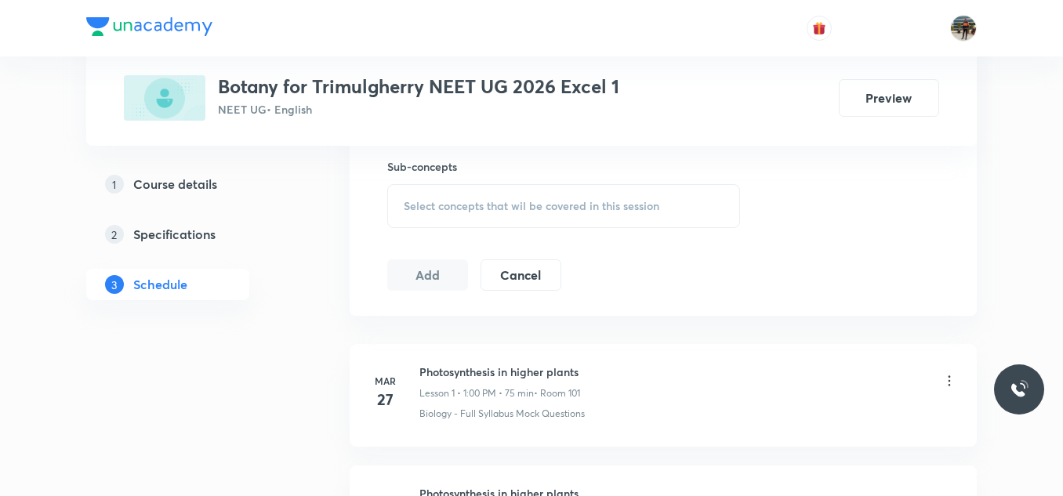
click at [407, 217] on div "Select concepts that wil be covered in this session" at bounding box center [563, 206] width 353 height 44
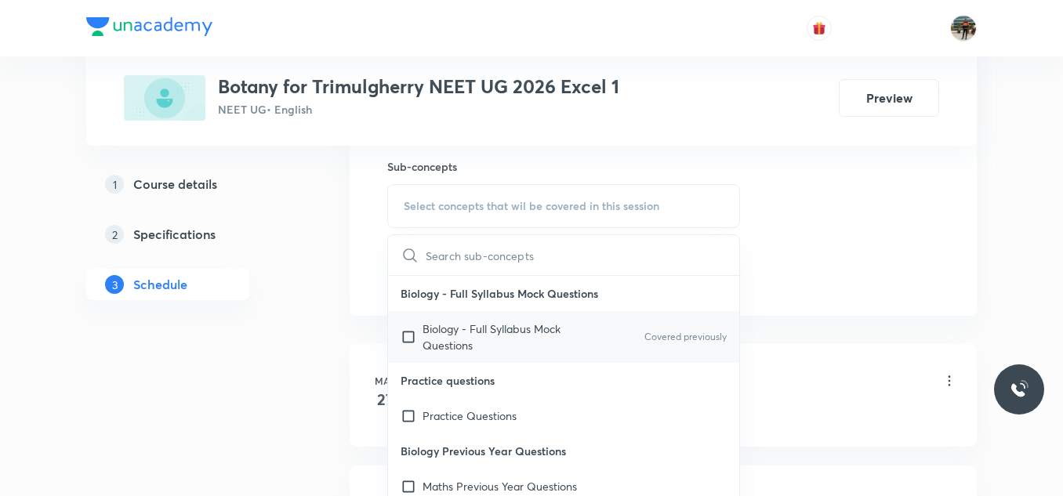
click at [406, 336] on input "checkbox" at bounding box center [412, 337] width 22 height 33
checkbox input "true"
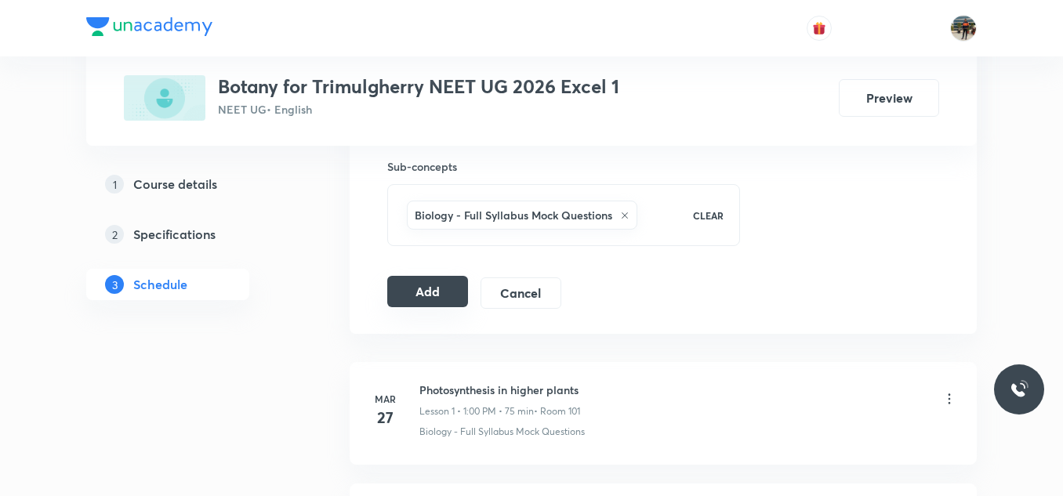
click at [402, 292] on button "Add" at bounding box center [427, 291] width 81 height 31
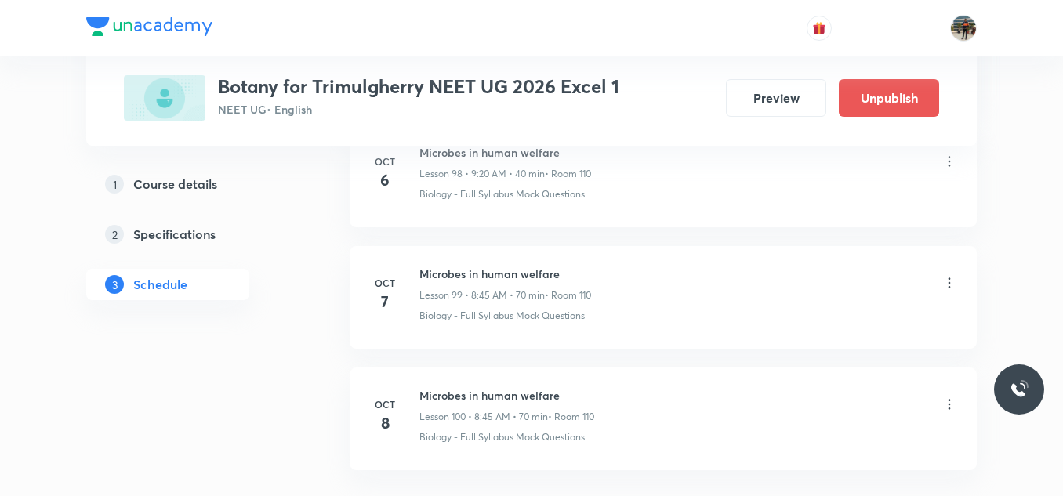
scroll to position [12192, 0]
